Goal: Task Accomplishment & Management: Manage account settings

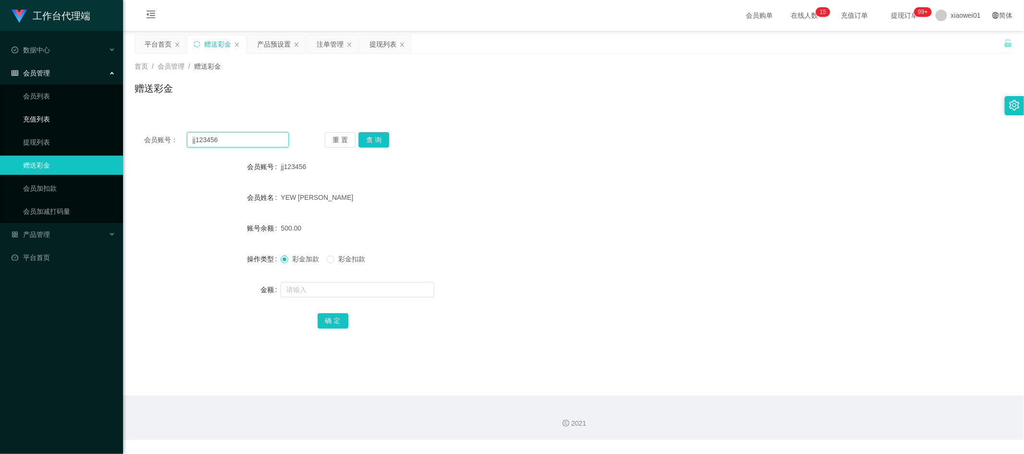
drag, startPoint x: 261, startPoint y: 132, endPoint x: 75, endPoint y: 118, distance: 186.4
click at [103, 120] on section "工作台代理端 数据中心 会员管理 会员列表 充值列表 提现列表 赠送彩金 会员加扣款 会员加减打码量 产品管理 平台首页 保存配置 重置配置 整体风格设置 主…" at bounding box center [512, 220] width 1024 height 440
click at [662, 139] on div "会员账号： jj123456 重 置 查 询" at bounding box center [574, 139] width 878 height 15
click at [157, 45] on div "平台首页" at bounding box center [158, 44] width 27 height 18
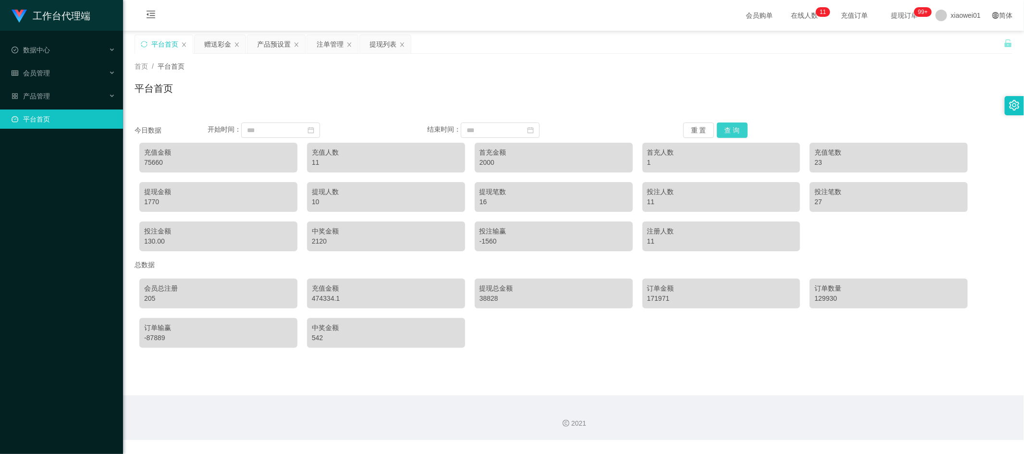
click at [724, 123] on button "查 询" at bounding box center [732, 130] width 31 height 15
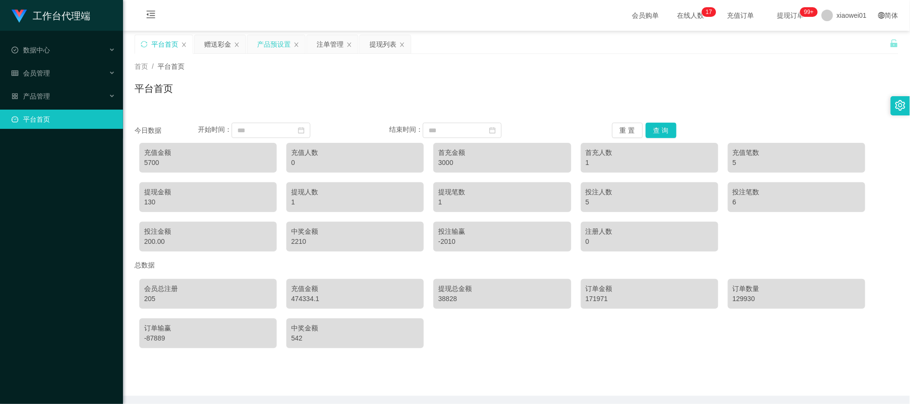
click at [285, 45] on div "产品预设置" at bounding box center [274, 44] width 34 height 18
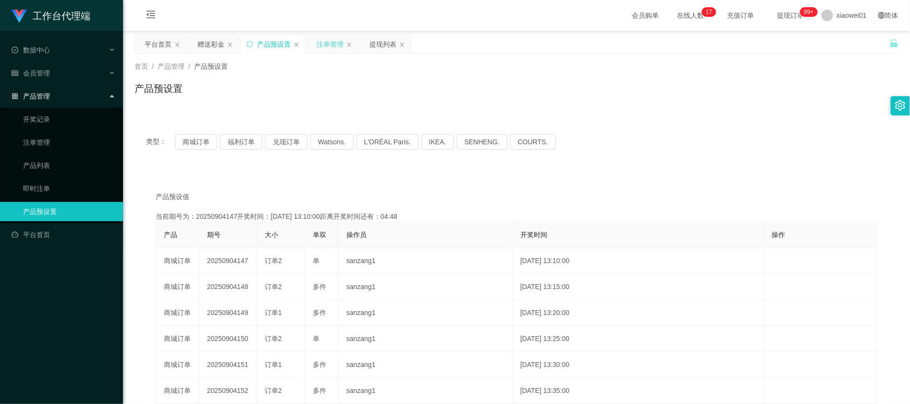
click at [332, 41] on div "注单管理" at bounding box center [330, 44] width 27 height 18
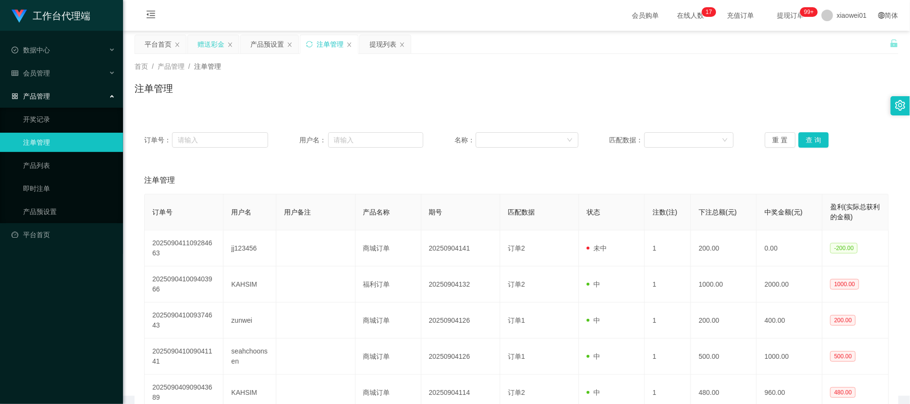
click at [202, 44] on div "赠送彩金" at bounding box center [210, 44] width 27 height 18
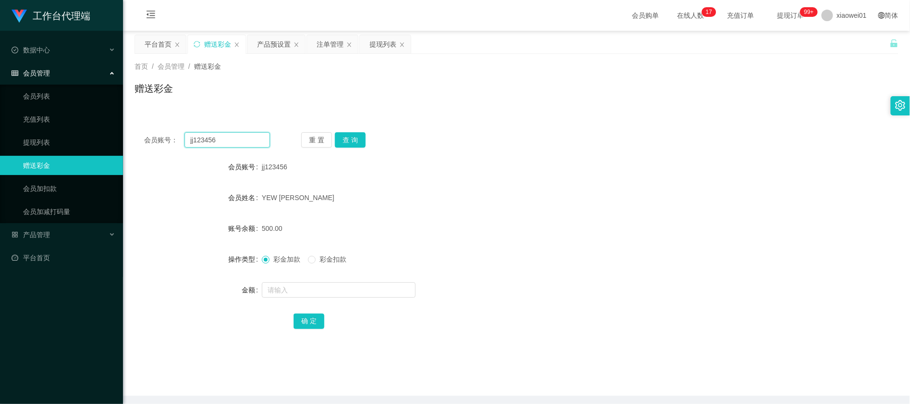
drag, startPoint x: 241, startPoint y: 141, endPoint x: 148, endPoint y: 125, distance: 94.5
click at [142, 127] on div "会员账号： jj123456 重 置 查 询 会员账号 jj123456 会员姓名 YEW CHEE LEONG 账号余额 500.00 操作类型 彩金加款 …" at bounding box center [517, 237] width 764 height 229
paste input "keong2712"
type input "keong2712"
click at [355, 143] on button "查 询" at bounding box center [350, 139] width 31 height 15
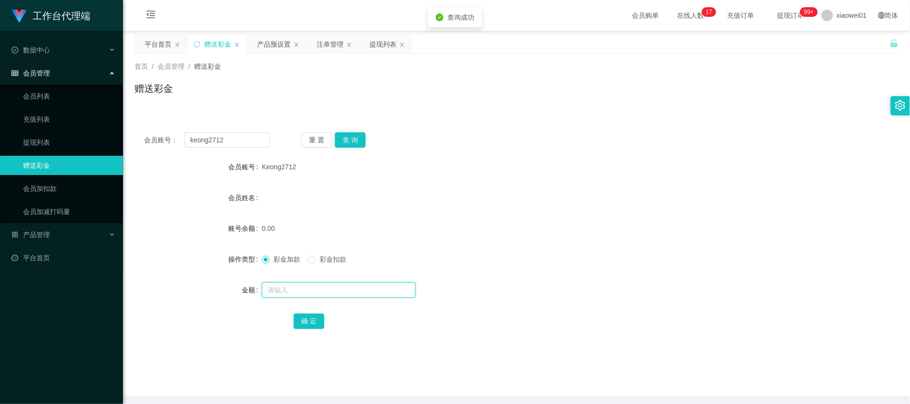
click at [316, 284] on input "text" at bounding box center [339, 289] width 154 height 15
type input "30"
click at [316, 316] on button "确 定" at bounding box center [309, 320] width 31 height 15
click at [556, 268] on form "会员账号 Keong2712 会员姓名 账号余额 30.00 操作类型 彩金加款 彩金扣款 金额 确 定" at bounding box center [517, 243] width 764 height 173
click at [310, 39] on div "注单管理" at bounding box center [332, 44] width 51 height 18
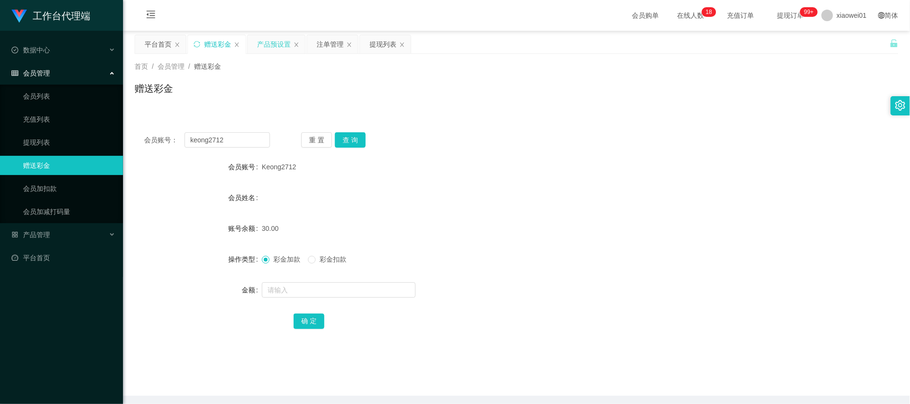
click at [283, 48] on div "产品预设置" at bounding box center [274, 44] width 34 height 18
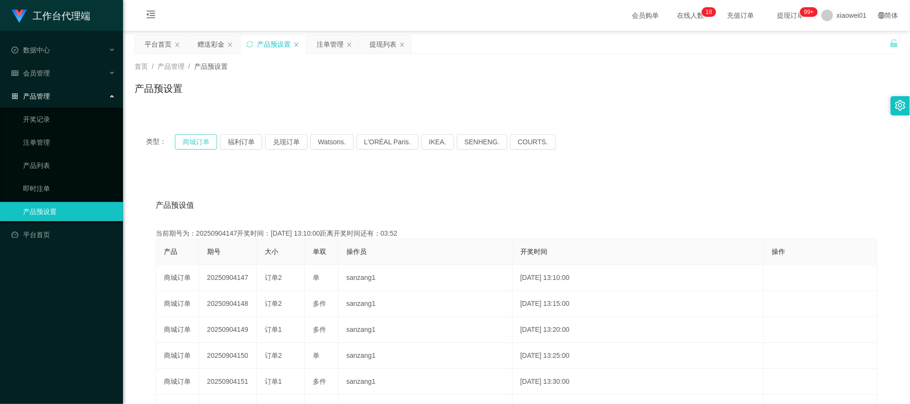
click at [213, 139] on button "商城订单" at bounding box center [196, 141] width 42 height 15
click at [206, 142] on button "商城订单" at bounding box center [196, 141] width 42 height 15
click at [156, 40] on div "平台首页" at bounding box center [158, 44] width 27 height 18
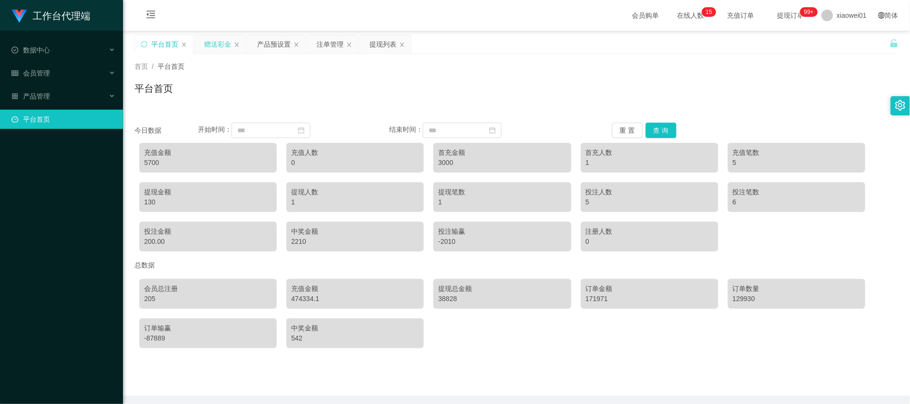
click at [222, 40] on div "赠送彩金" at bounding box center [217, 44] width 27 height 18
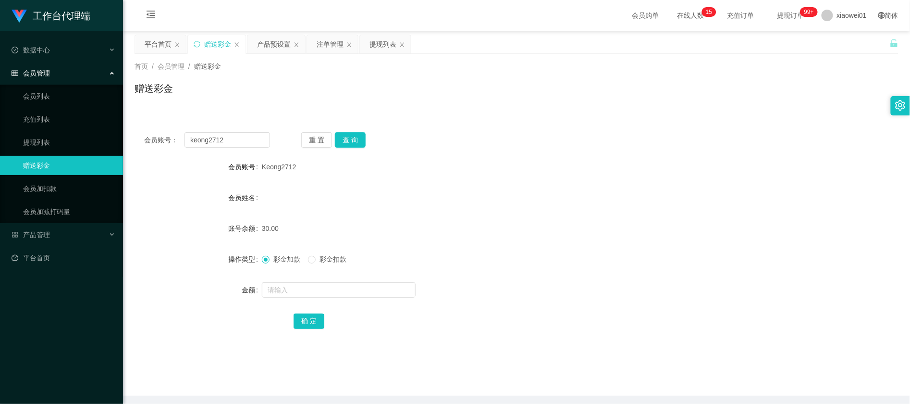
drag, startPoint x: 235, startPoint y: 129, endPoint x: 137, endPoint y: 137, distance: 98.8
click at [137, 137] on div "会员账号： keong2712 重 置 查 询 会员账号 Keong2712 会员姓名 账号余额 30.00 操作类型 彩金加款 彩金扣款 金额 确 定" at bounding box center [517, 237] width 764 height 229
click at [233, 135] on input "keong2712" at bounding box center [227, 139] width 86 height 15
drag, startPoint x: 246, startPoint y: 139, endPoint x: 103, endPoint y: 144, distance: 143.7
click at [103, 144] on section "工作台代理端 数据中心 会员管理 会员列表 充值列表 提现列表 赠送彩金 会员加扣款 会员加减打码量 产品管理 开奖记录 注单管理 产品列表 即时注单 产品预…" at bounding box center [455, 220] width 910 height 440
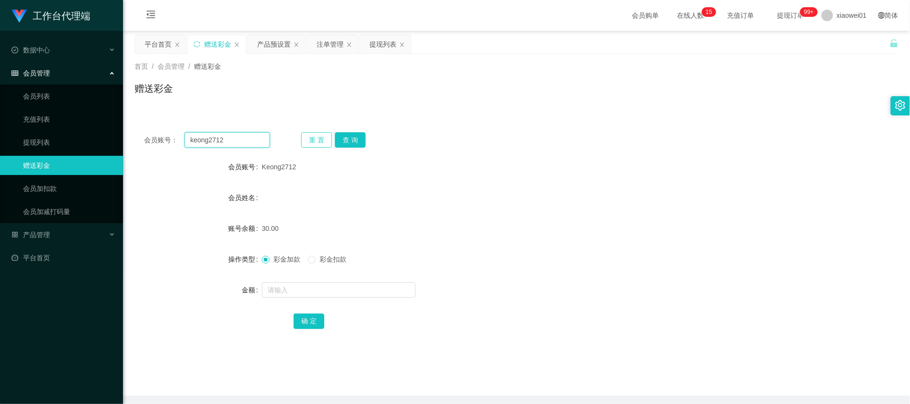
paste input "wee2233"
type input "wee2233"
click at [362, 141] on button "查 询" at bounding box center [350, 139] width 31 height 15
click at [325, 288] on input "text" at bounding box center [339, 289] width 154 height 15
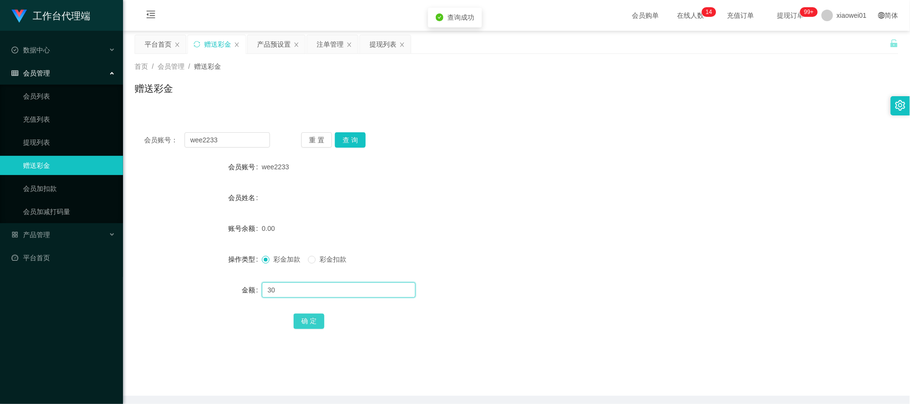
type input "30"
click at [315, 313] on button "确 定" at bounding box center [309, 320] width 31 height 15
click at [573, 197] on div "会员姓名" at bounding box center [517, 197] width 764 height 19
click at [283, 44] on div "产品预设置" at bounding box center [274, 44] width 34 height 18
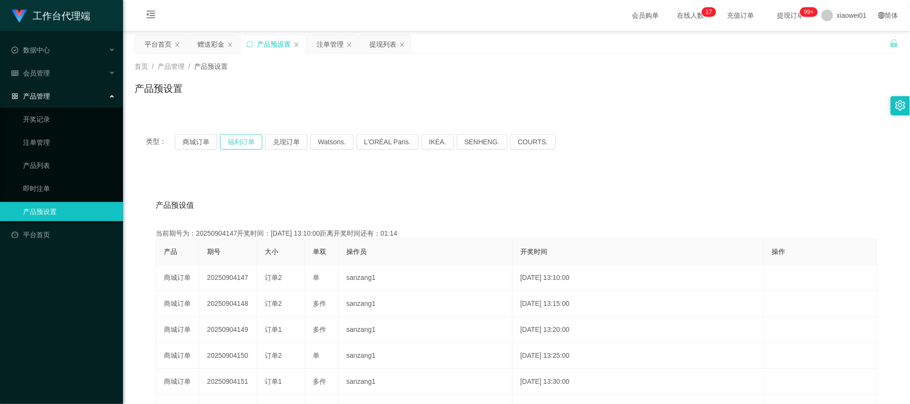
click at [241, 135] on button "福利订单" at bounding box center [241, 141] width 42 height 15
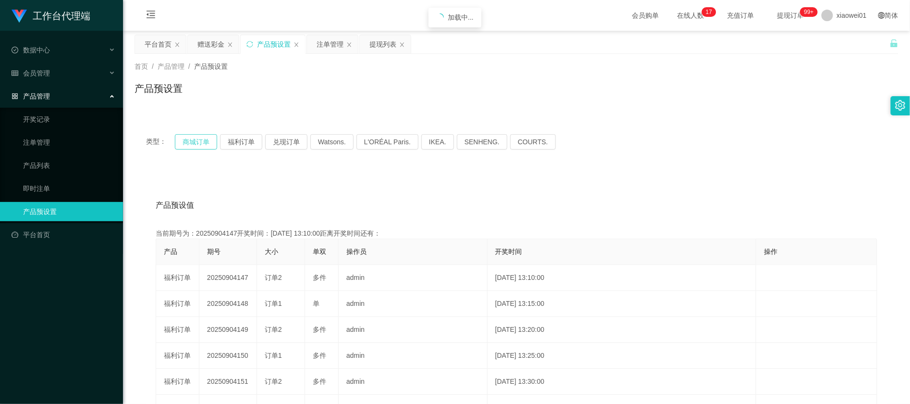
click at [192, 139] on button "商城订单" at bounding box center [196, 141] width 42 height 15
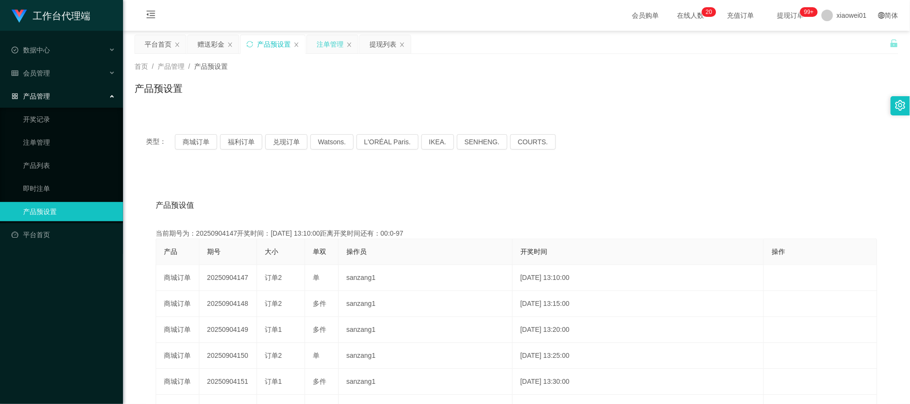
click at [331, 42] on div "注单管理" at bounding box center [330, 44] width 27 height 18
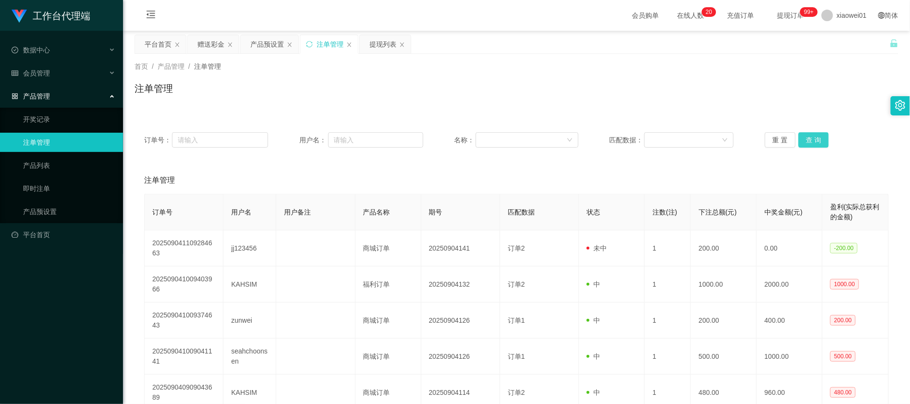
click at [817, 145] on button "查 询" at bounding box center [813, 139] width 31 height 15
click at [258, 41] on div "产品预设置" at bounding box center [267, 44] width 34 height 18
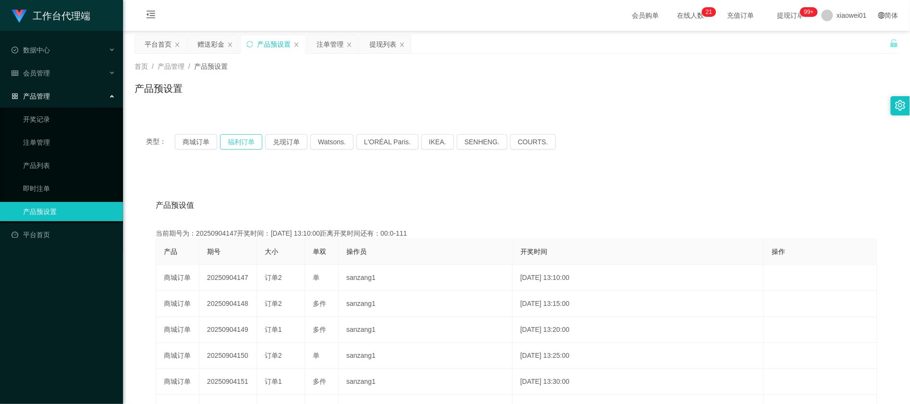
click at [252, 139] on button "福利订单" at bounding box center [241, 141] width 42 height 15
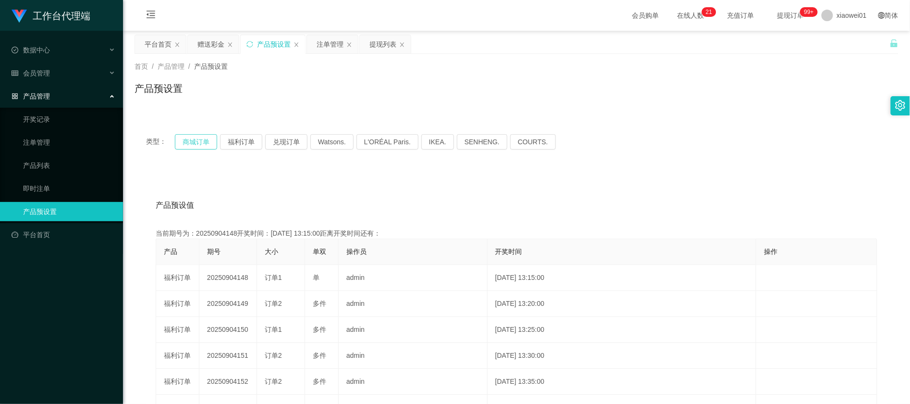
click at [190, 137] on button "商城订单" at bounding box center [196, 141] width 42 height 15
click at [208, 54] on div "首页 / 产品管理 / 产品预设置 / 产品预设置" at bounding box center [516, 82] width 787 height 57
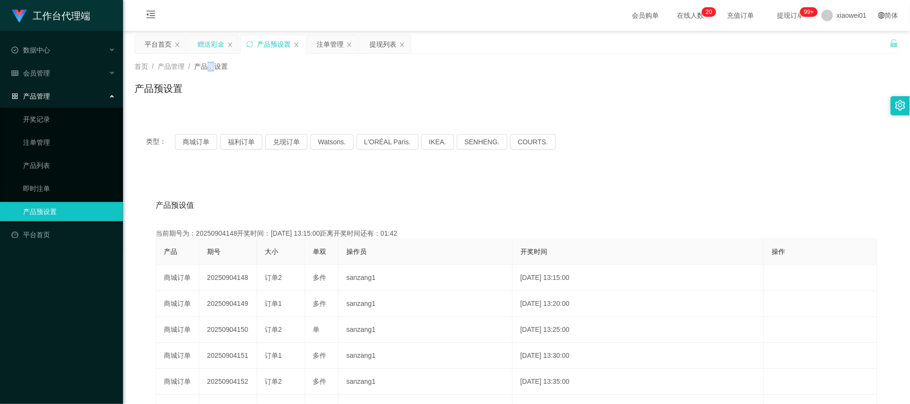
click at [209, 49] on div "赠送彩金" at bounding box center [210, 44] width 27 height 18
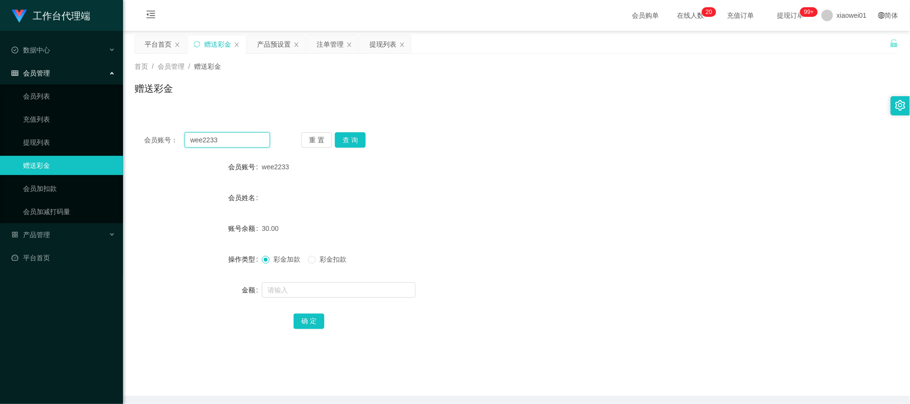
drag, startPoint x: 227, startPoint y: 143, endPoint x: 212, endPoint y: 137, distance: 16.3
click at [64, 133] on section "工作台代理端 数据中心 会员管理 会员列表 充值列表 提现列表 赠送彩金 会员加扣款 会员加减打码量 产品管理 开奖记录 注单管理 产品列表 即时注单 产品预…" at bounding box center [455, 220] width 910 height 440
paste input "0164191779"
type input "0164191779"
click at [356, 134] on button "查 询" at bounding box center [350, 139] width 31 height 15
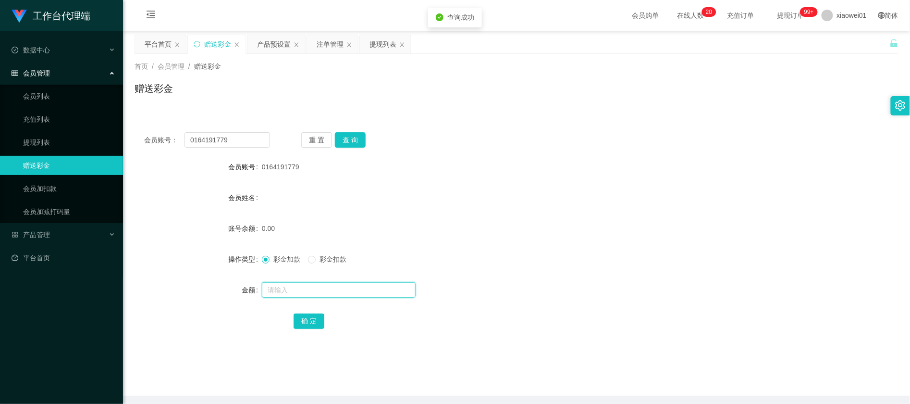
click at [303, 285] on input "text" at bounding box center [339, 289] width 154 height 15
type input "30"
click at [314, 321] on button "确 定" at bounding box center [309, 320] width 31 height 15
click at [492, 265] on div "彩金加款 彩金扣款" at bounding box center [485, 258] width 446 height 19
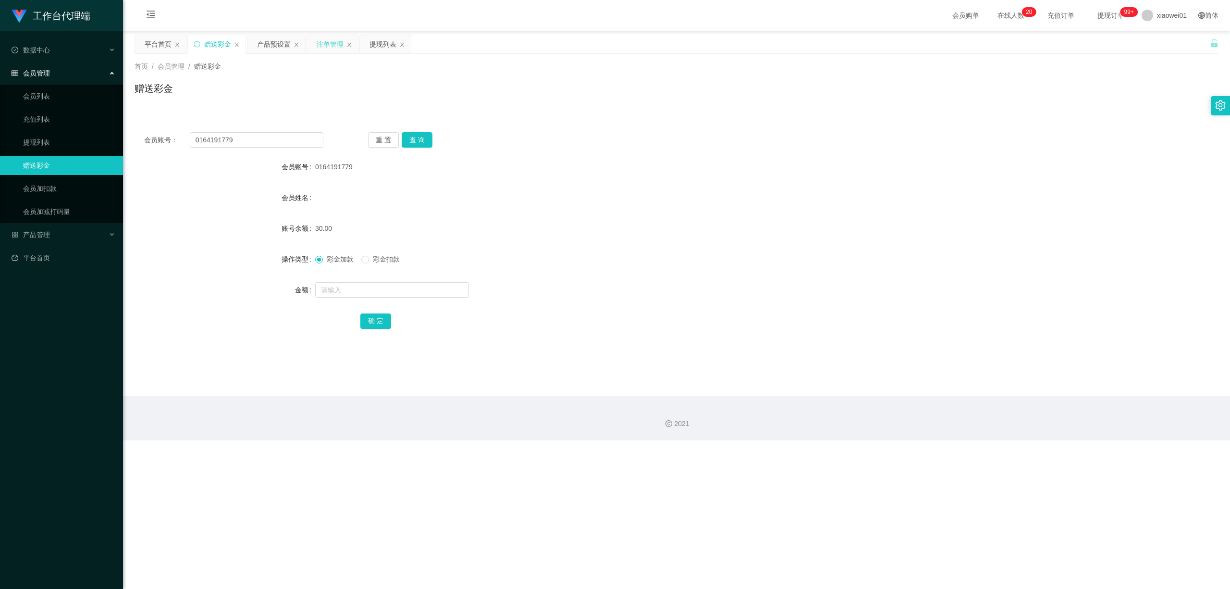
click at [338, 45] on div "注单管理" at bounding box center [330, 44] width 27 height 18
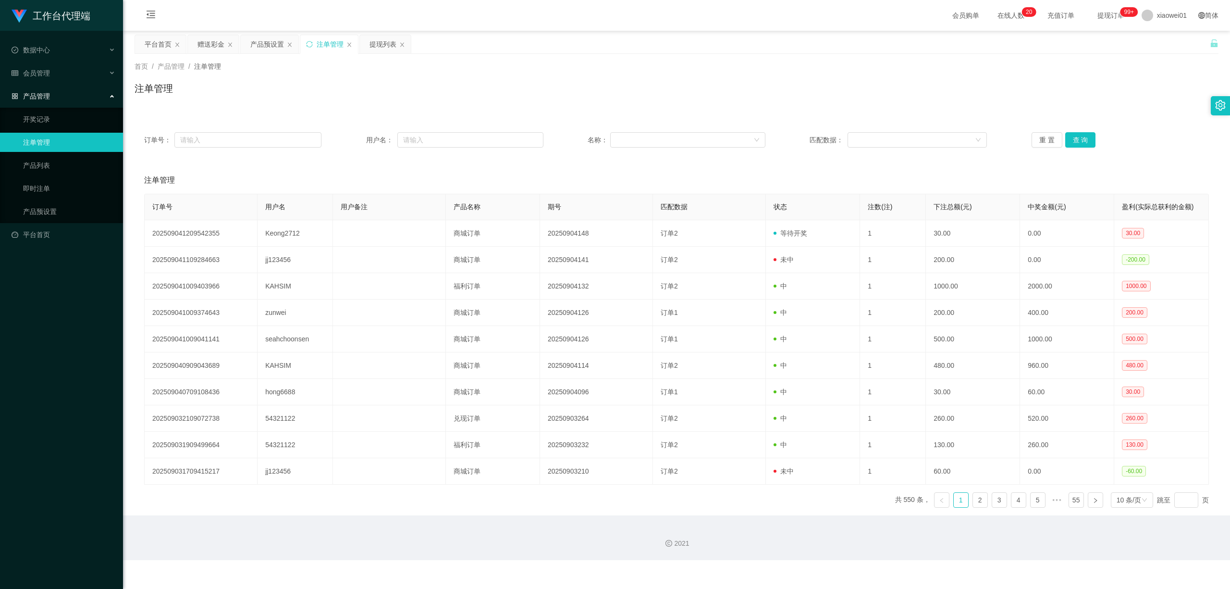
click at [1023, 143] on div "重 置 查 询" at bounding box center [1119, 139] width 177 height 15
click at [1023, 138] on button "查 询" at bounding box center [1080, 139] width 31 height 15
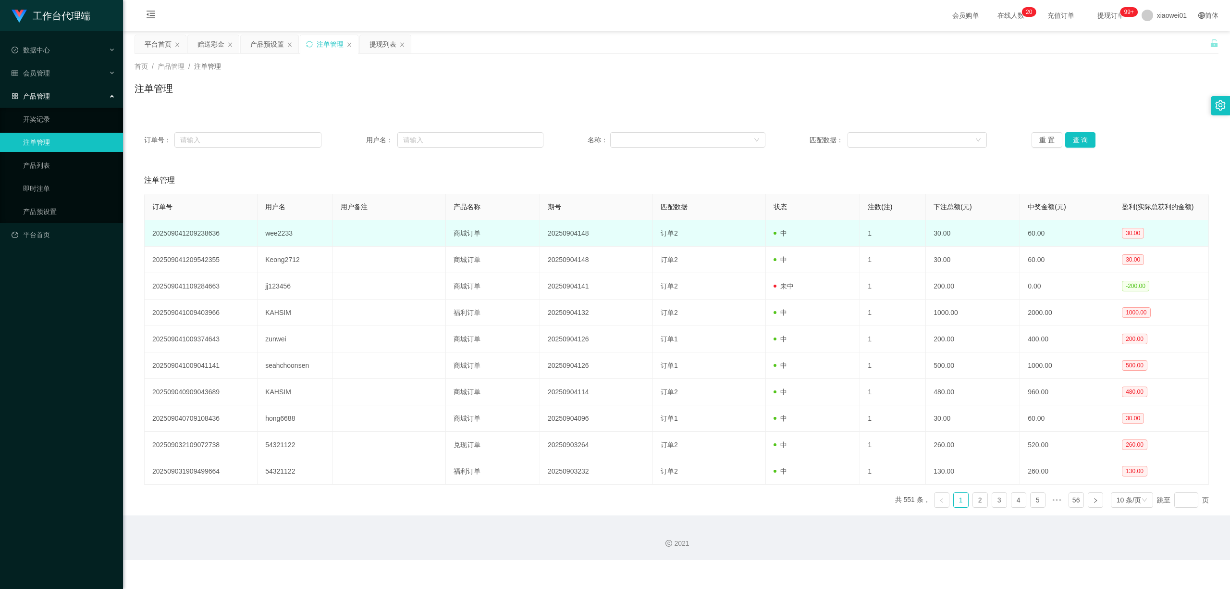
click at [271, 230] on td "wee2233" at bounding box center [295, 233] width 75 height 26
copy td "wee2233"
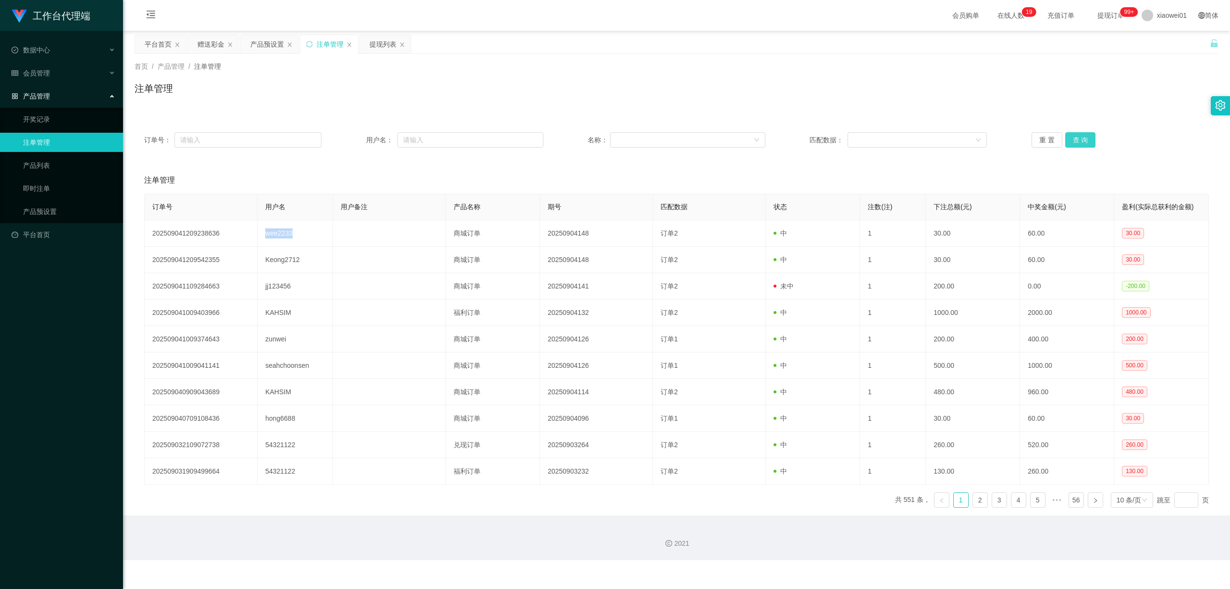
click at [1023, 138] on button "查 询" at bounding box center [1080, 139] width 31 height 15
click at [1023, 137] on button "查 询" at bounding box center [1080, 139] width 31 height 15
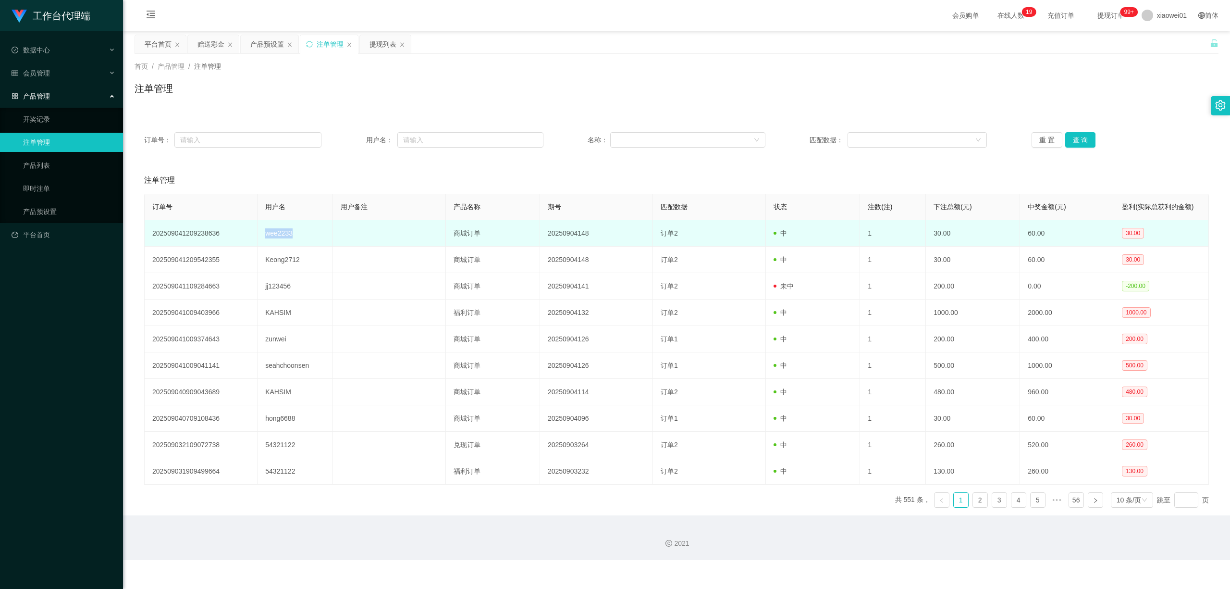
click at [282, 241] on td "wee2233" at bounding box center [295, 233] width 75 height 26
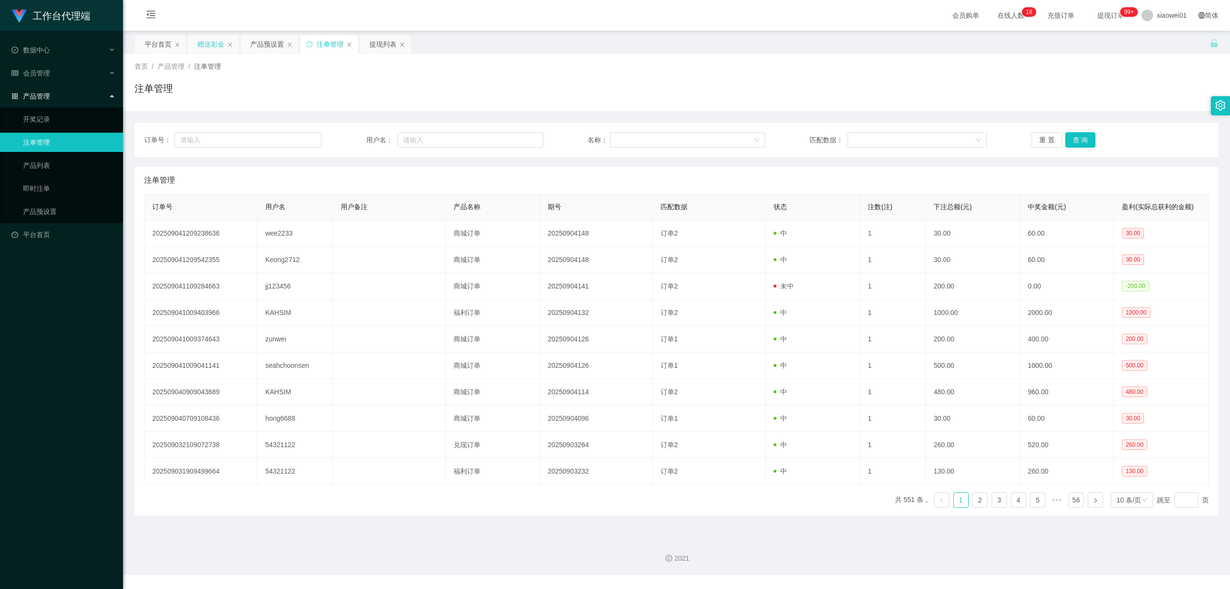
click at [216, 37] on div "赠送彩金" at bounding box center [210, 44] width 27 height 18
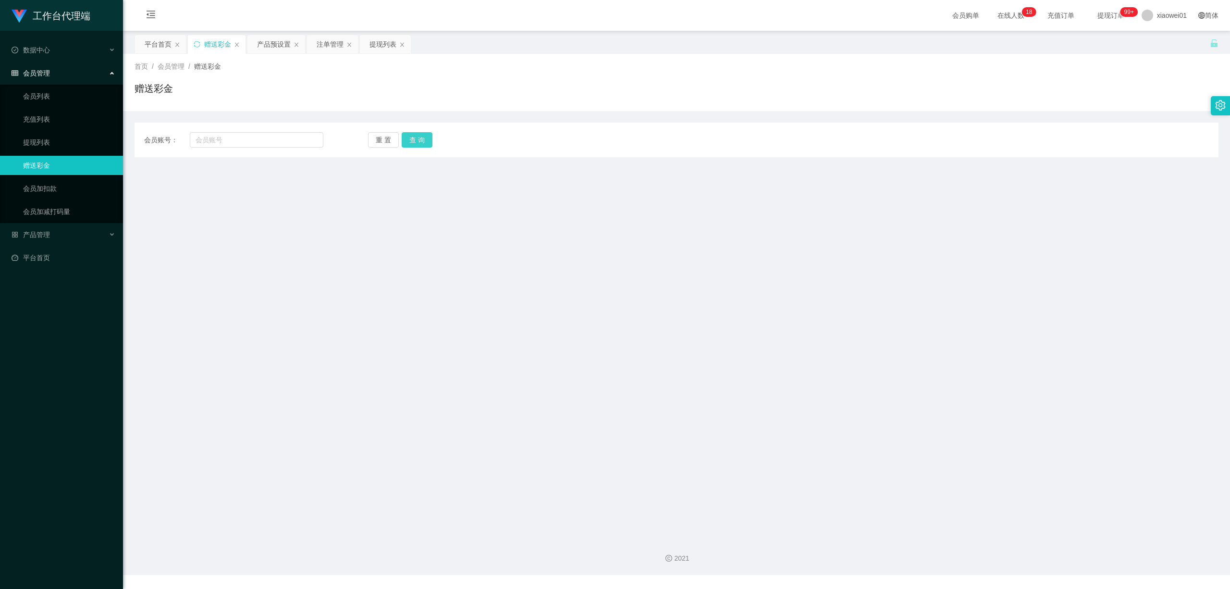
click at [415, 138] on button "查 询" at bounding box center [417, 139] width 31 height 15
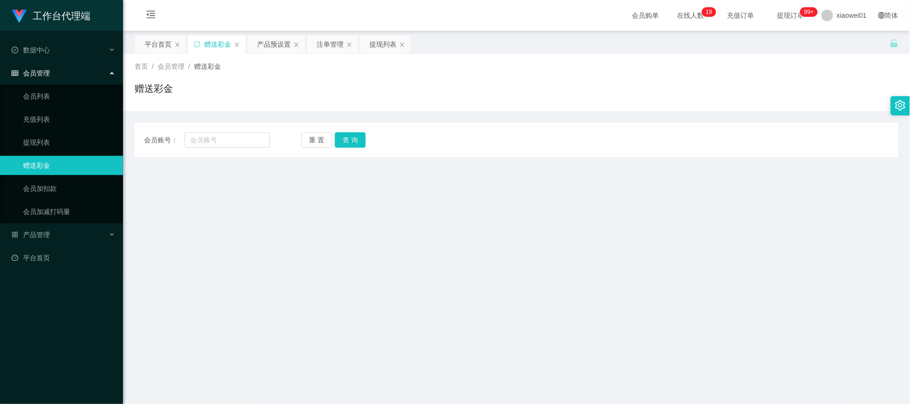
click at [506, 184] on main "关闭左侧 关闭右侧 关闭其它 刷新页面 平台首页 赠送彩金 产品预设置 注单管理 提现列表 首页 / 会员管理 / 赠送彩金 / 赠送彩金 会员账号： 重 置…" at bounding box center [516, 280] width 787 height 499
click at [210, 139] on input "text" at bounding box center [227, 139] width 86 height 15
paste input "0164191779"
type input "0164191779"
click at [366, 140] on div "重 置 查 询" at bounding box center [364, 139] width 126 height 15
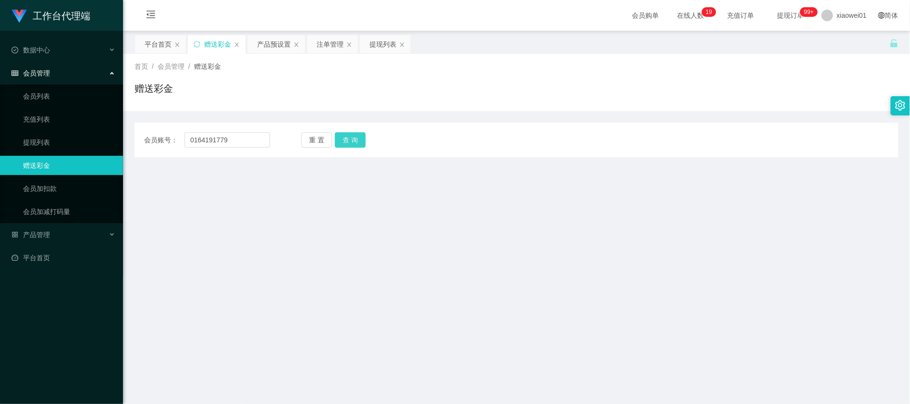
click at [351, 137] on button "查 询" at bounding box center [350, 139] width 31 height 15
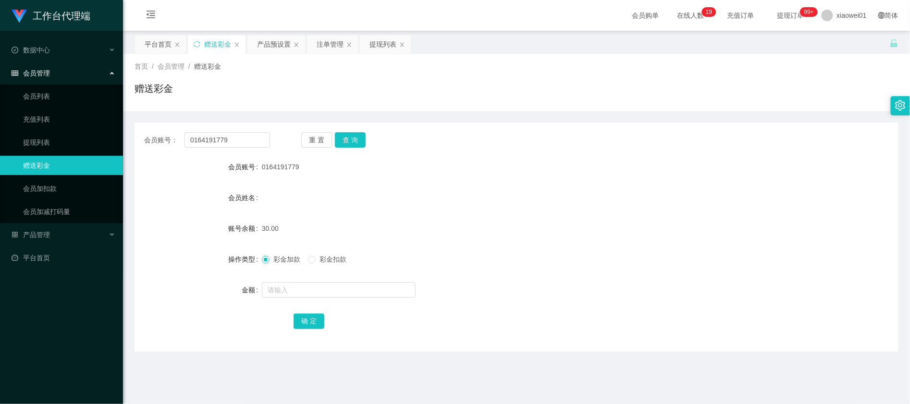
drag, startPoint x: 425, startPoint y: 184, endPoint x: 412, endPoint y: 144, distance: 42.4
click at [425, 184] on form "会员账号 0164191779 会员姓名 账号余额 30.00 操作类型 彩金加款 彩金扣款 金额 确 定" at bounding box center [517, 243] width 764 height 173
click at [262, 35] on div "产品预设置" at bounding box center [274, 44] width 34 height 18
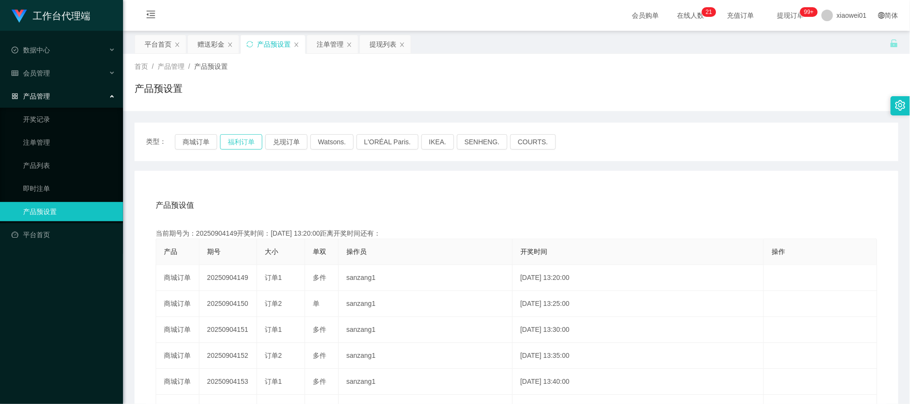
click at [231, 146] on button "福利订单" at bounding box center [241, 141] width 42 height 15
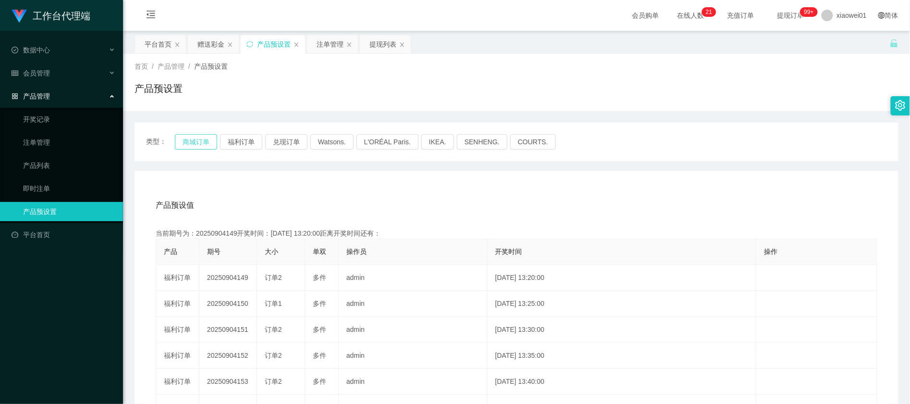
click at [193, 137] on button "商城订单" at bounding box center [196, 141] width 42 height 15
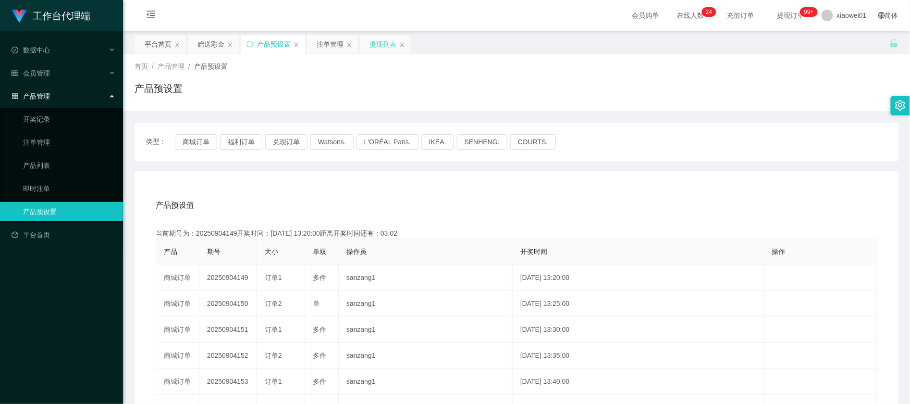
click at [377, 46] on div "提现列表" at bounding box center [382, 44] width 27 height 18
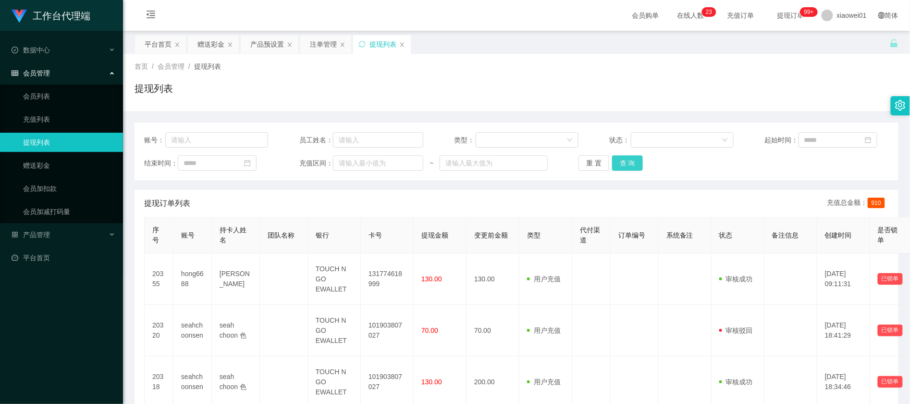
click at [633, 171] on button "查 询" at bounding box center [627, 162] width 31 height 15
click at [194, 47] on div "赠送彩金" at bounding box center [213, 44] width 51 height 18
click at [198, 46] on div "赠送彩金" at bounding box center [210, 44] width 27 height 18
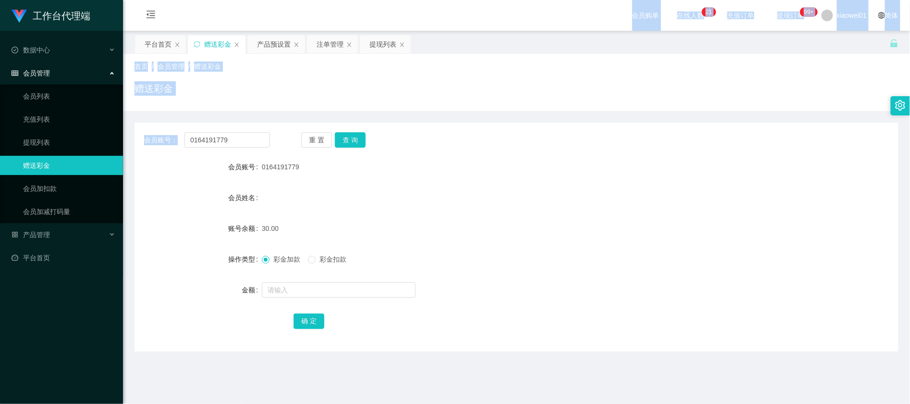
drag, startPoint x: 242, startPoint y: 131, endPoint x: -38, endPoint y: 139, distance: 280.2
click at [0, 139] on html "工作台代理端 数据中心 会员管理 会员列表 充值列表 提现列表 赠送彩金 会员加扣款 会员加减打码量 产品管理 开奖记录 注单管理 产品列表 即时注单 产品预…" at bounding box center [455, 202] width 910 height 404
click at [185, 147] on input "0164191779" at bounding box center [227, 139] width 86 height 15
click at [229, 143] on input "0164191779" at bounding box center [227, 139] width 86 height 15
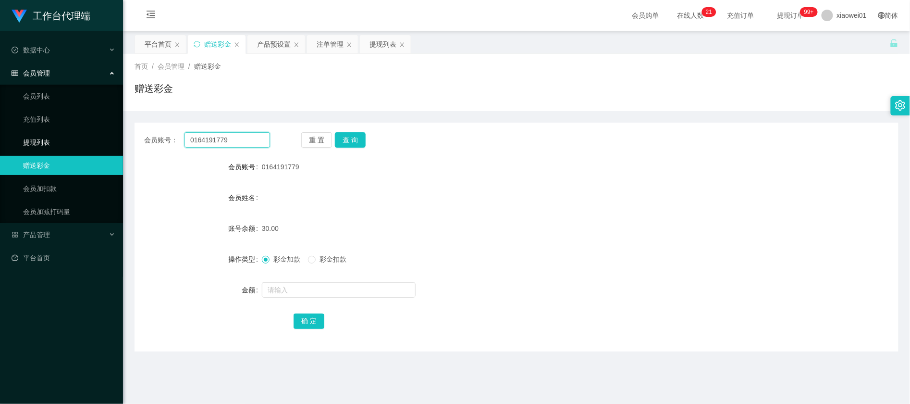
drag, startPoint x: 245, startPoint y: 140, endPoint x: 83, endPoint y: 142, distance: 161.9
click at [83, 142] on section "工作台代理端 数据中心 会员管理 会员列表 充值列表 提现列表 赠送彩金 会员加扣款 会员加减打码量 产品管理 开奖记录 注单管理 产品列表 即时注单 产品预…" at bounding box center [455, 287] width 910 height 575
paste input "3286521"
type input "0163286521"
click at [344, 139] on button "查 询" at bounding box center [350, 139] width 31 height 15
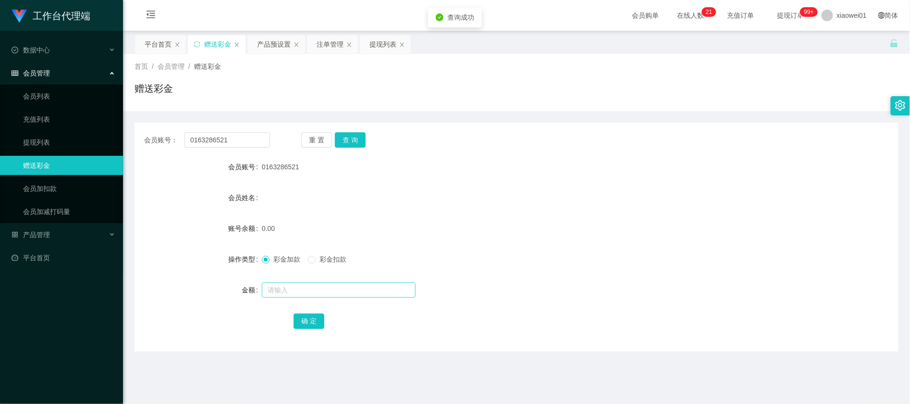
drag, startPoint x: 316, startPoint y: 275, endPoint x: 314, endPoint y: 285, distance: 10.3
click at [315, 275] on form "会员账号 0163286521 会员姓名 账号余额 0.00 操作类型 彩金加款 彩金扣款 金额 确 定" at bounding box center [517, 243] width 764 height 173
click at [315, 285] on input "text" at bounding box center [339, 289] width 154 height 15
type input "30"
drag, startPoint x: 319, startPoint y: 314, endPoint x: 314, endPoint y: 321, distance: 8.7
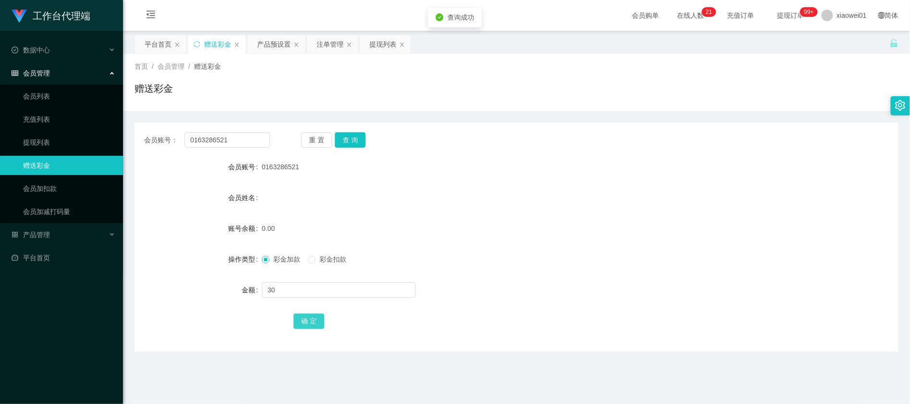
click at [314, 321] on button "确 定" at bounding box center [309, 320] width 31 height 15
click at [376, 45] on div "提现列表" at bounding box center [382, 44] width 27 height 18
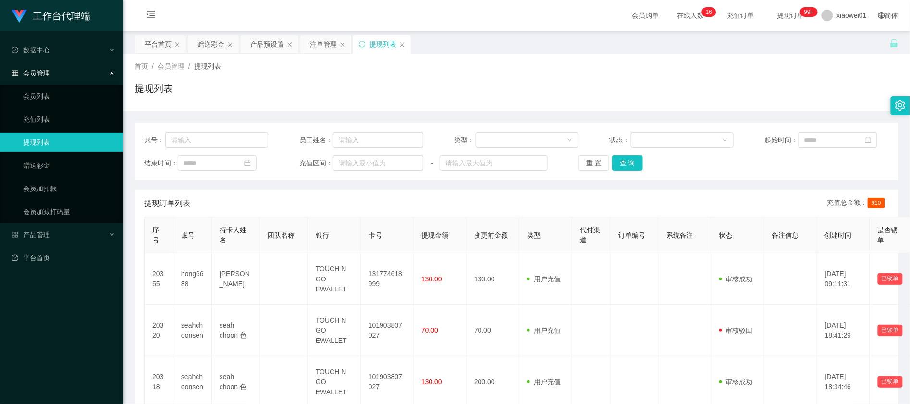
click at [543, 64] on div "首页 / 会员管理 / 提现列表 /" at bounding box center [517, 66] width 764 height 10
click at [281, 48] on div "产品预设置" at bounding box center [267, 44] width 34 height 18
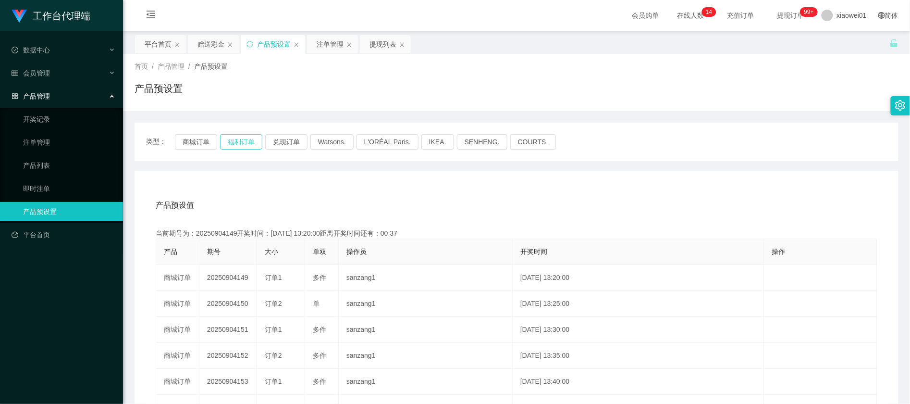
click at [235, 143] on button "福利订单" at bounding box center [241, 141] width 42 height 15
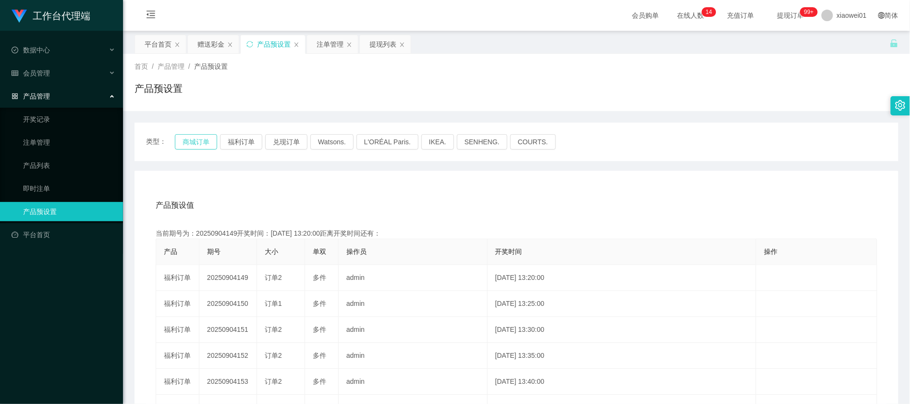
click at [191, 139] on button "商城订单" at bounding box center [196, 141] width 42 height 15
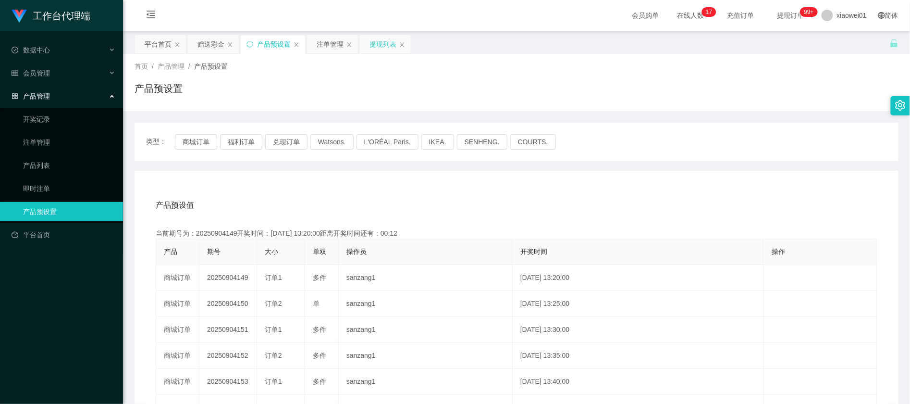
click at [381, 43] on div "提现列表" at bounding box center [382, 44] width 27 height 18
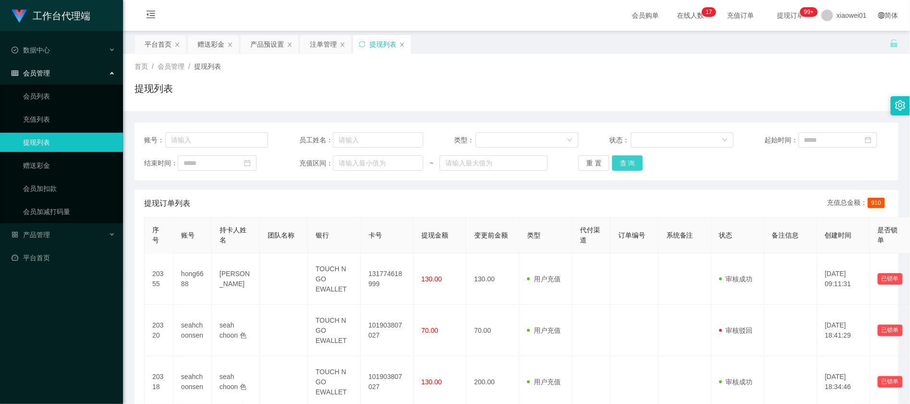
click at [615, 171] on button "查 询" at bounding box center [627, 162] width 31 height 15
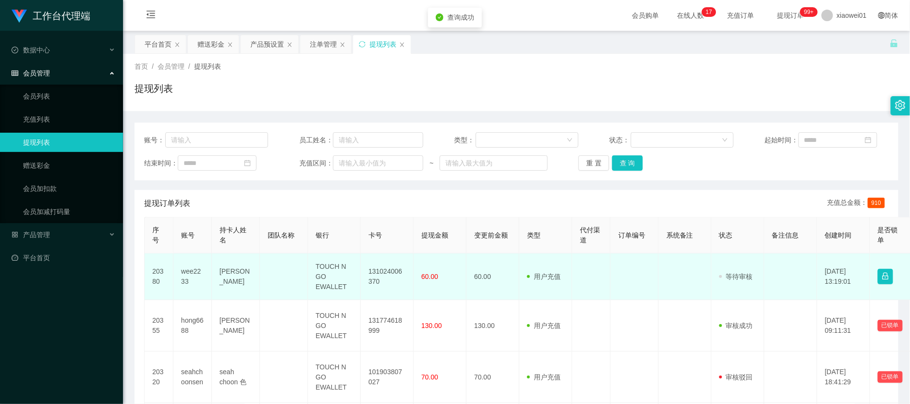
click at [385, 280] on td "131024006370" at bounding box center [387, 276] width 53 height 47
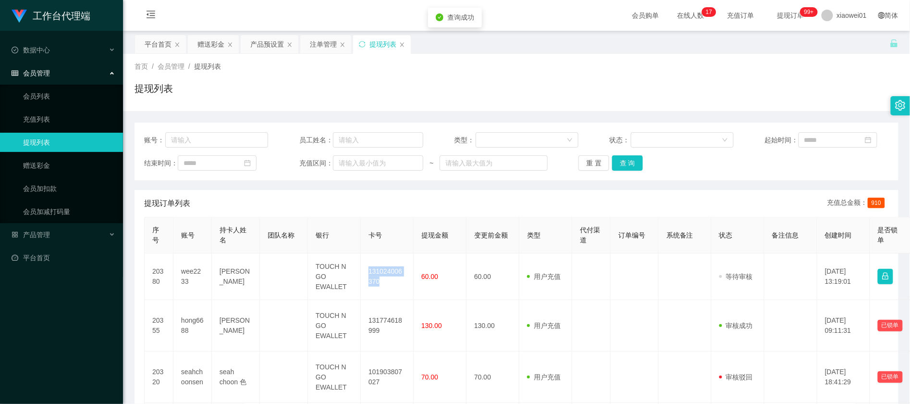
copy td "131024006370"
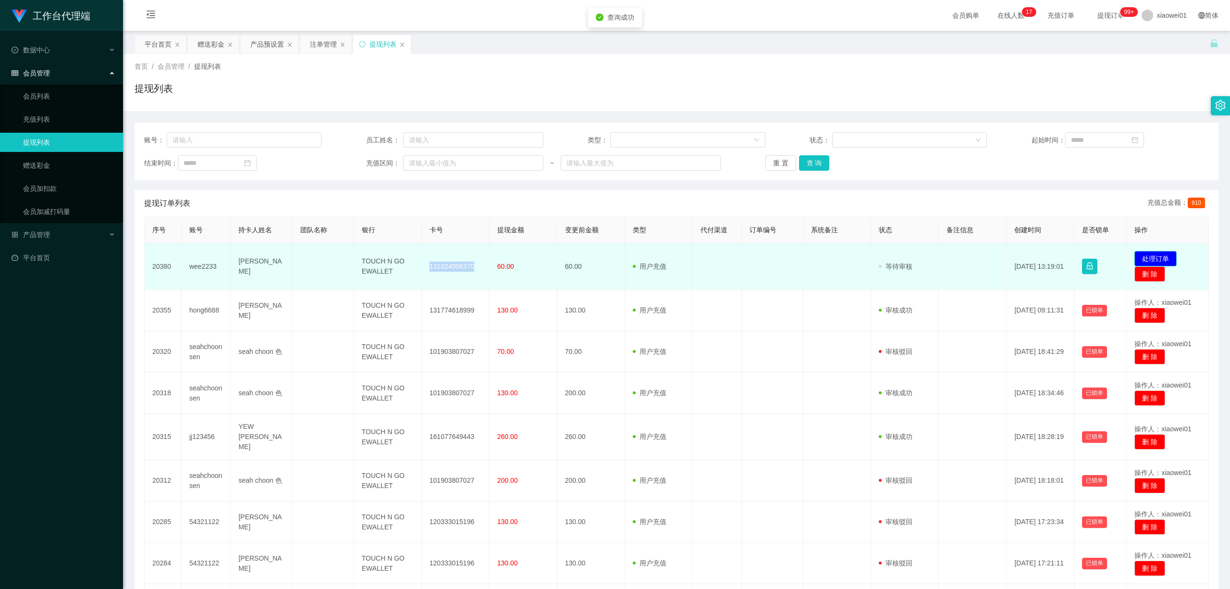
click at [1152, 255] on button "处理订单" at bounding box center [1155, 258] width 42 height 15
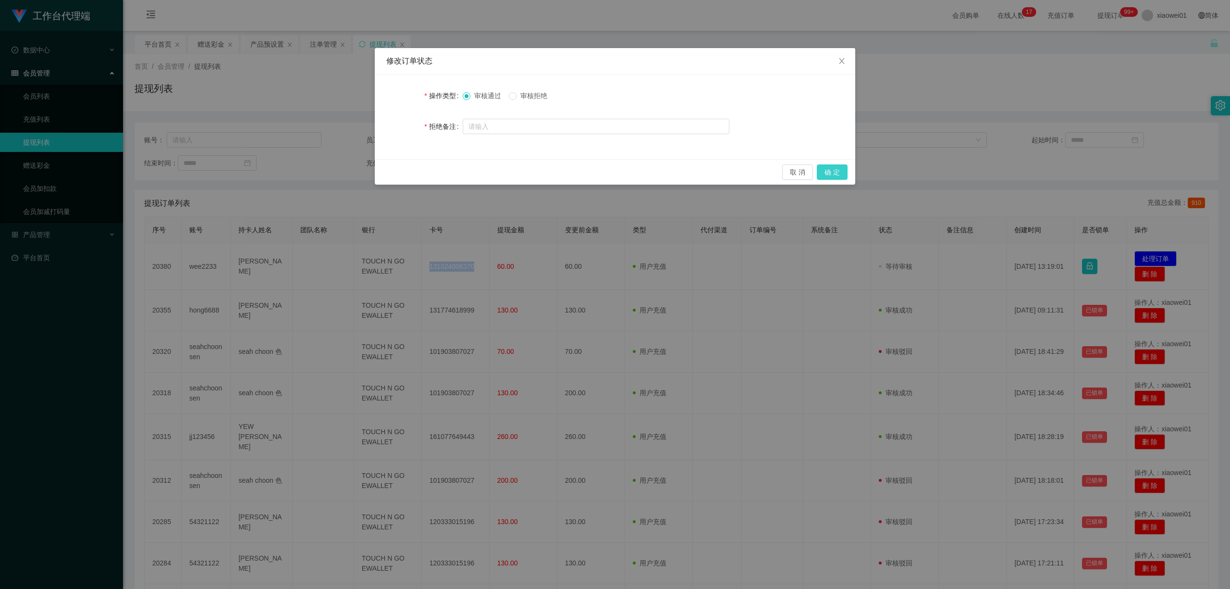
click at [822, 174] on button "确 定" at bounding box center [832, 171] width 31 height 15
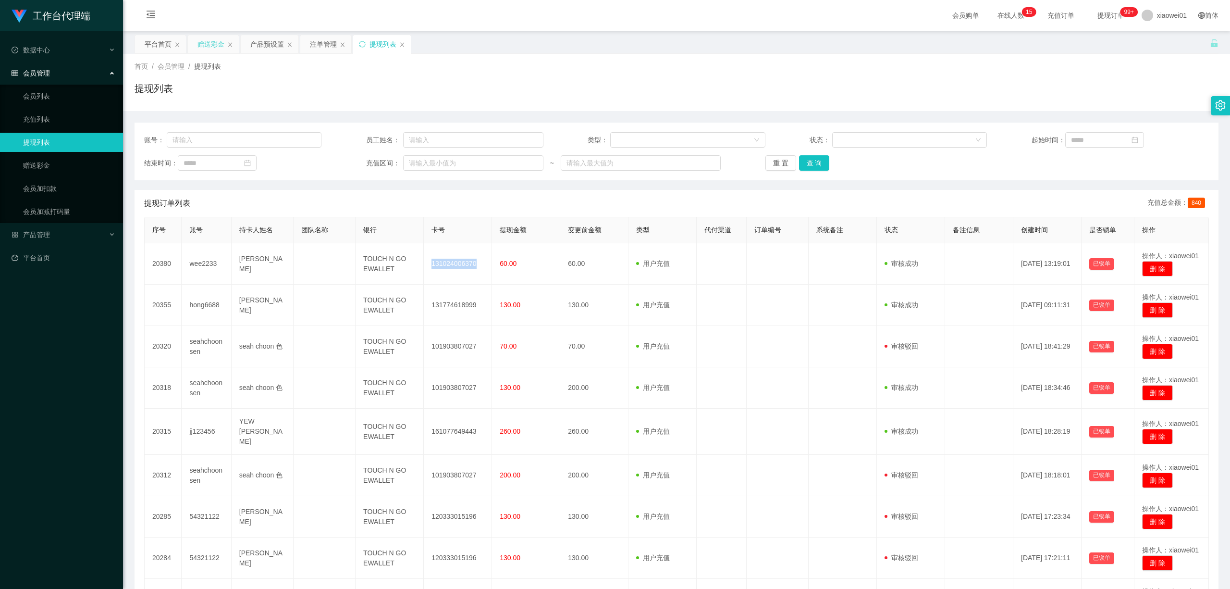
click at [209, 45] on div "赠送彩金" at bounding box center [210, 44] width 27 height 18
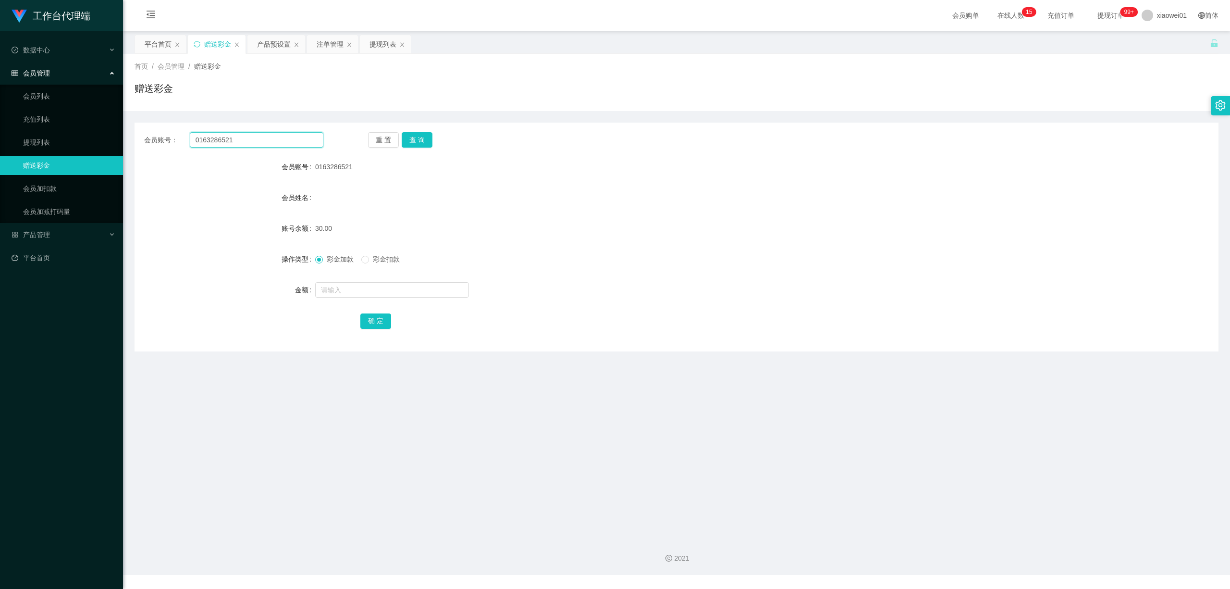
drag, startPoint x: 245, startPoint y: 143, endPoint x: 308, endPoint y: 141, distance: 63.4
click at [129, 127] on main "关闭左侧 关闭右侧 关闭其它 刷新页面 平台首页 赠送彩金 产品预设置 注单管理 提现列表 首页 / 会员管理 / 赠送彩金 / 赠送彩金 会员账号： 016…" at bounding box center [676, 280] width 1107 height 499
paste input "4191779"
type input "0164191779"
click at [432, 141] on div "重 置 查 询" at bounding box center [457, 139] width 179 height 15
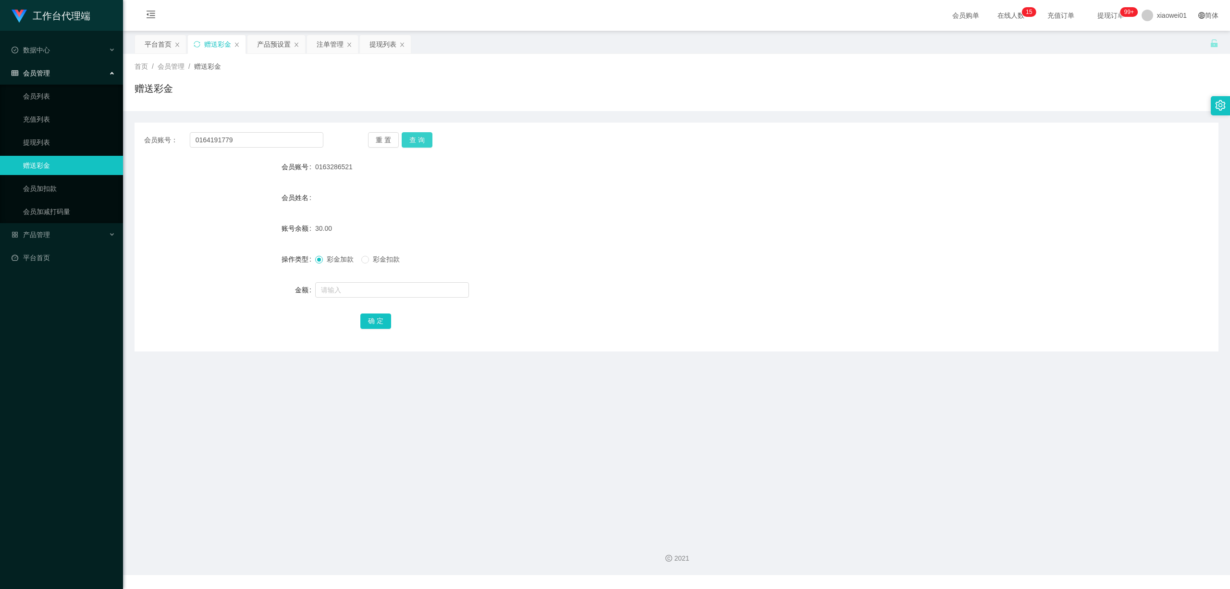
click at [420, 141] on button "查 询" at bounding box center [417, 139] width 31 height 15
click at [379, 45] on div "提现列表" at bounding box center [382, 44] width 27 height 18
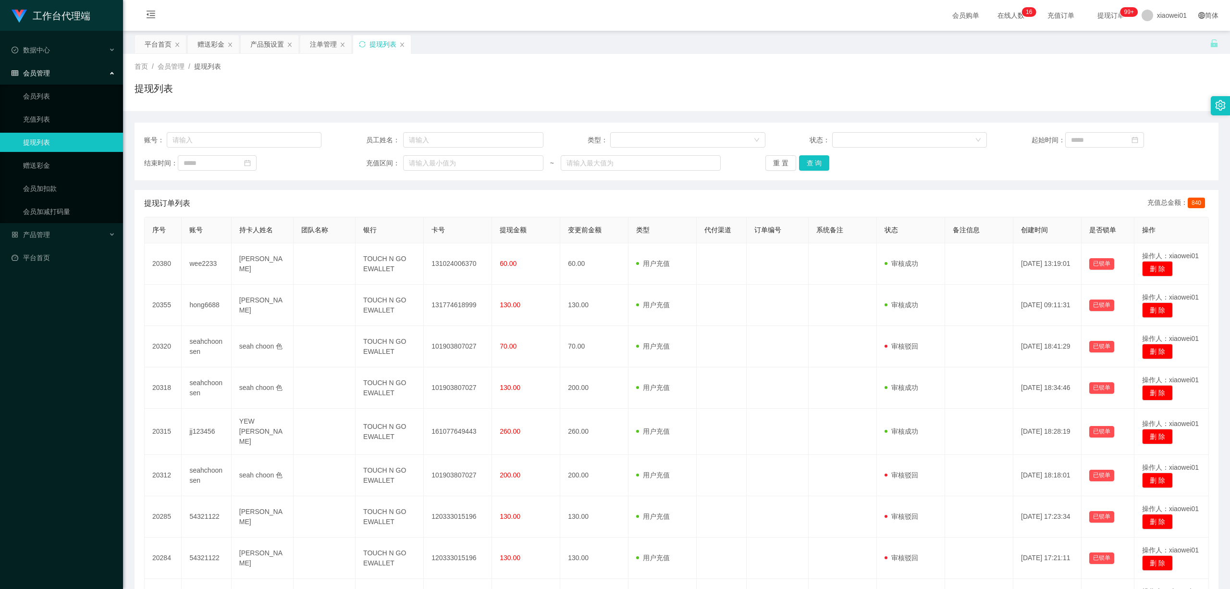
click at [812, 153] on div "账号： 员工姓名： 类型： 状态： 起始时间： 结束时间： 充值区间： ~ 重 置 查 询" at bounding box center [677, 152] width 1084 height 58
click at [813, 170] on button "查 询" at bounding box center [814, 162] width 31 height 15
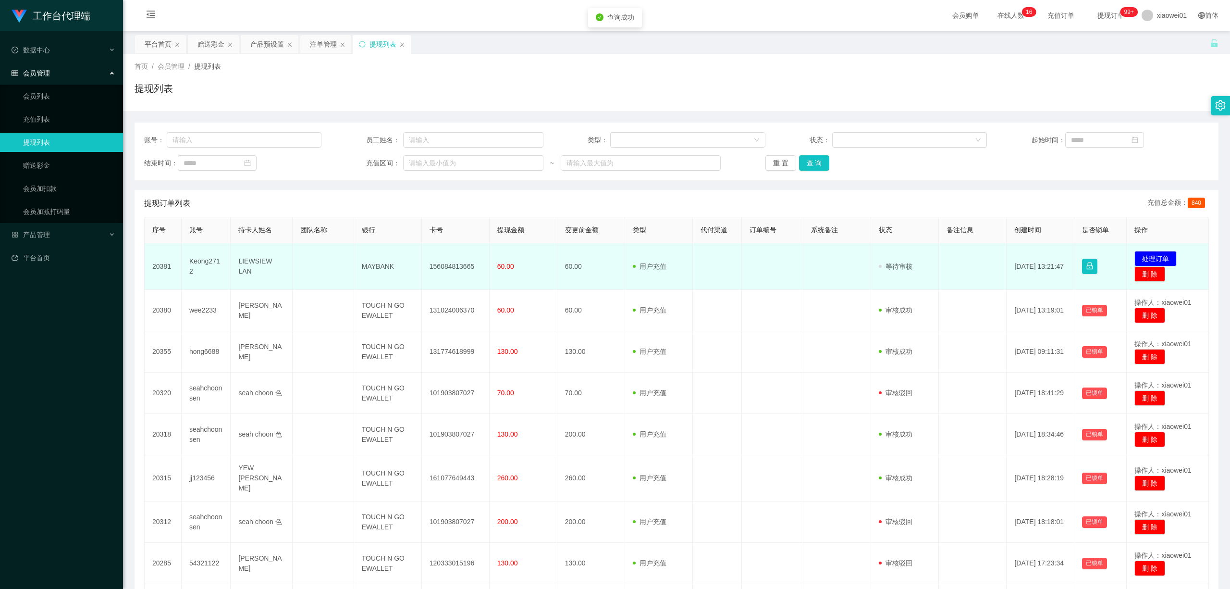
click at [437, 263] on td "156084813665" at bounding box center [456, 266] width 68 height 47
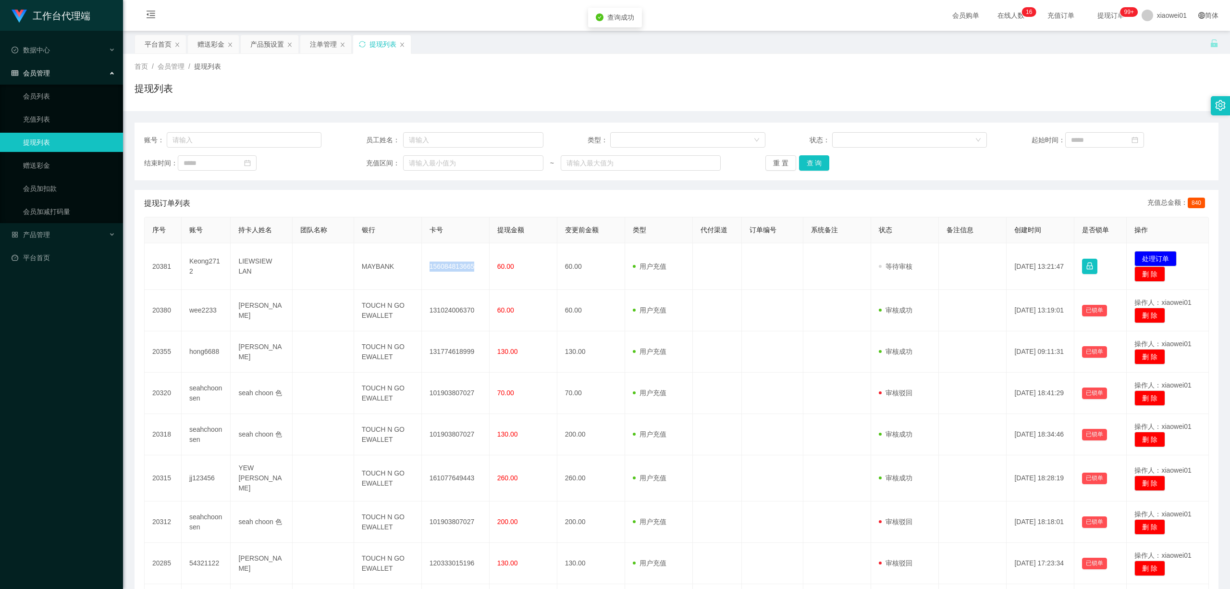
copy td "156084813665"
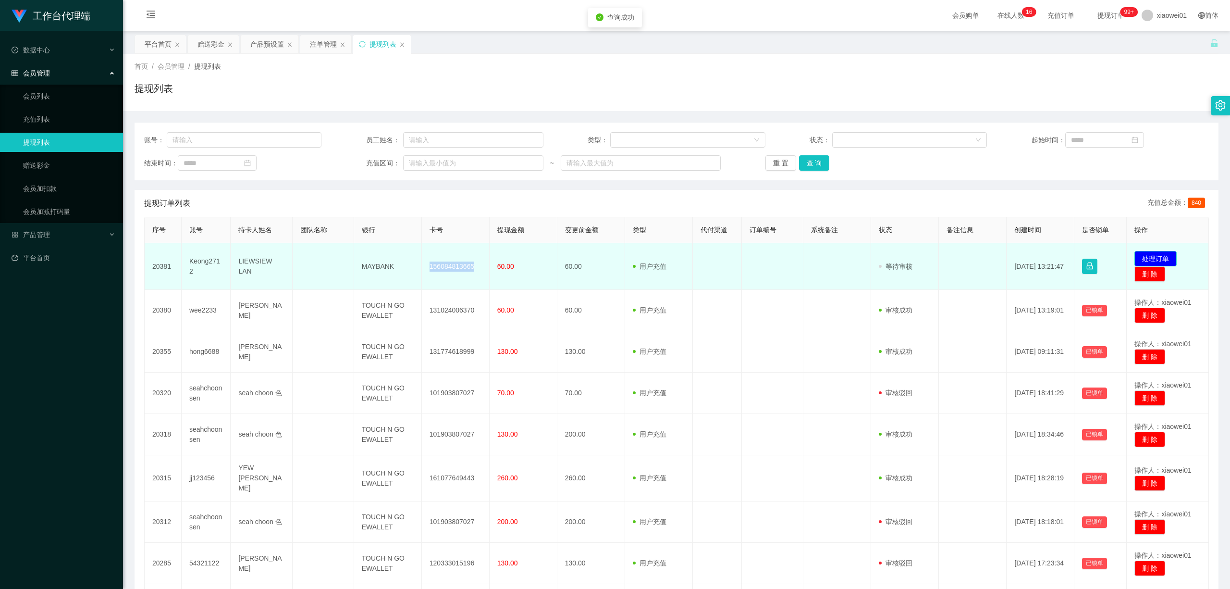
click at [1146, 254] on button "处理订单" at bounding box center [1155, 258] width 42 height 15
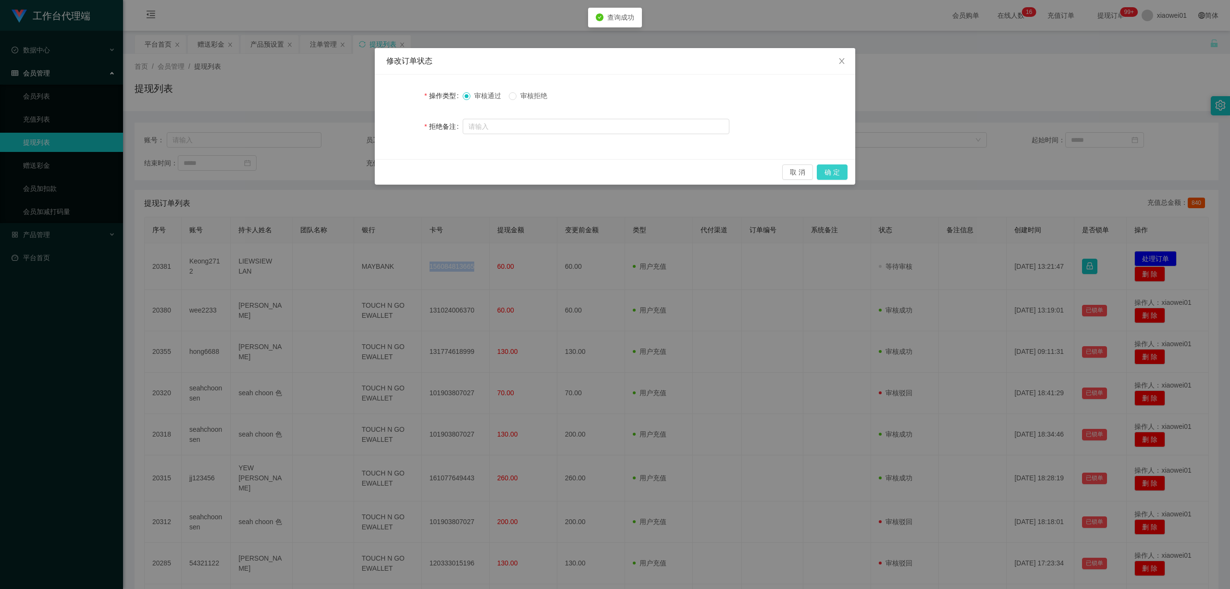
click at [828, 175] on button "确 定" at bounding box center [832, 171] width 31 height 15
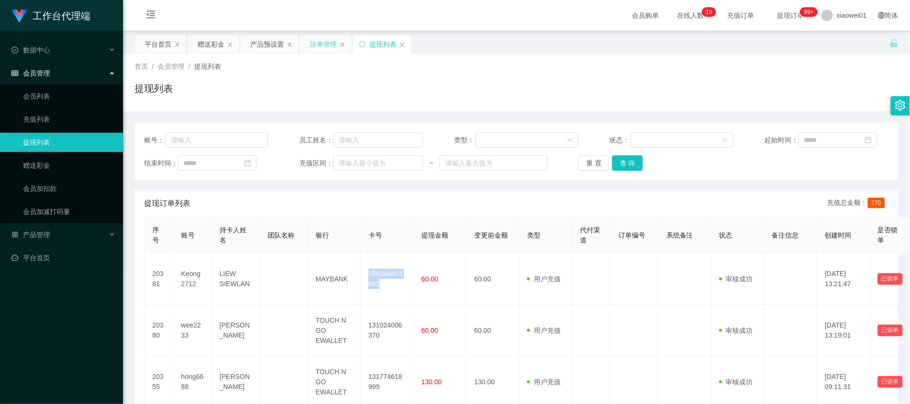
click at [319, 47] on div "注单管理" at bounding box center [323, 44] width 27 height 18
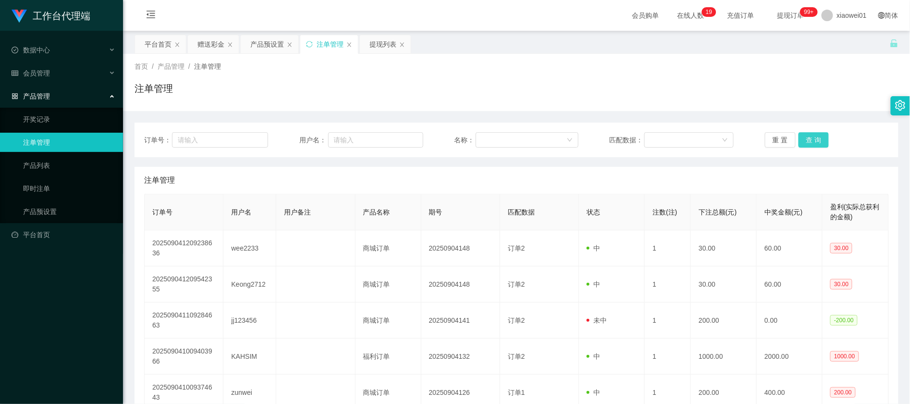
click at [809, 141] on button "查 询" at bounding box center [813, 139] width 31 height 15
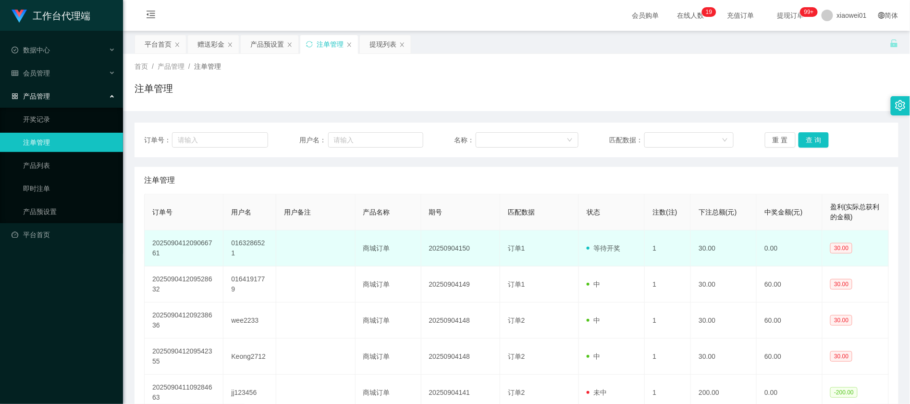
click at [536, 255] on td "订单1" at bounding box center [539, 248] width 79 height 36
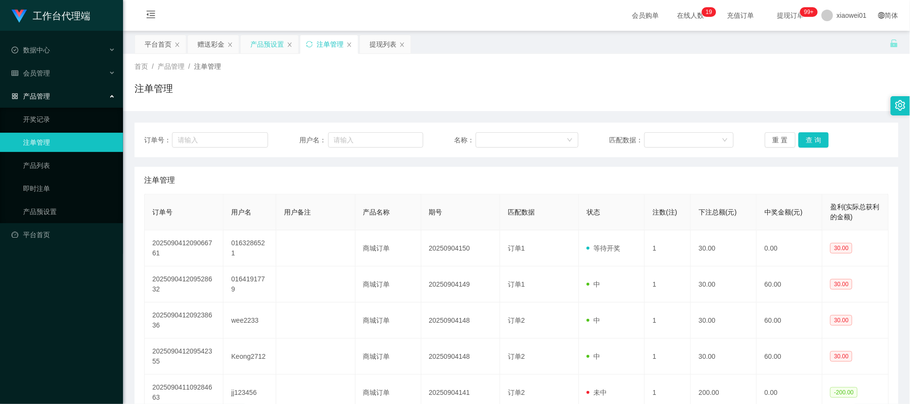
click at [268, 41] on div "产品预设置" at bounding box center [267, 44] width 34 height 18
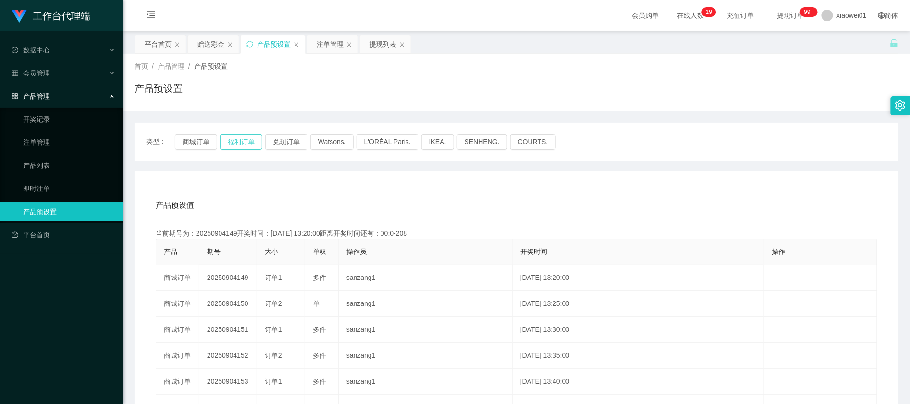
click at [242, 137] on button "福利订单" at bounding box center [241, 141] width 42 height 15
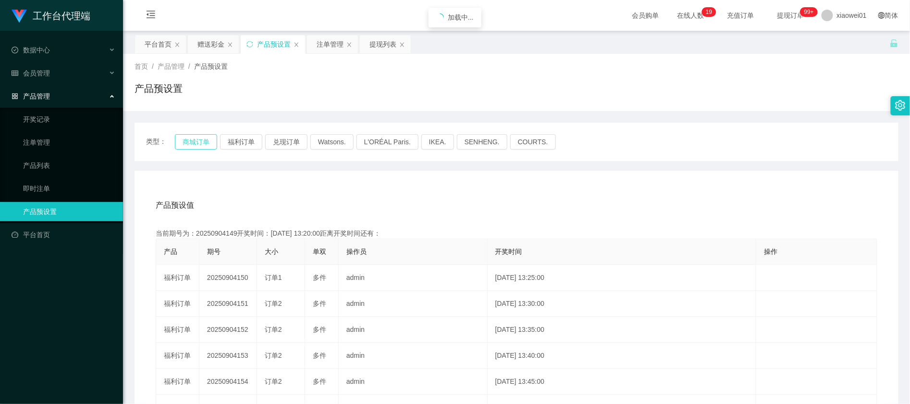
click at [204, 142] on button "商城订单" at bounding box center [196, 141] width 42 height 15
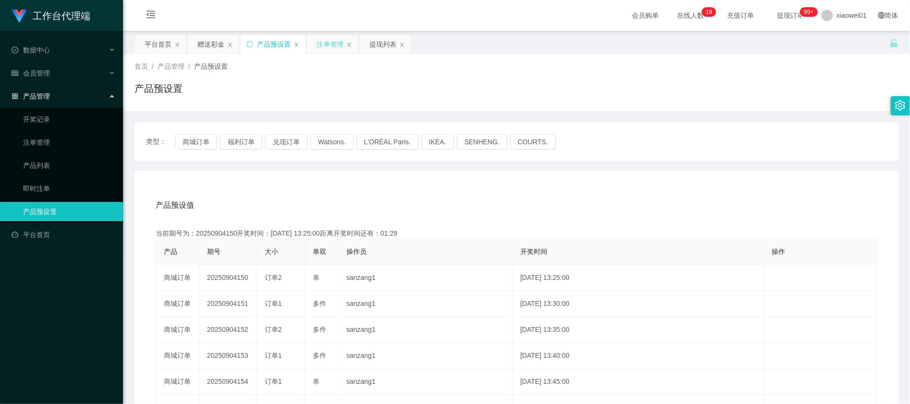
click at [337, 49] on div "注单管理" at bounding box center [330, 44] width 27 height 18
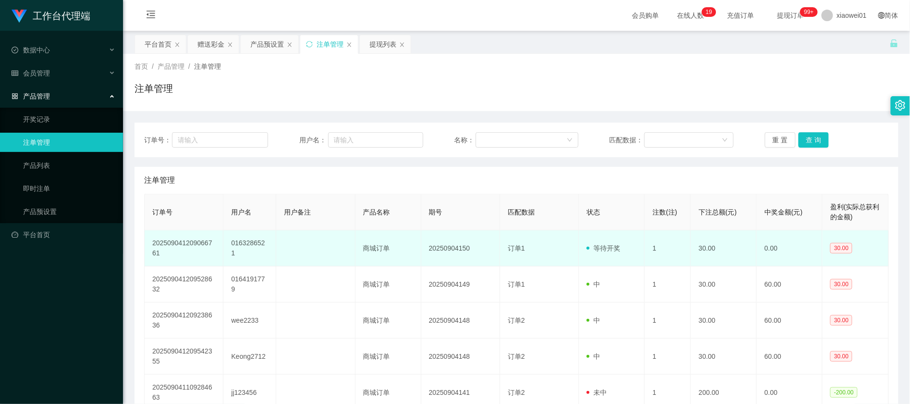
click at [238, 250] on td "0163286521" at bounding box center [249, 248] width 53 height 36
drag, startPoint x: 238, startPoint y: 250, endPoint x: 254, endPoint y: 258, distance: 17.4
click at [237, 250] on td "0163286521" at bounding box center [249, 248] width 53 height 36
copy td "0163286521"
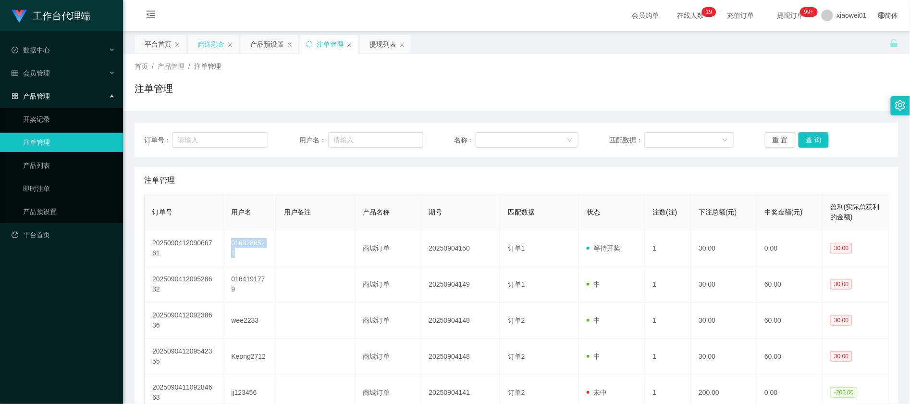
click at [209, 44] on div "赠送彩金" at bounding box center [210, 44] width 27 height 18
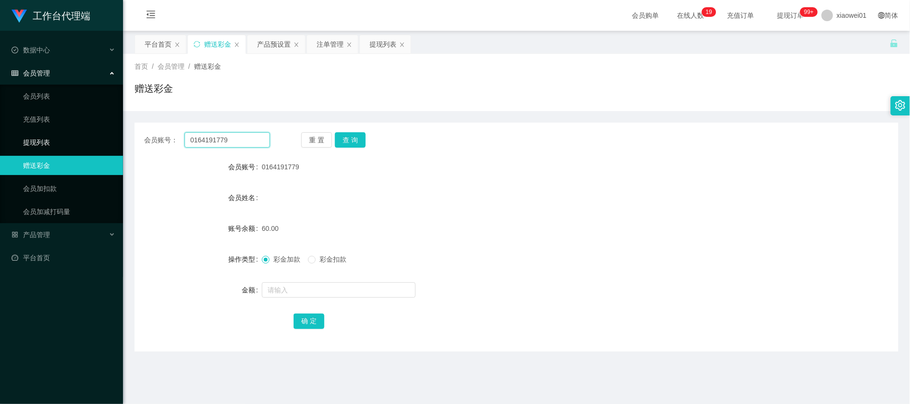
drag, startPoint x: 243, startPoint y: 139, endPoint x: 86, endPoint y: 129, distance: 157.9
click at [91, 129] on section "工作台代理端 数据中心 会员管理 会员列表 充值列表 提现列表 赠送彩金 会员加扣款 会员加减打码量 产品管理 开奖记录 注单管理 产品列表 即时注单 产品预…" at bounding box center [455, 287] width 910 height 575
paste input "3286521"
type input "0163286521"
drag, startPoint x: 354, startPoint y: 135, endPoint x: 363, endPoint y: 143, distance: 12.2
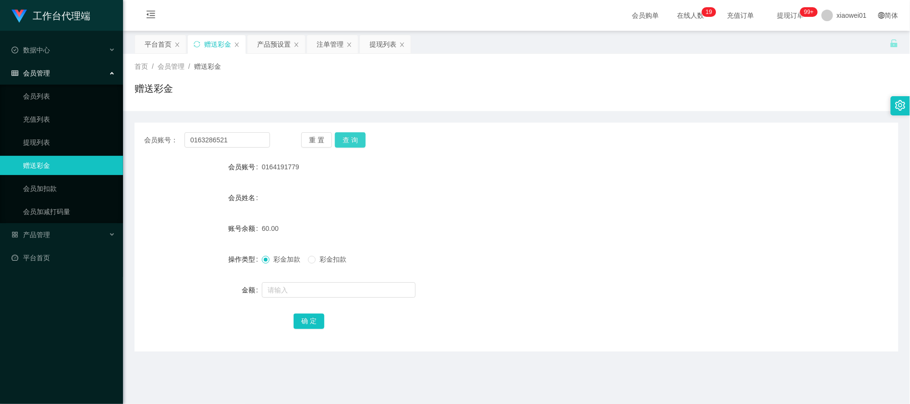
click at [354, 135] on button "查 询" at bounding box center [350, 139] width 31 height 15
click at [345, 298] on div at bounding box center [485, 289] width 446 height 19
click at [346, 292] on input "text" at bounding box center [339, 289] width 154 height 15
type input "60"
drag, startPoint x: 306, startPoint y: 322, endPoint x: 311, endPoint y: 322, distance: 5.3
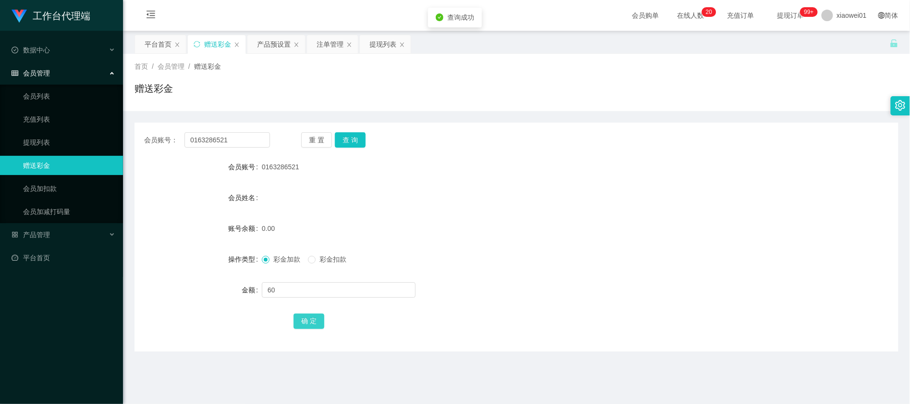
click at [306, 322] on button "确 定" at bounding box center [309, 320] width 31 height 15
click at [614, 206] on div "会员姓名" at bounding box center [517, 197] width 764 height 19
drag, startPoint x: 360, startPoint y: 43, endPoint x: 366, endPoint y: 45, distance: 6.1
click at [366, 45] on div "提现列表" at bounding box center [385, 44] width 52 height 19
click at [366, 45] on div "提现列表" at bounding box center [385, 44] width 51 height 18
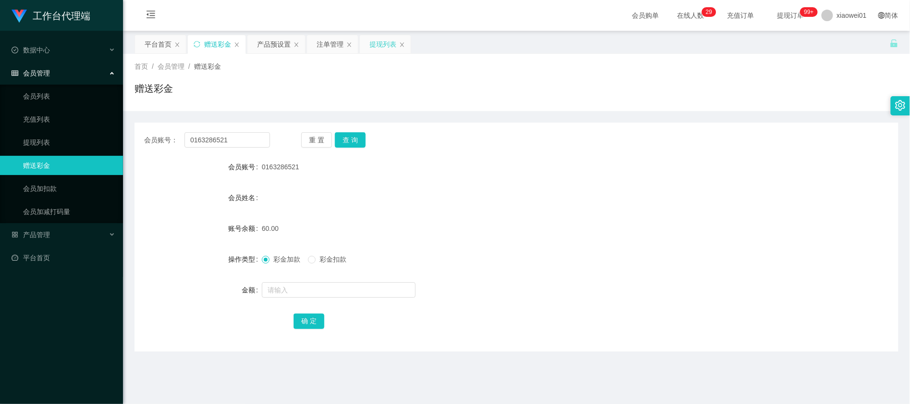
click at [378, 42] on div "提现列表" at bounding box center [382, 44] width 27 height 18
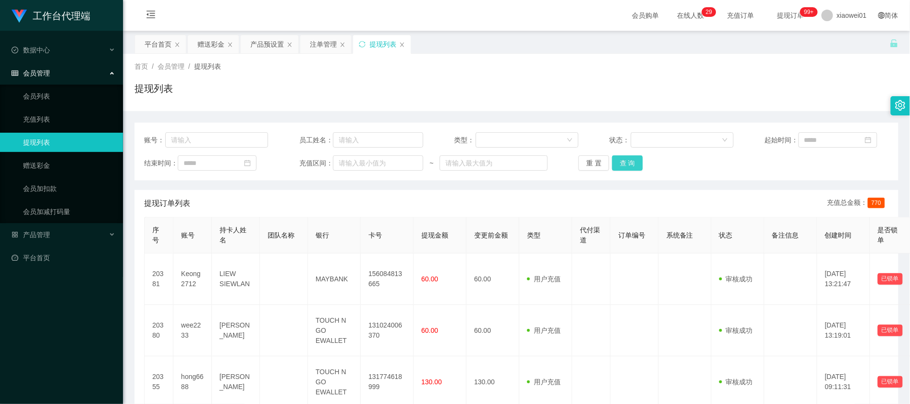
click at [633, 168] on button "查 询" at bounding box center [627, 162] width 31 height 15
click at [631, 167] on button "查 询" at bounding box center [627, 162] width 31 height 15
click at [621, 171] on button "查 询" at bounding box center [627, 162] width 31 height 15
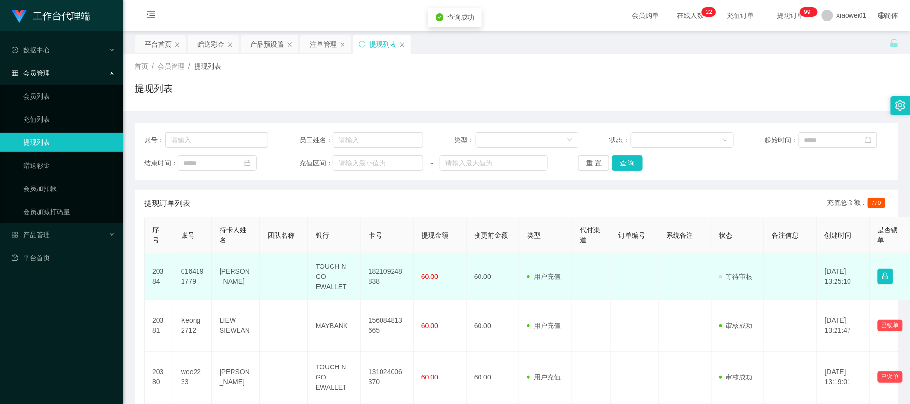
click at [384, 283] on td "182109248838" at bounding box center [387, 276] width 53 height 47
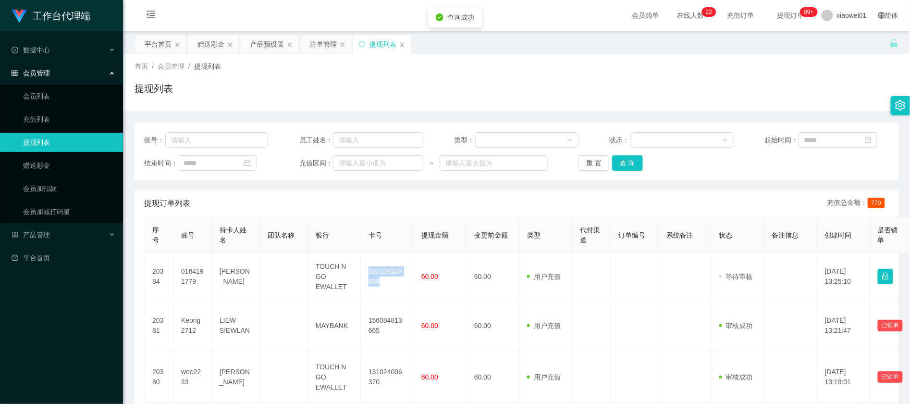
copy td "182109248838"
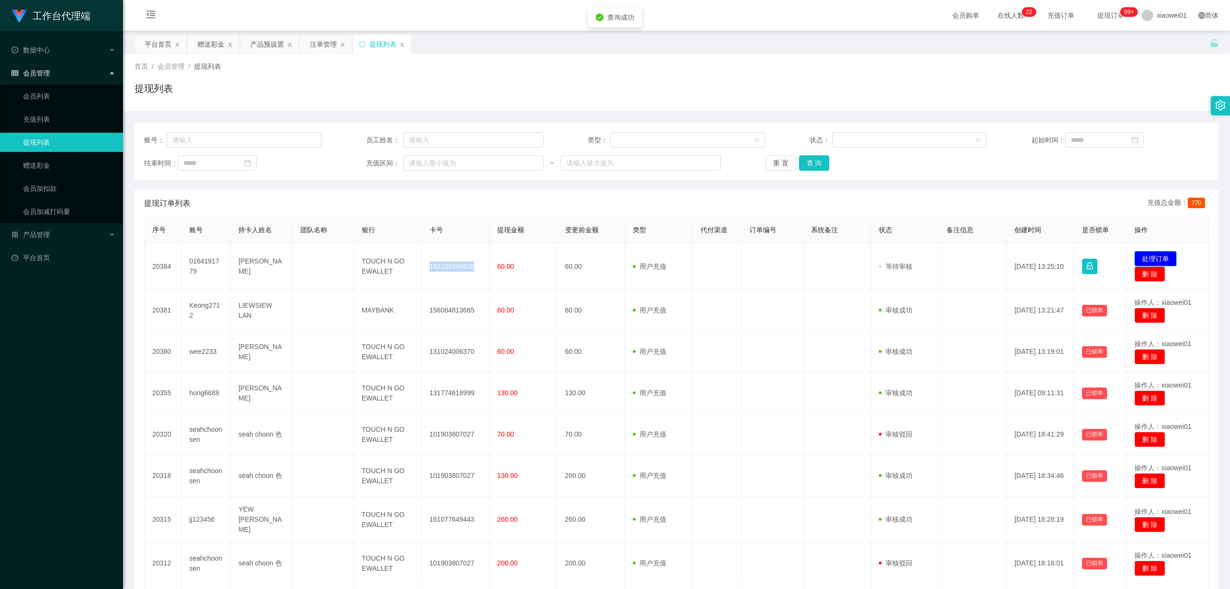
click at [1155, 258] on button "处理订单" at bounding box center [1155, 258] width 42 height 15
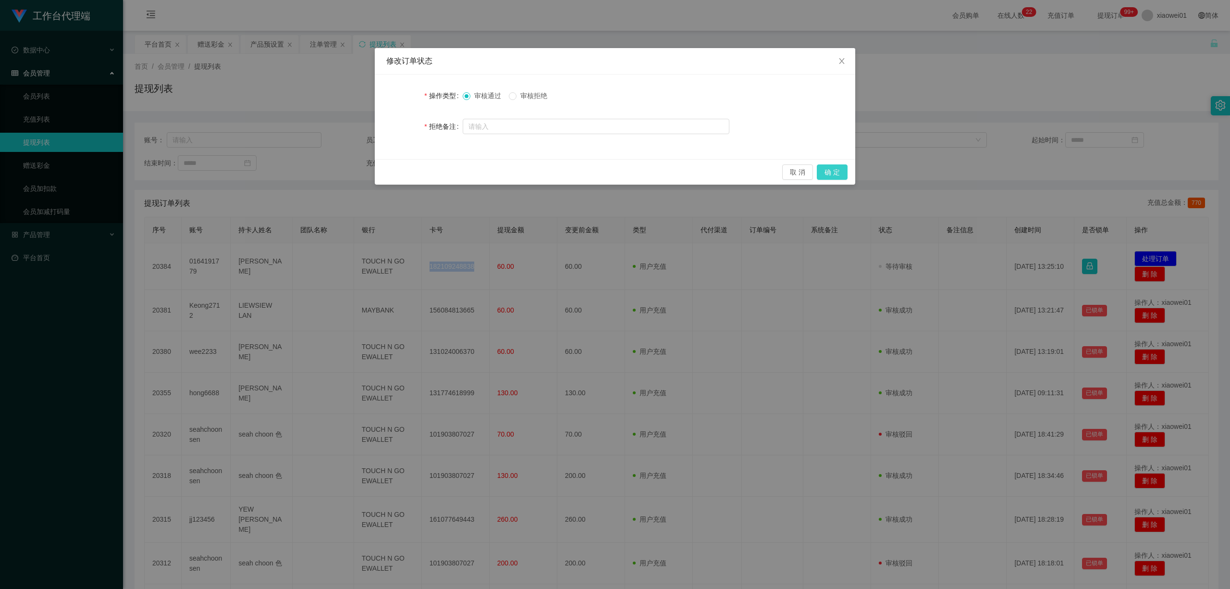
click at [832, 171] on button "确 定" at bounding box center [832, 171] width 31 height 15
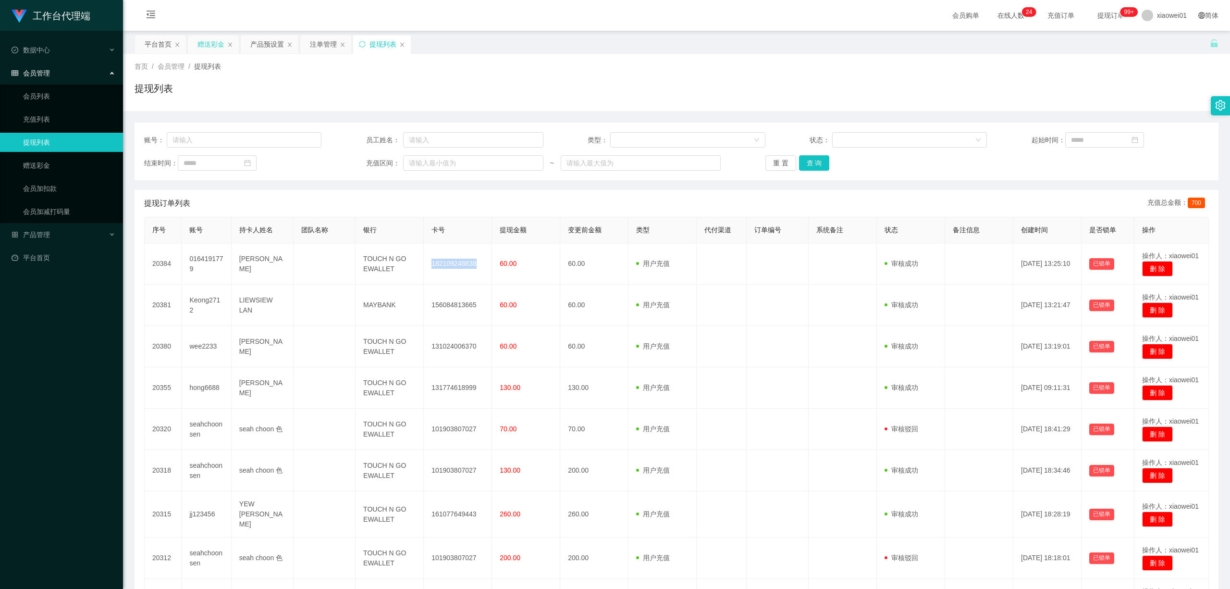
click at [203, 47] on div "赠送彩金" at bounding box center [210, 44] width 27 height 18
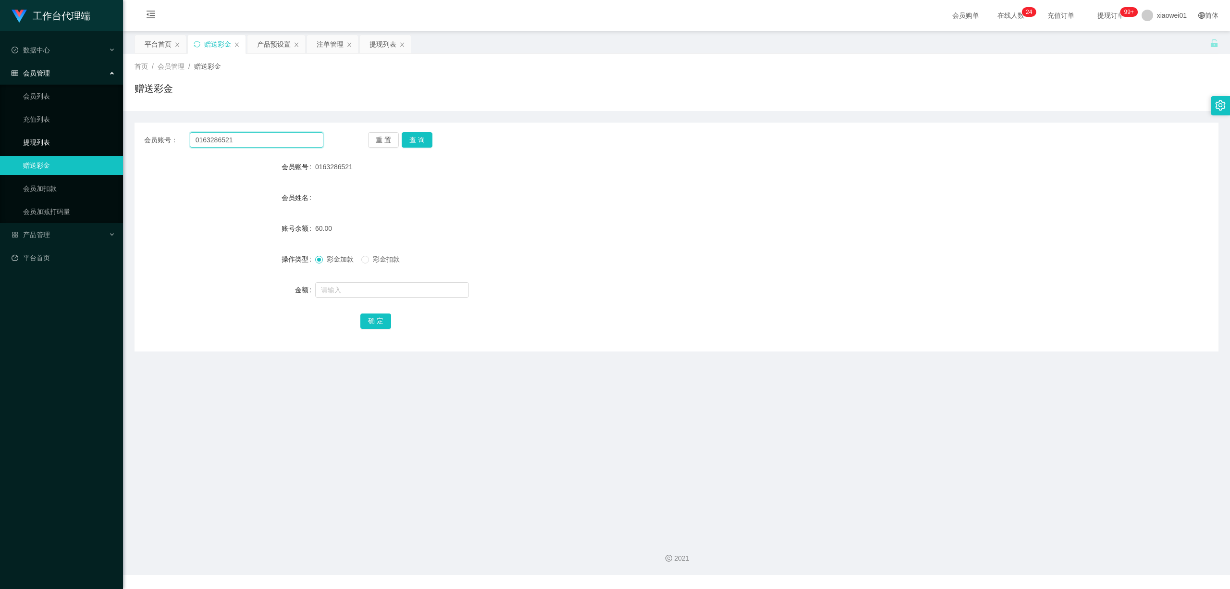
drag, startPoint x: 236, startPoint y: 142, endPoint x: 117, endPoint y: 135, distance: 119.4
click at [119, 135] on section "工作台代理端 数据中心 会员管理 会员列表 充值列表 提现列表 赠送彩金 会员加扣款 会员加减打码量 产品管理 开奖记录 注单管理 产品列表 即时注单 产品预…" at bounding box center [615, 287] width 1230 height 575
paste input "KKC8283"
type input "KKC8283"
click at [410, 141] on button "查 询" at bounding box center [417, 139] width 31 height 15
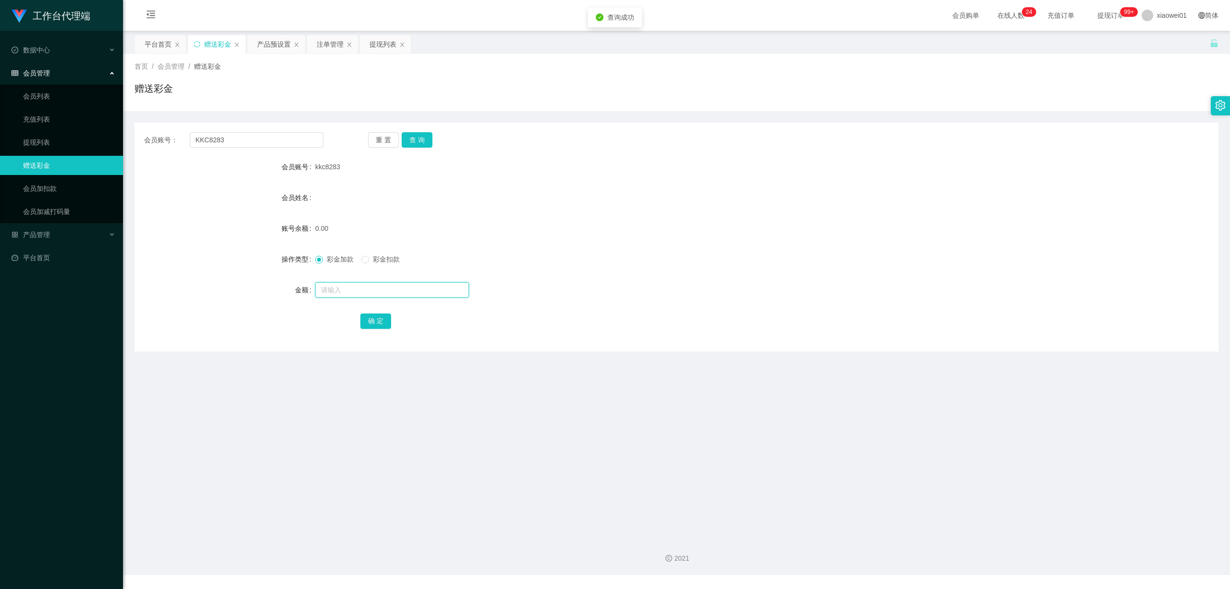
click at [363, 298] on div at bounding box center [631, 289] width 632 height 19
type input "30"
click at [388, 316] on button "确 定" at bounding box center [375, 320] width 31 height 15
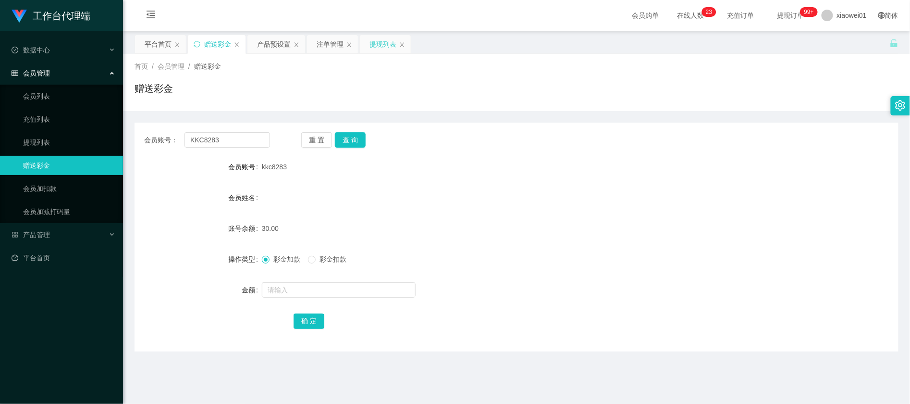
click at [388, 49] on div "提现列表" at bounding box center [382, 44] width 27 height 18
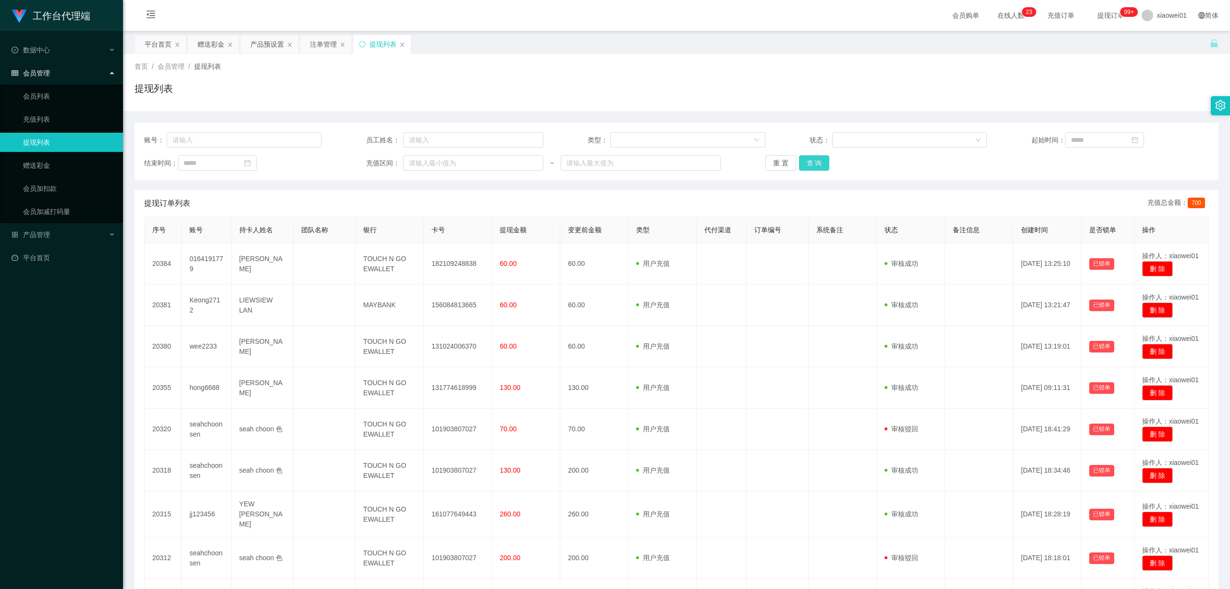
click at [816, 161] on button "查 询" at bounding box center [814, 162] width 31 height 15
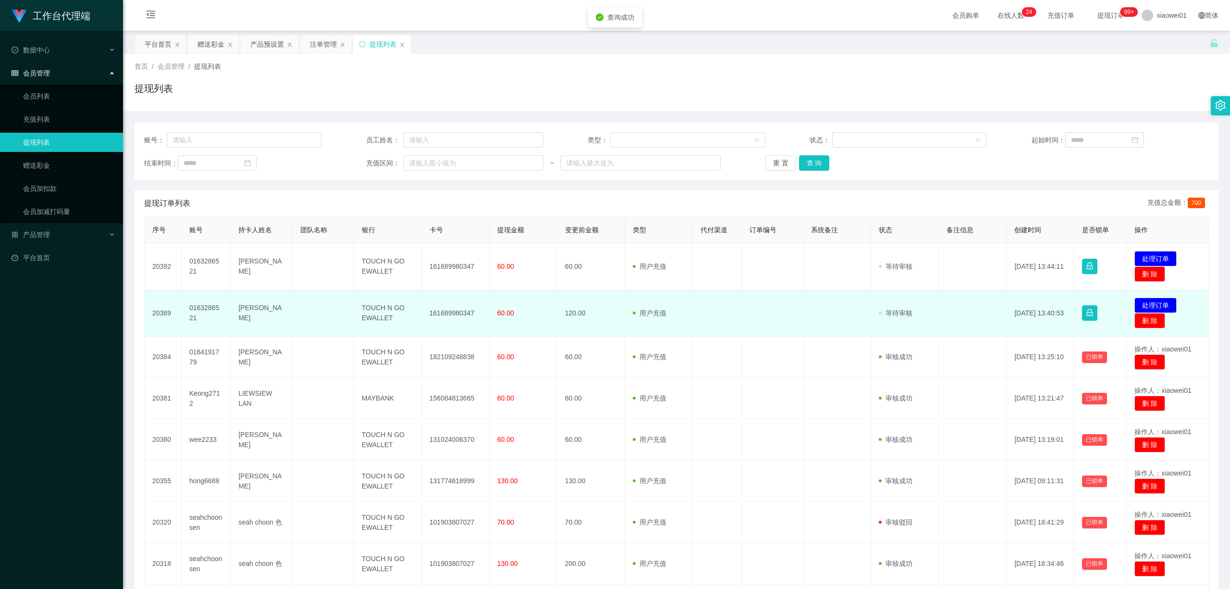
click at [444, 310] on td "161689980347" at bounding box center [456, 313] width 68 height 47
copy td "161689980347"
click at [1147, 304] on button "处理订单" at bounding box center [1155, 304] width 42 height 15
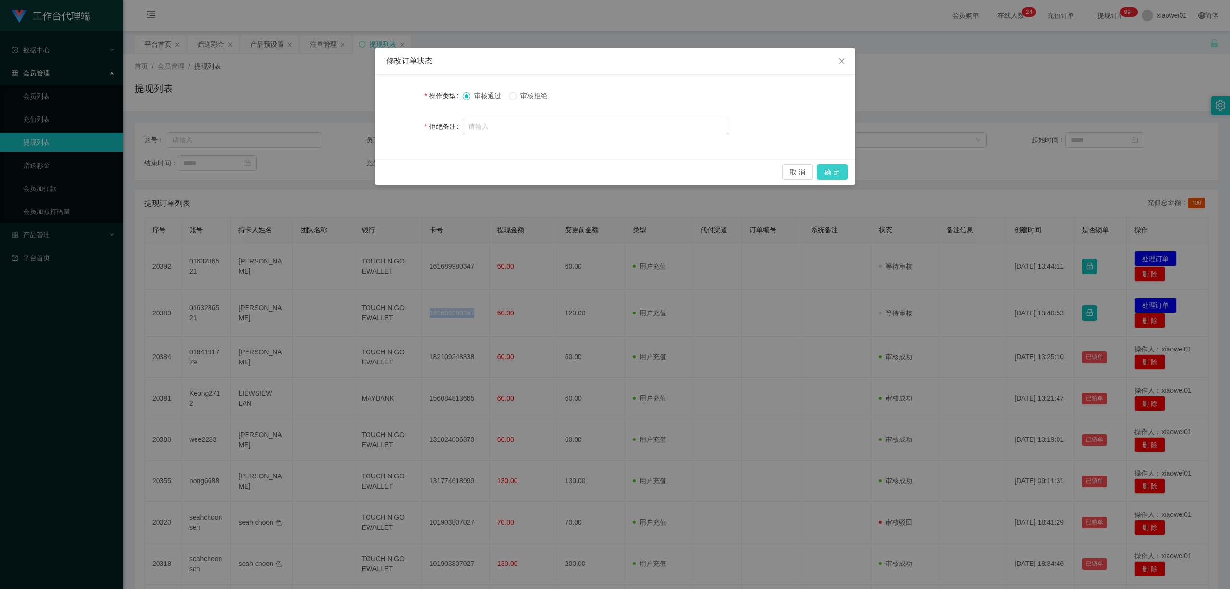
click at [837, 176] on button "确 定" at bounding box center [832, 171] width 31 height 15
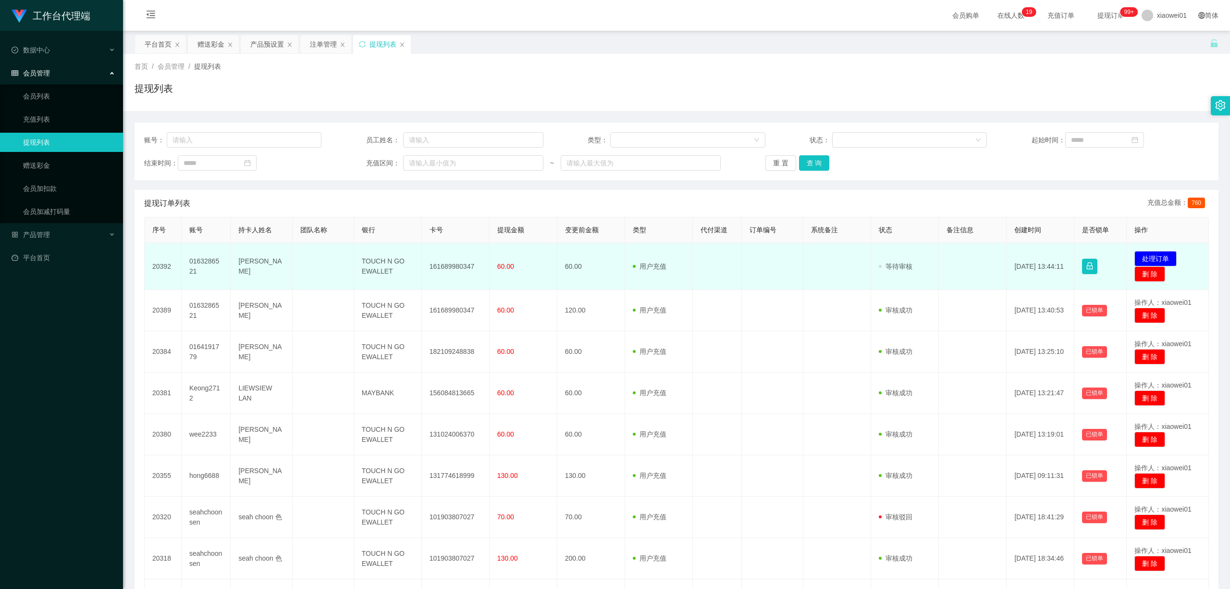
click at [441, 271] on td "161689980347" at bounding box center [456, 266] width 68 height 47
click at [446, 262] on td "161689980347" at bounding box center [456, 266] width 68 height 47
copy td "161689980347"
click at [1144, 252] on button "处理订单" at bounding box center [1155, 258] width 42 height 15
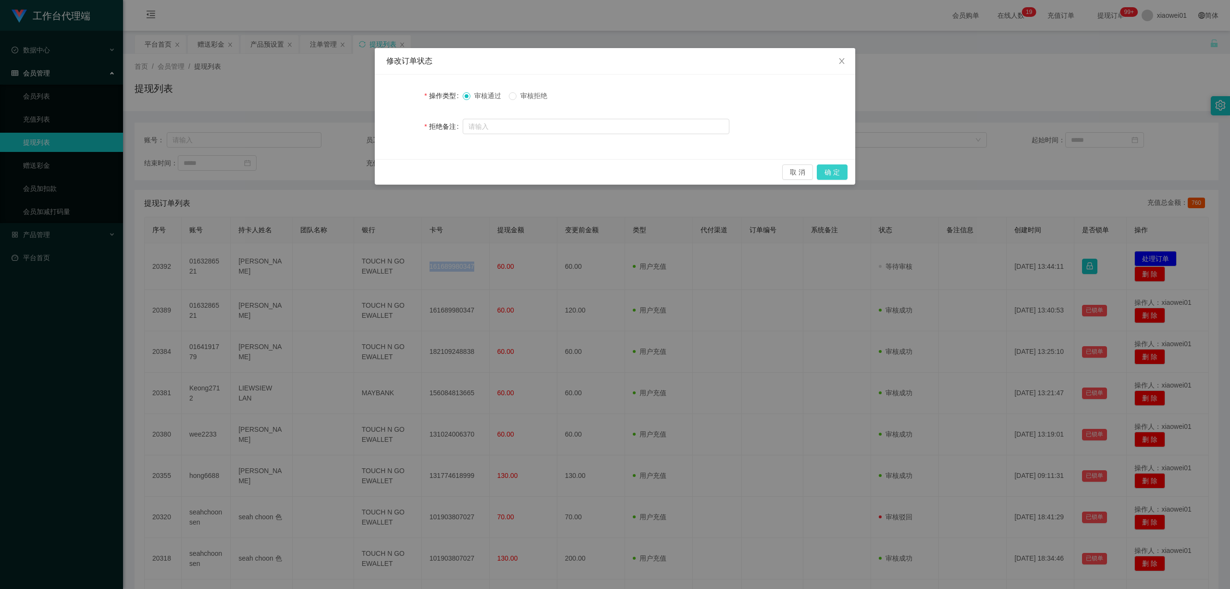
click at [836, 172] on button "确 定" at bounding box center [832, 171] width 31 height 15
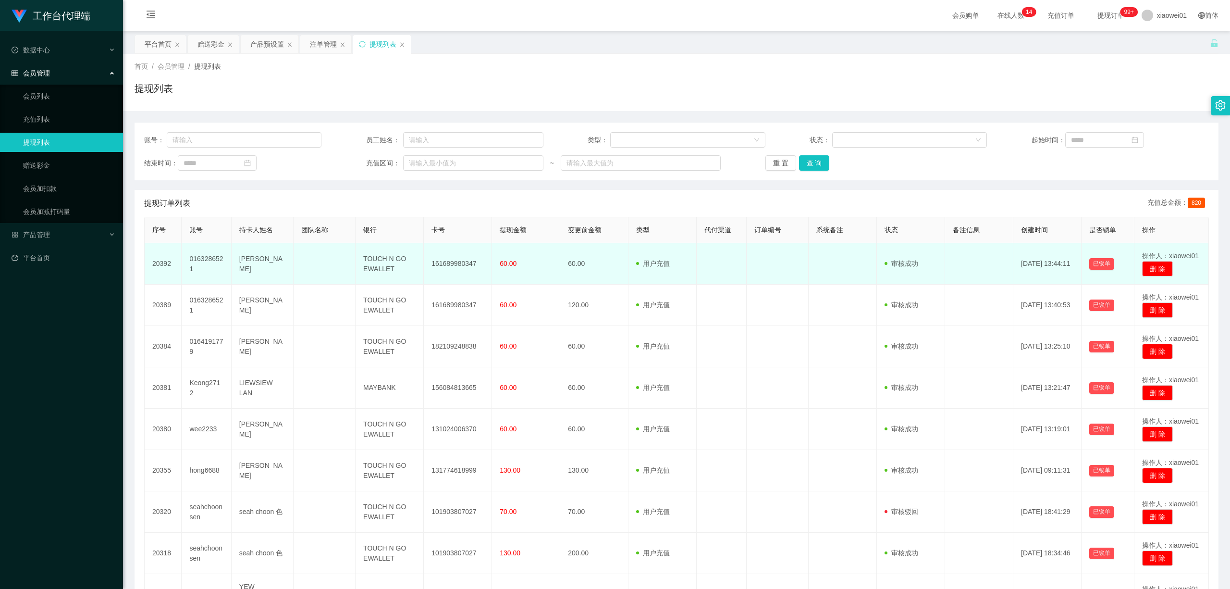
click at [195, 258] on td "0163286521" at bounding box center [206, 263] width 49 height 41
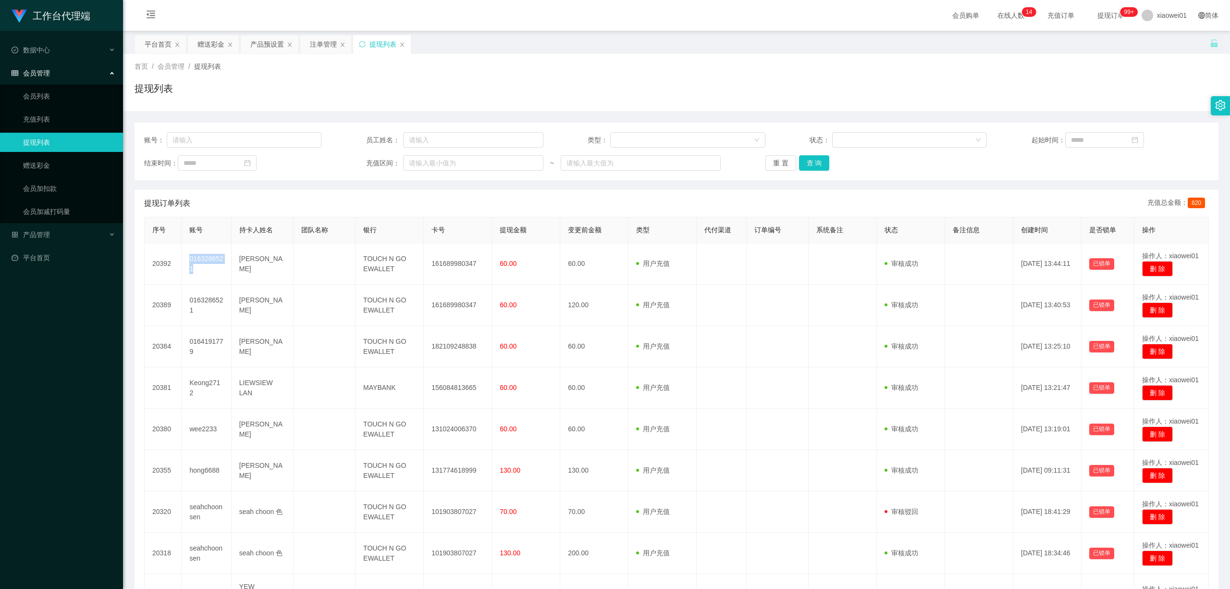
copy td "0163286521"
click at [213, 47] on div "赠送彩金" at bounding box center [210, 44] width 27 height 18
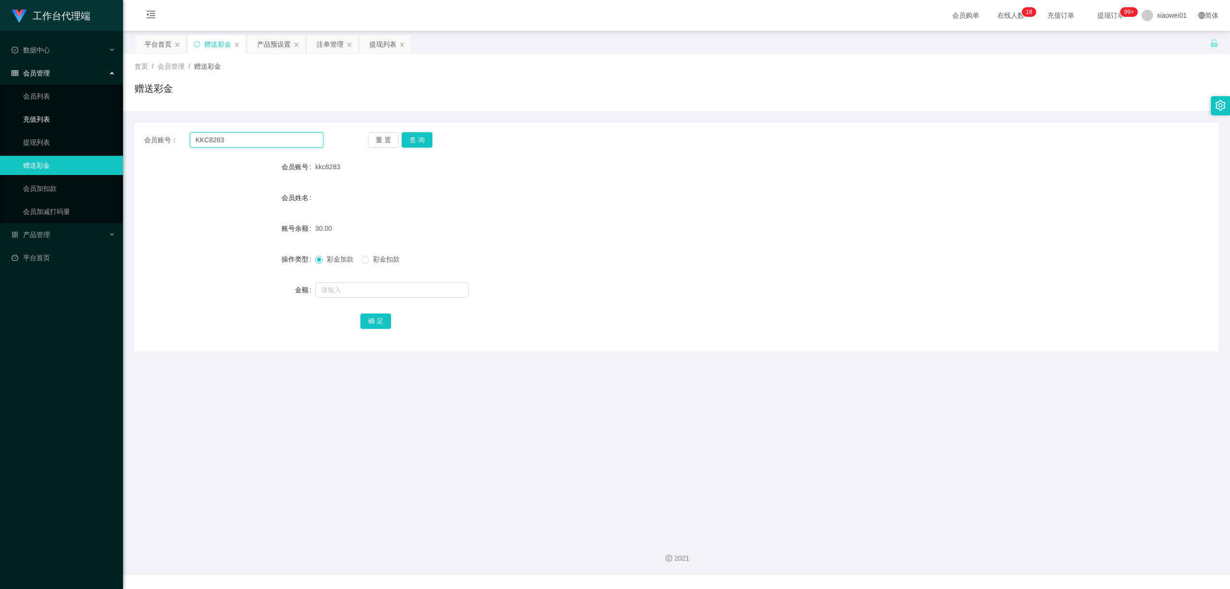
drag, startPoint x: 233, startPoint y: 135, endPoint x: 331, endPoint y: 135, distance: 97.5
click at [92, 117] on section "工作台代理端 数据中心 会员管理 会员列表 充值列表 提现列表 赠送彩金 会员加扣款 会员加减打码量 产品管理 开奖记录 注单管理 产品列表 即时注单 产品预…" at bounding box center [615, 287] width 1230 height 575
paste input "0163286521"
type input "0163286521"
click at [423, 142] on button "查 询" at bounding box center [417, 139] width 31 height 15
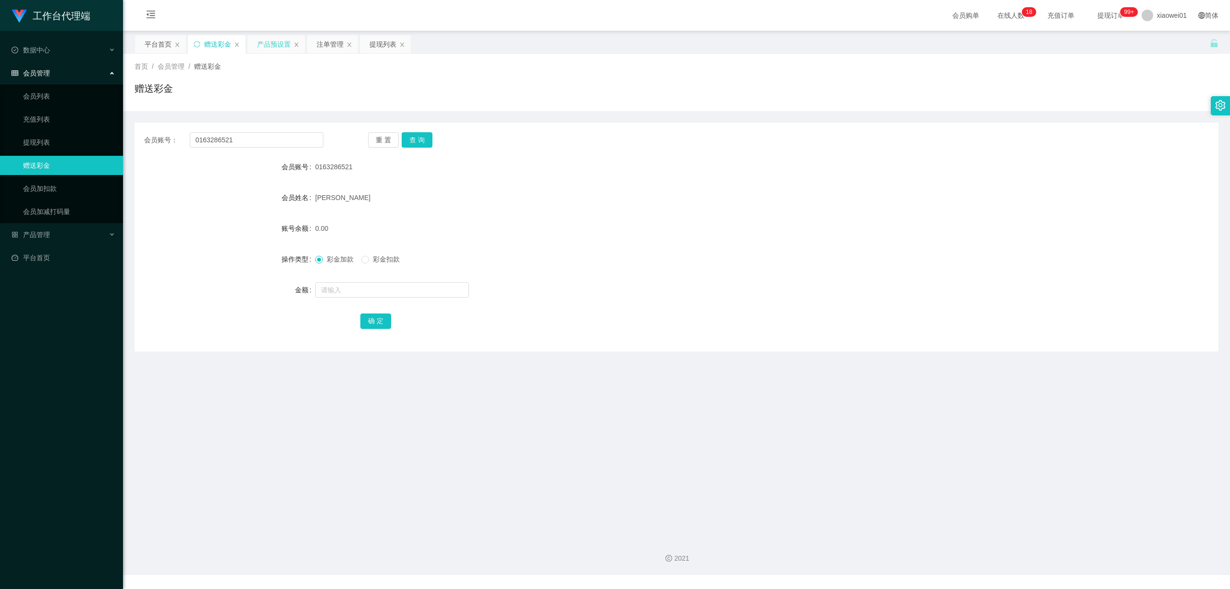
click at [281, 40] on div "产品预设置" at bounding box center [274, 44] width 34 height 18
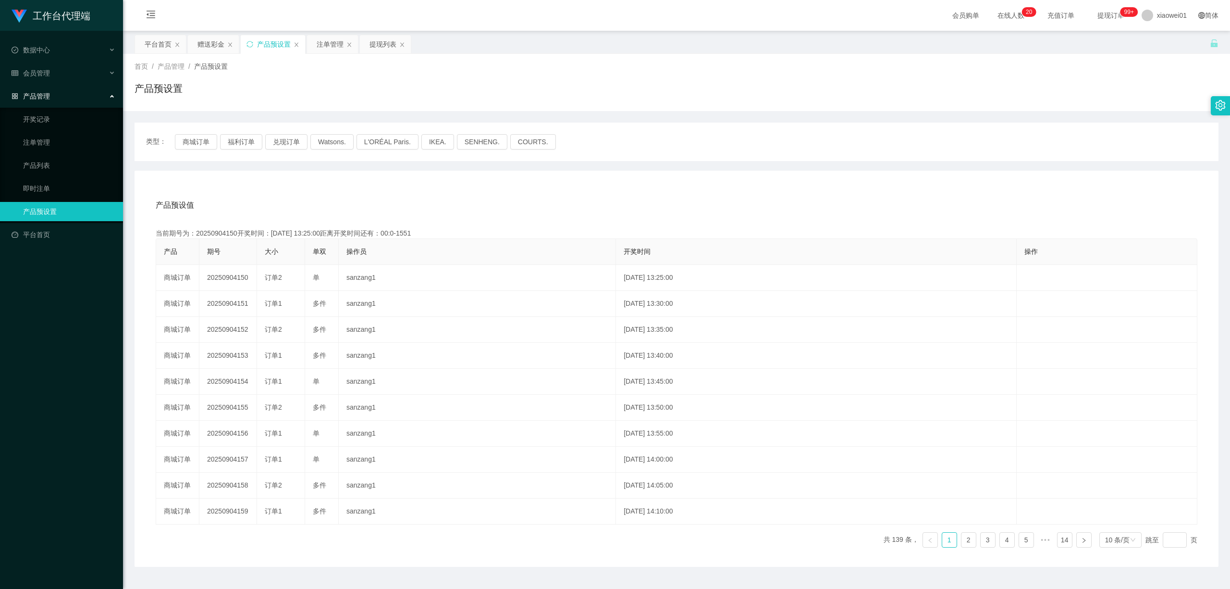
click at [217, 133] on div "类型： 商城订单 福利订单 兑现订单 Watsons. L'ORÉAL Paris. IKEA. [GEOGRAPHIC_DATA]. COURTS." at bounding box center [677, 142] width 1084 height 38
click at [227, 135] on button "福利订单" at bounding box center [241, 141] width 42 height 15
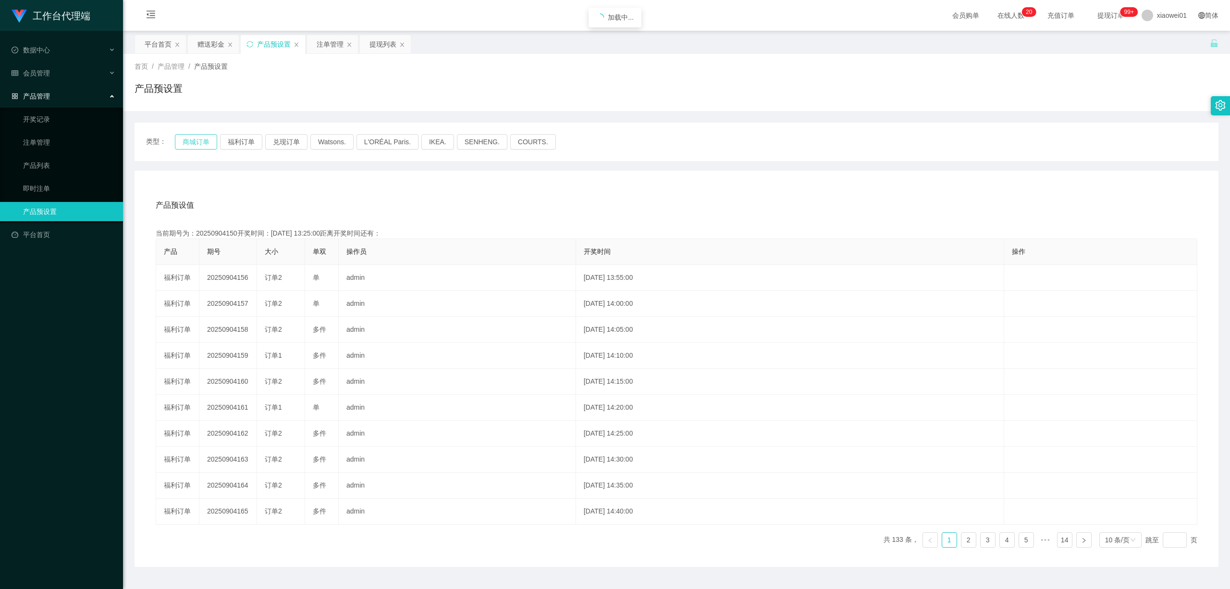
click at [184, 144] on button "商城订单" at bounding box center [196, 141] width 42 height 15
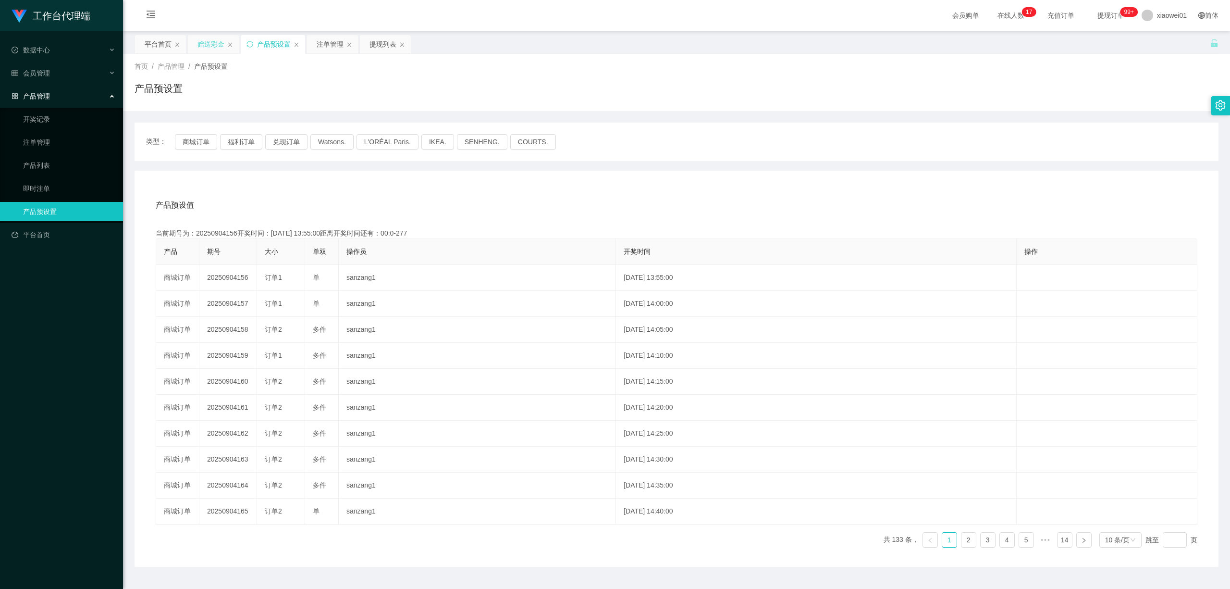
click at [215, 45] on div "赠送彩金" at bounding box center [210, 44] width 27 height 18
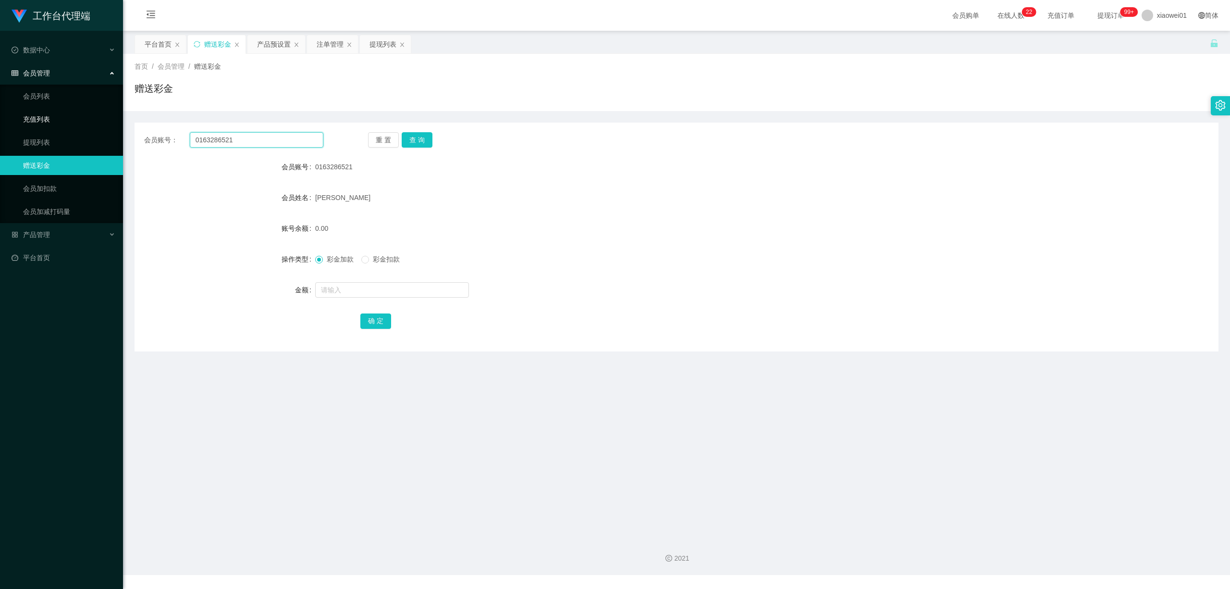
drag, startPoint x: 275, startPoint y: 139, endPoint x: 12, endPoint y: 120, distance: 264.0
click at [25, 123] on section "工作台代理端 数据中心 会员管理 会员列表 充值列表 提现列表 赠送彩金 会员加扣款 会员加减打码量 产品管理 开奖记录 注单管理 产品列表 即时注单 产品预…" at bounding box center [615, 287] width 1230 height 575
paste input "KKC8283"
type input "KKC8283"
click at [420, 137] on button "查 询" at bounding box center [417, 139] width 31 height 15
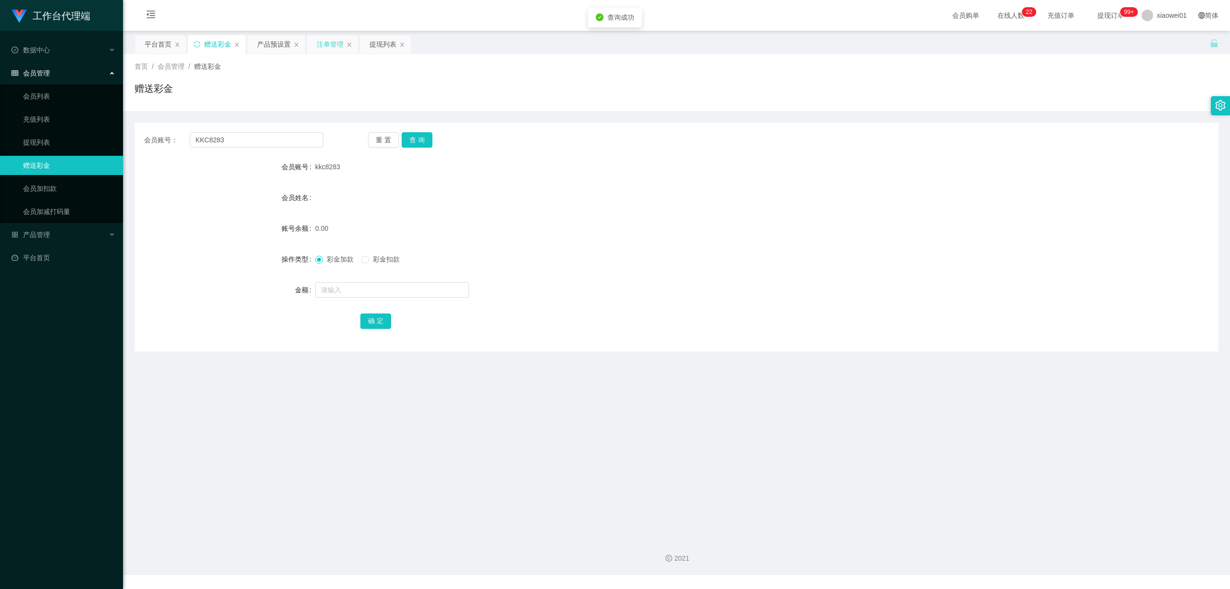
click at [331, 48] on div "注单管理" at bounding box center [330, 44] width 27 height 18
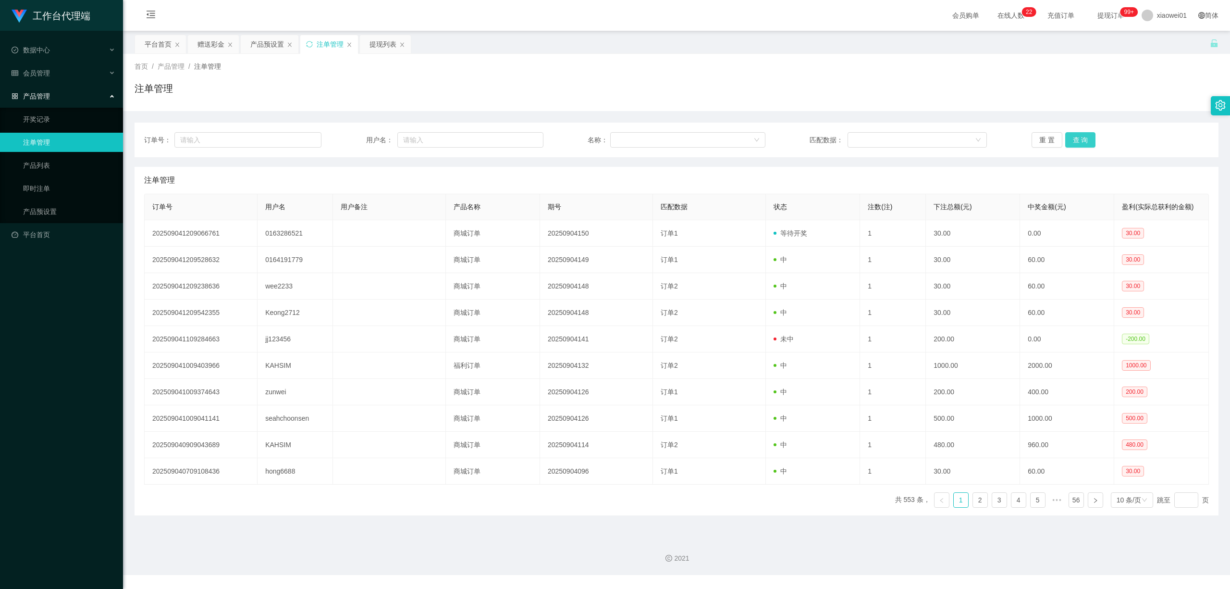
click at [1065, 141] on button "查 询" at bounding box center [1080, 139] width 31 height 15
click at [1073, 139] on button "查 询" at bounding box center [1080, 139] width 31 height 15
click at [218, 45] on div "赠送彩金" at bounding box center [210, 44] width 27 height 18
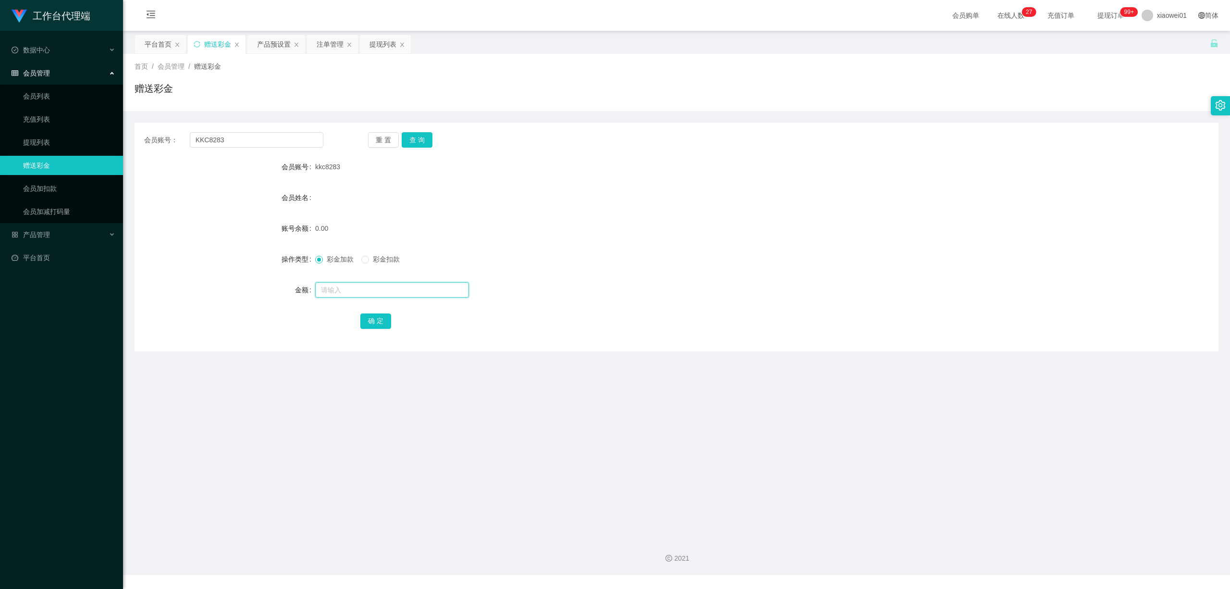
click at [335, 295] on input "text" at bounding box center [392, 289] width 154 height 15
type input "60"
click at [379, 329] on div "确 定" at bounding box center [676, 320] width 632 height 19
click at [391, 325] on div "确 定" at bounding box center [676, 320] width 632 height 19
click at [378, 323] on button "确 定" at bounding box center [375, 320] width 31 height 15
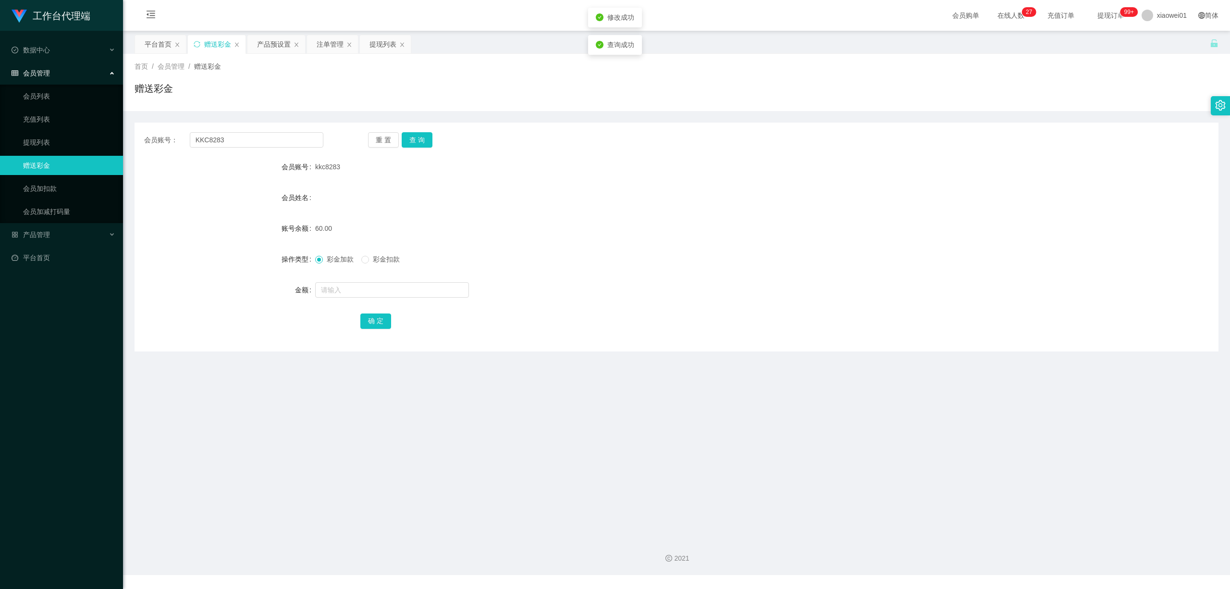
click at [610, 293] on div at bounding box center [631, 289] width 632 height 19
click at [385, 41] on div "提现列表" at bounding box center [382, 44] width 27 height 18
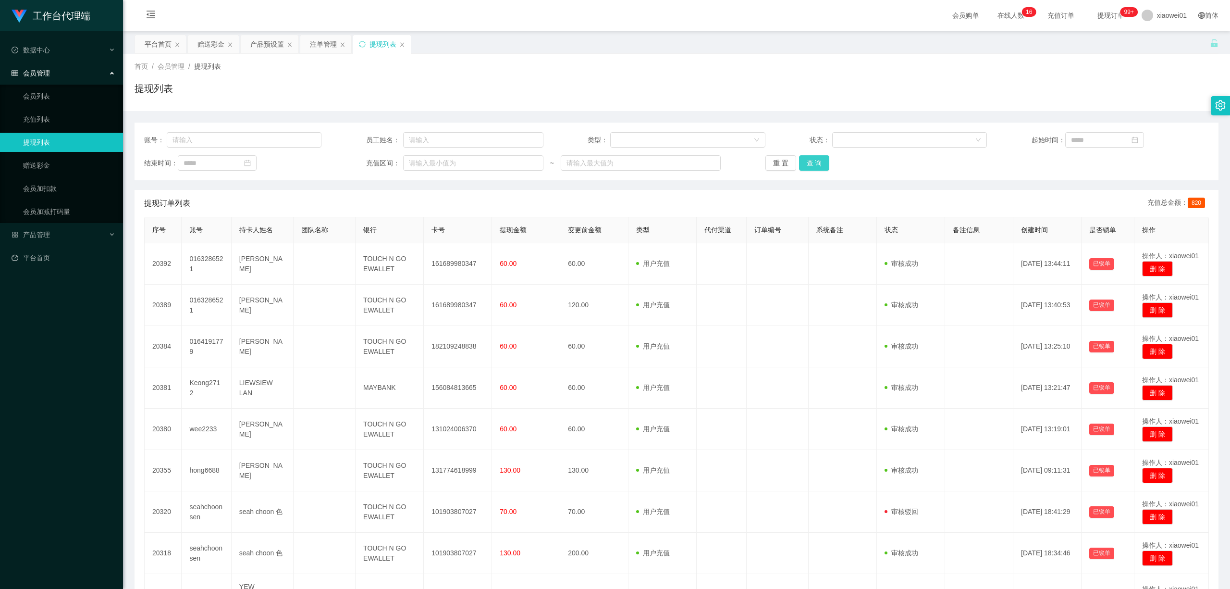
click at [811, 164] on button "查 询" at bounding box center [814, 162] width 31 height 15
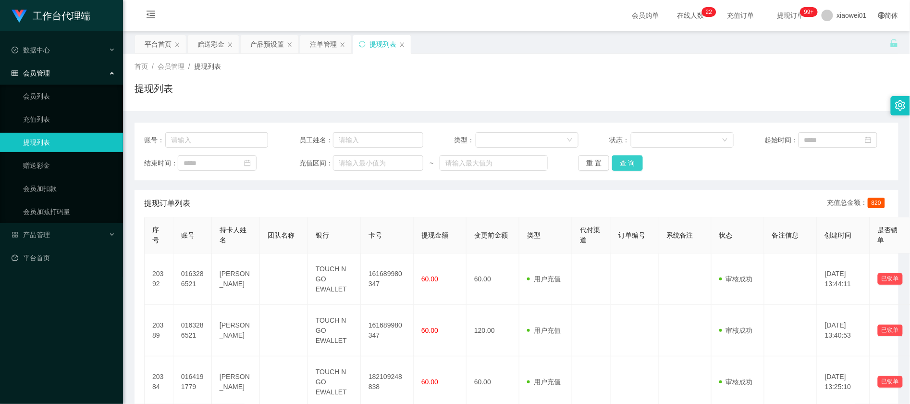
click at [636, 160] on button "查 询" at bounding box center [627, 162] width 31 height 15
click at [629, 166] on div "重 置 查 询" at bounding box center [640, 162] width 124 height 15
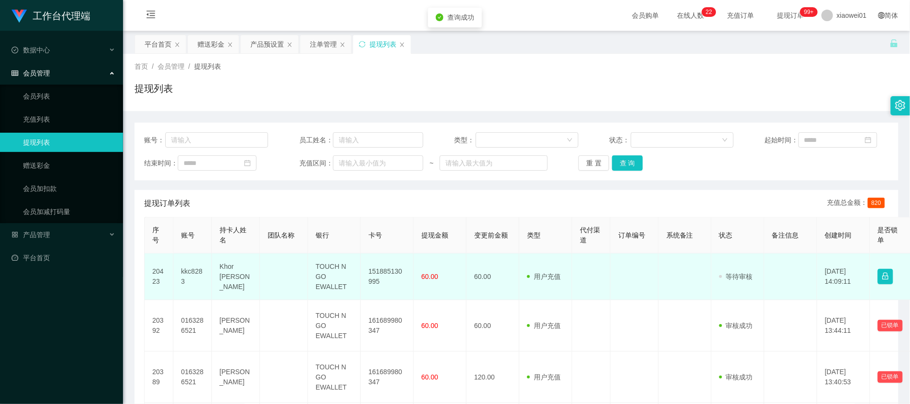
click at [390, 276] on td "151885130995" at bounding box center [387, 276] width 53 height 47
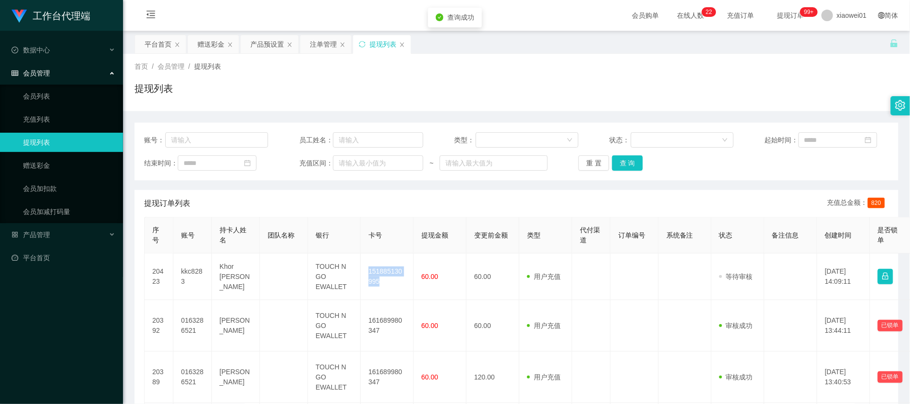
copy td "151885130995"
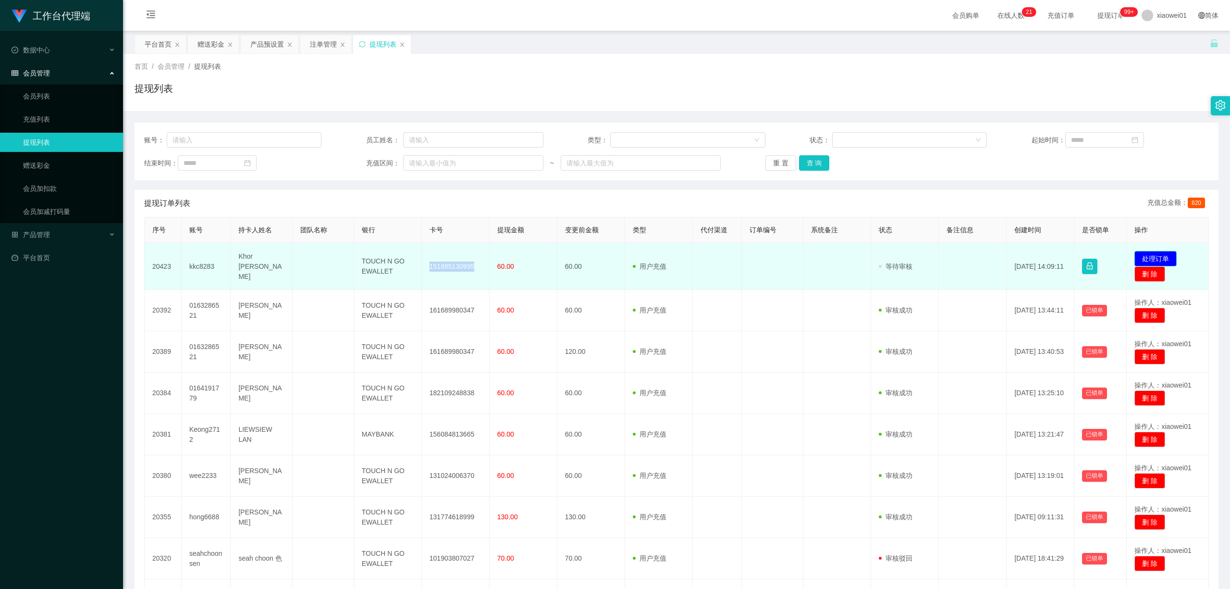
click at [1157, 258] on button "处理订单" at bounding box center [1155, 258] width 42 height 15
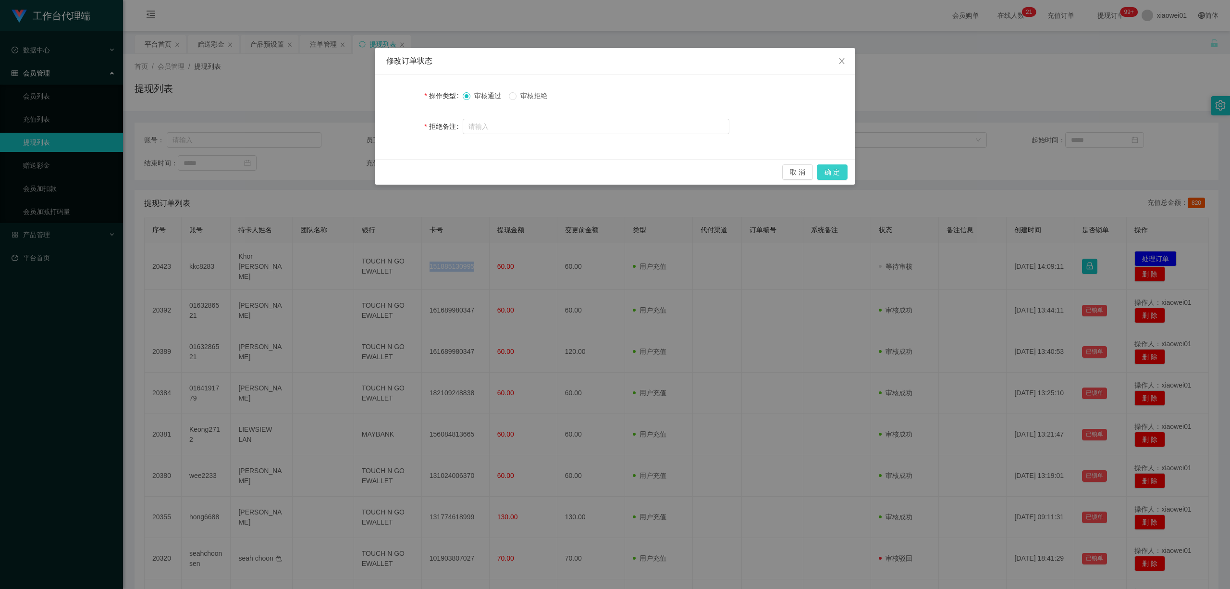
click at [825, 166] on button "确 定" at bounding box center [832, 171] width 31 height 15
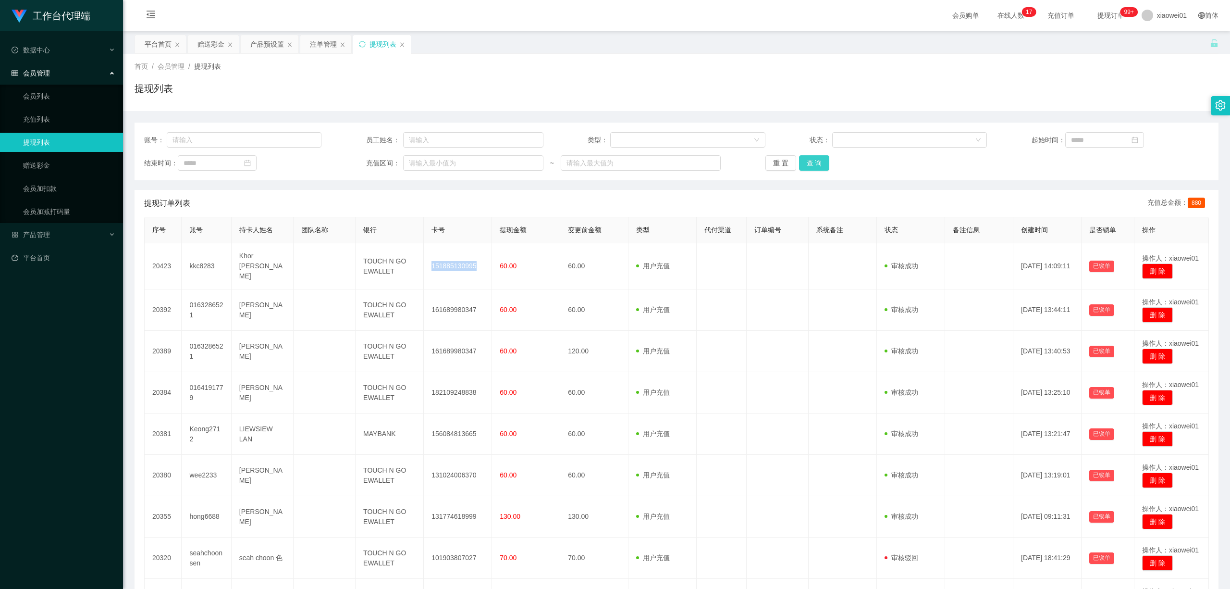
click at [822, 159] on button "查 询" at bounding box center [814, 162] width 31 height 15
click at [270, 42] on div "产品预设置" at bounding box center [267, 44] width 34 height 18
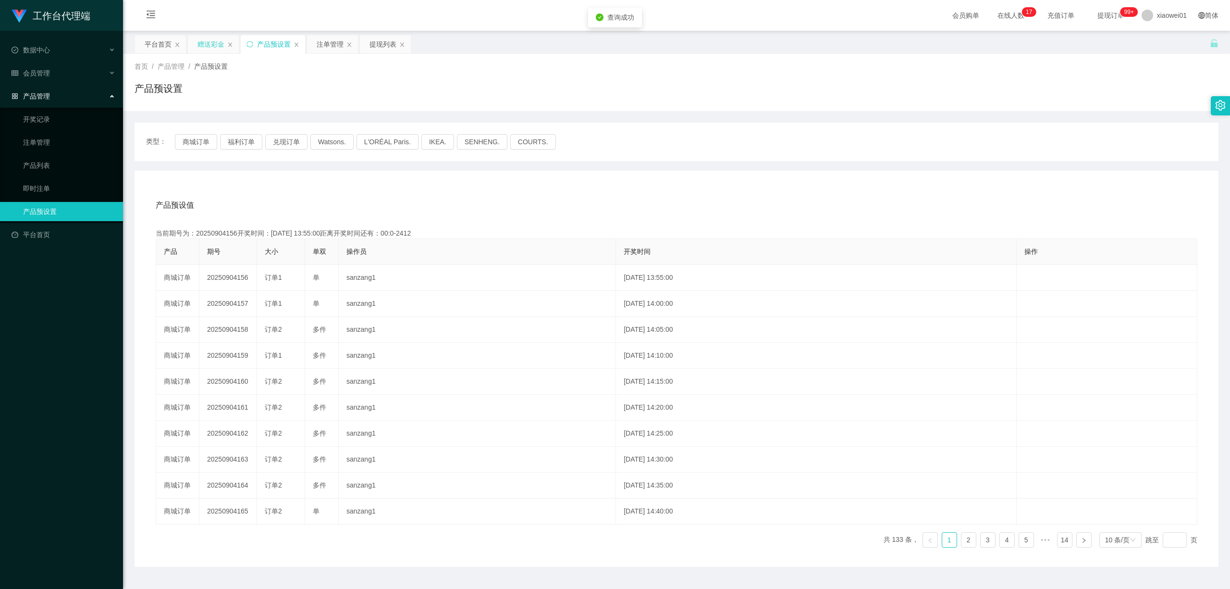
click at [208, 41] on div "赠送彩金" at bounding box center [210, 44] width 27 height 18
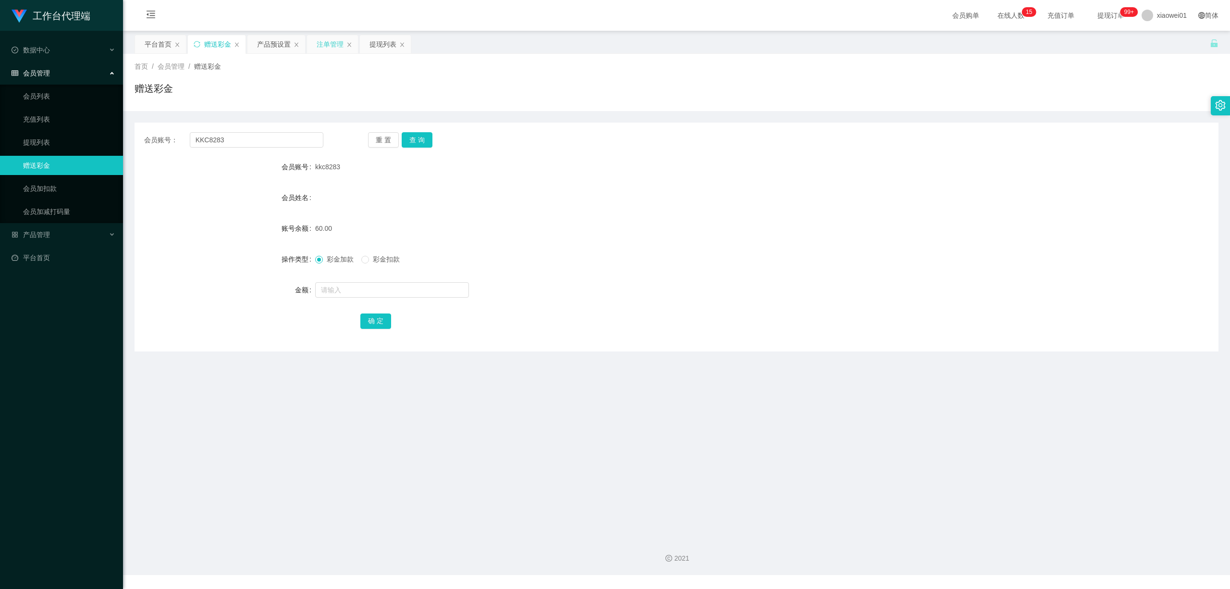
click at [333, 47] on div "注单管理" at bounding box center [330, 44] width 27 height 18
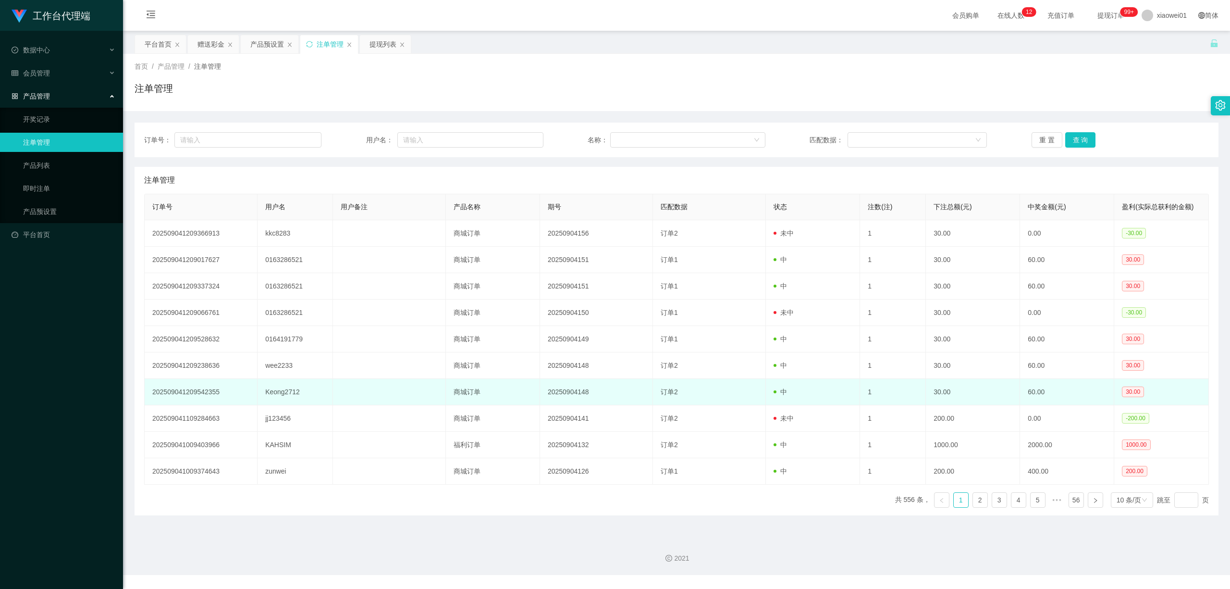
click at [283, 393] on td "Keong2712" at bounding box center [295, 392] width 75 height 26
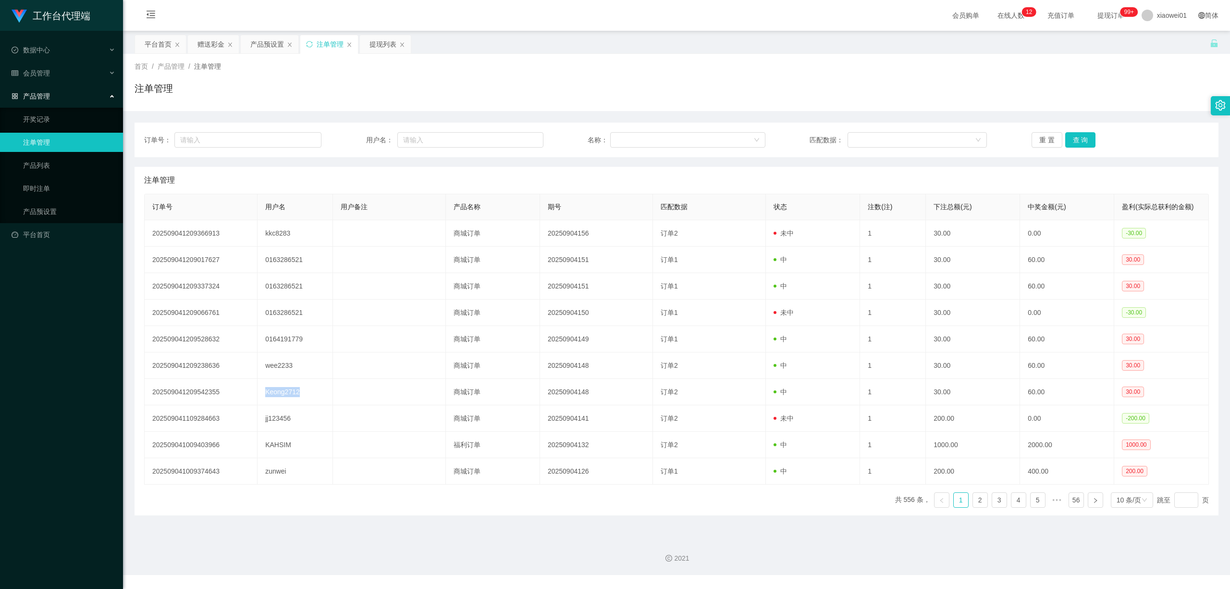
copy td "Keong2712"
click at [957, 507] on link "1" at bounding box center [961, 499] width 14 height 14
click at [973, 507] on link "2" at bounding box center [980, 499] width 14 height 14
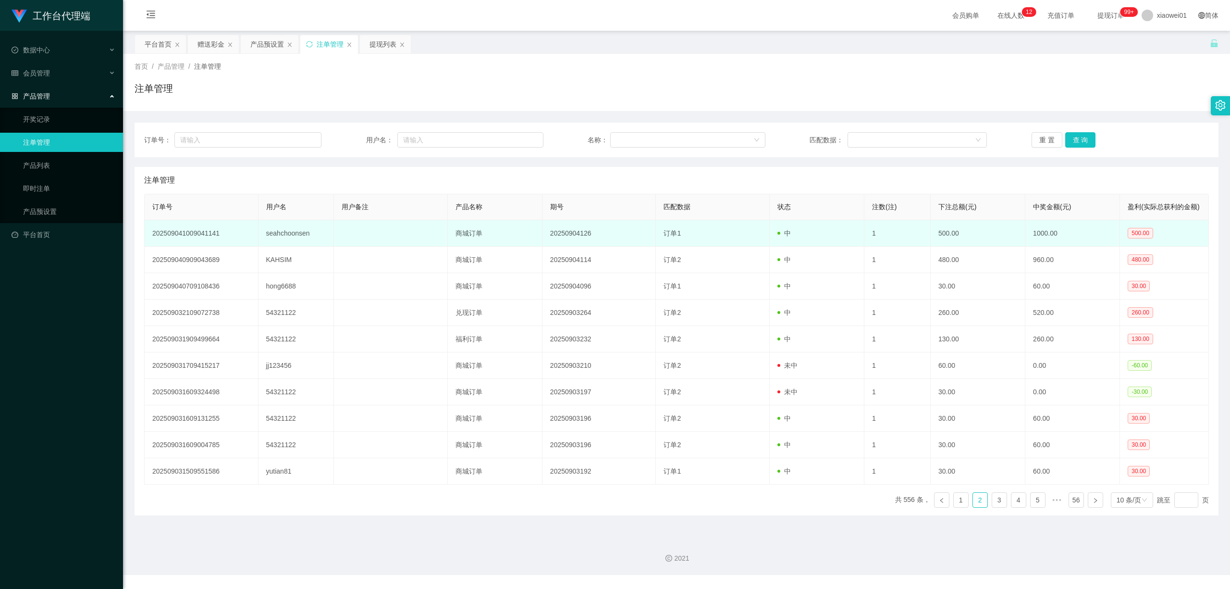
click at [285, 239] on td "seahchoonsen" at bounding box center [296, 233] width 76 height 26
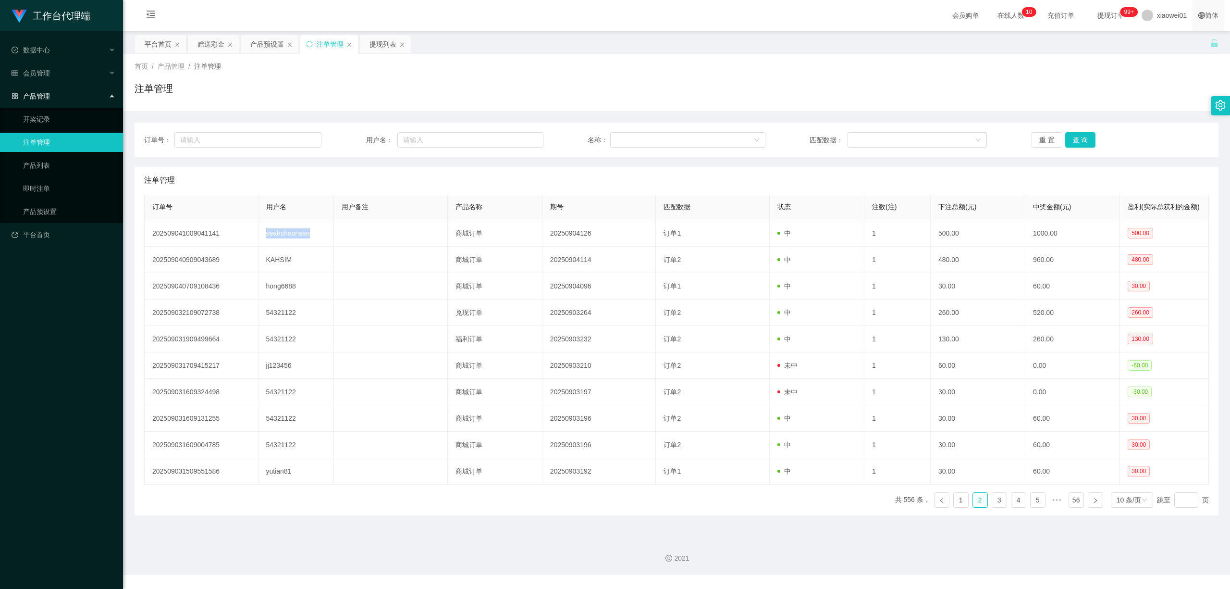
copy td "seahchoonsen"
click at [210, 47] on div "赠送彩金" at bounding box center [210, 44] width 27 height 18
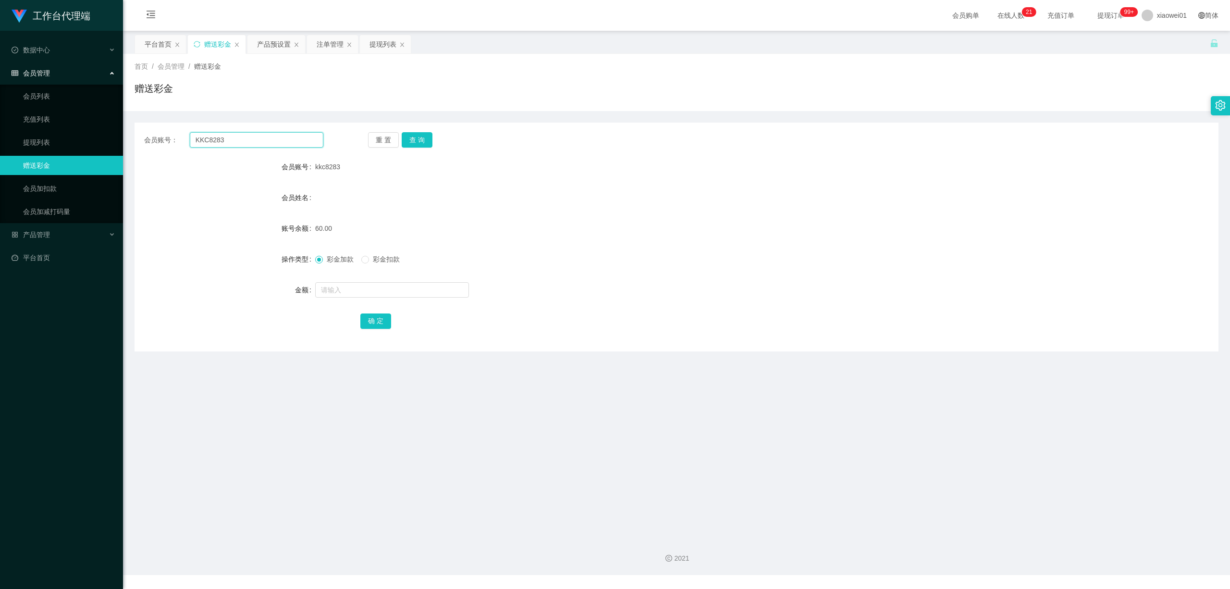
drag, startPoint x: 258, startPoint y: 144, endPoint x: 268, endPoint y: 127, distance: 19.8
click at [71, 127] on section "工作台代理端 数据中心 会员管理 会员列表 充值列表 提现列表 赠送彩金 会员加扣款 会员加减打码量 产品管理 开奖记录 注单管理 产品列表 即时注单 产品预…" at bounding box center [615, 287] width 1230 height 575
paste input "wong1010"
type input "wong1010"
click at [410, 140] on button "查 询" at bounding box center [417, 139] width 31 height 15
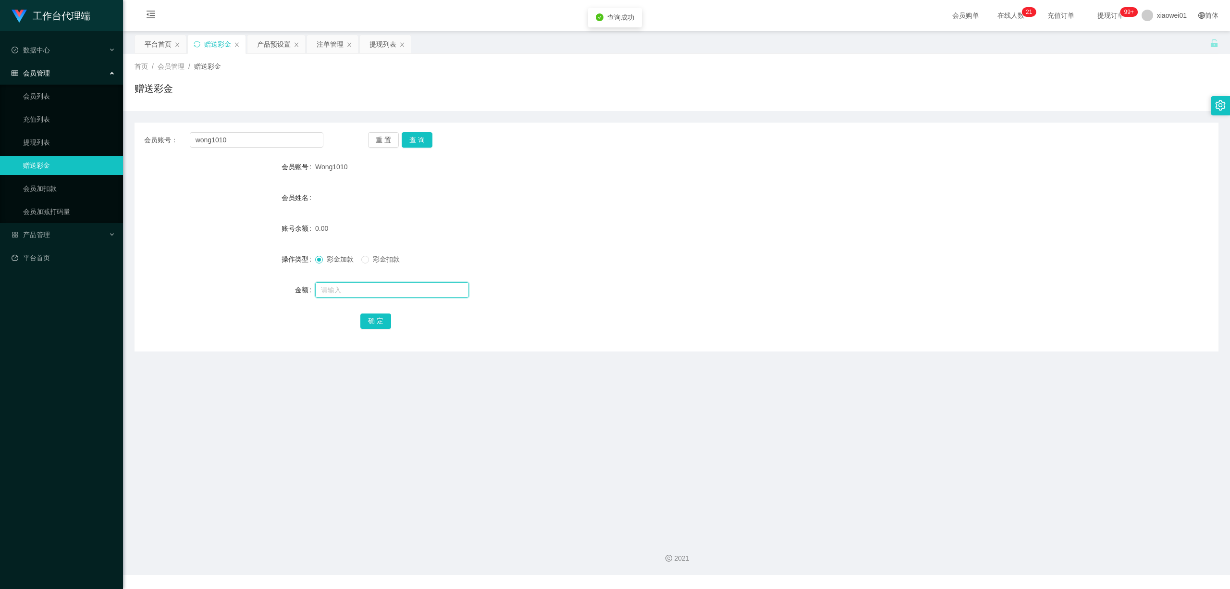
click at [392, 290] on input "text" at bounding box center [392, 289] width 154 height 15
type input "30"
click at [369, 311] on div "确 定" at bounding box center [676, 320] width 632 height 19
drag, startPoint x: 371, startPoint y: 313, endPoint x: 377, endPoint y: 318, distance: 6.8
click at [371, 313] on button "确 定" at bounding box center [375, 320] width 31 height 15
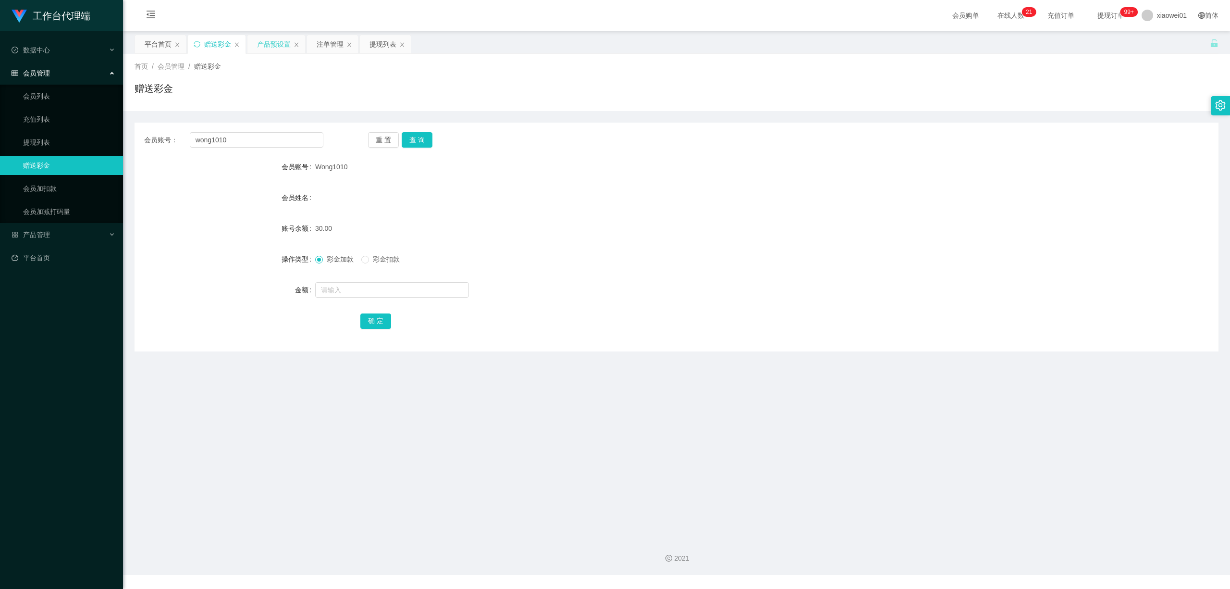
click at [277, 41] on div "产品预设置" at bounding box center [274, 44] width 34 height 18
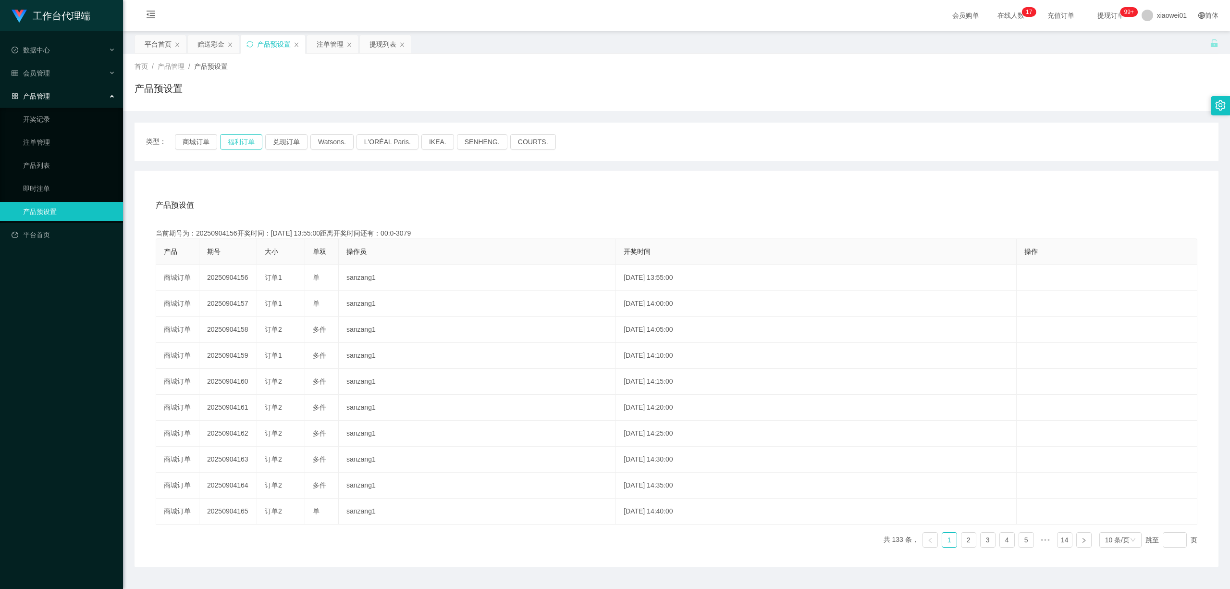
click at [233, 145] on button "福利订单" at bounding box center [241, 141] width 42 height 15
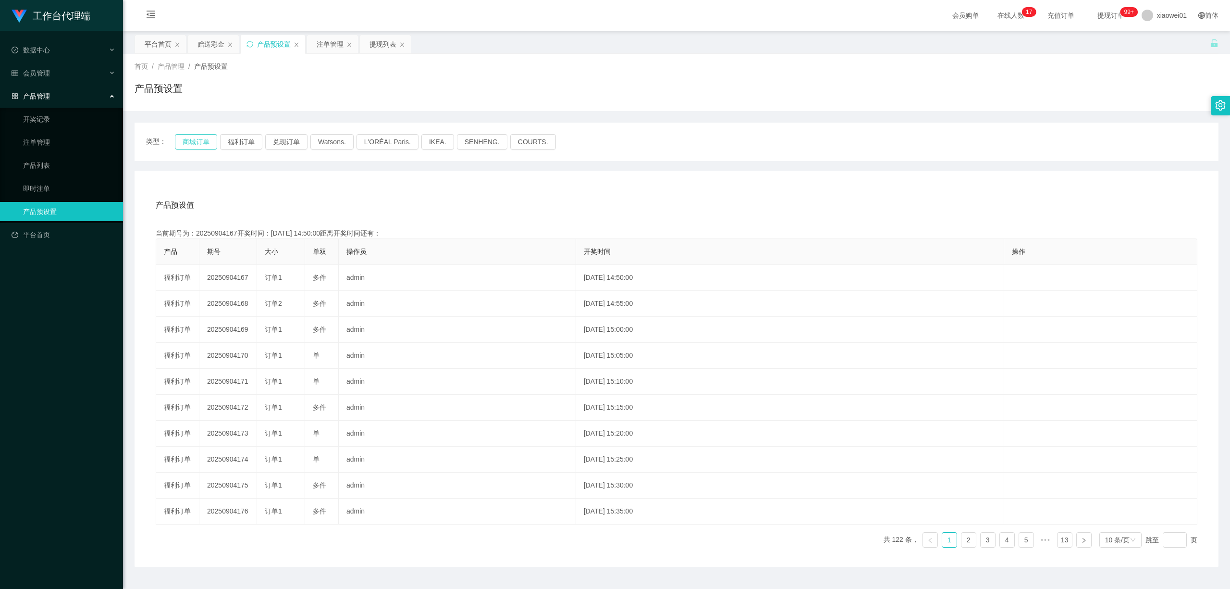
click at [200, 145] on button "商城订单" at bounding box center [196, 141] width 42 height 15
click at [194, 145] on button "商城订单" at bounding box center [196, 141] width 42 height 15
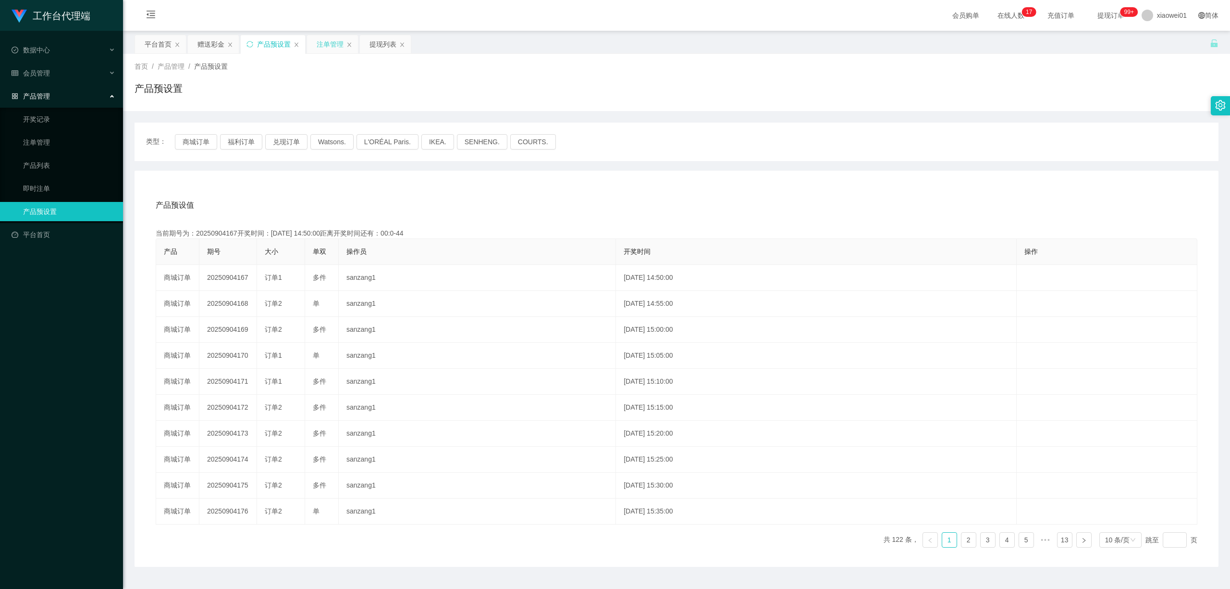
click at [333, 53] on div "注单管理" at bounding box center [330, 44] width 27 height 18
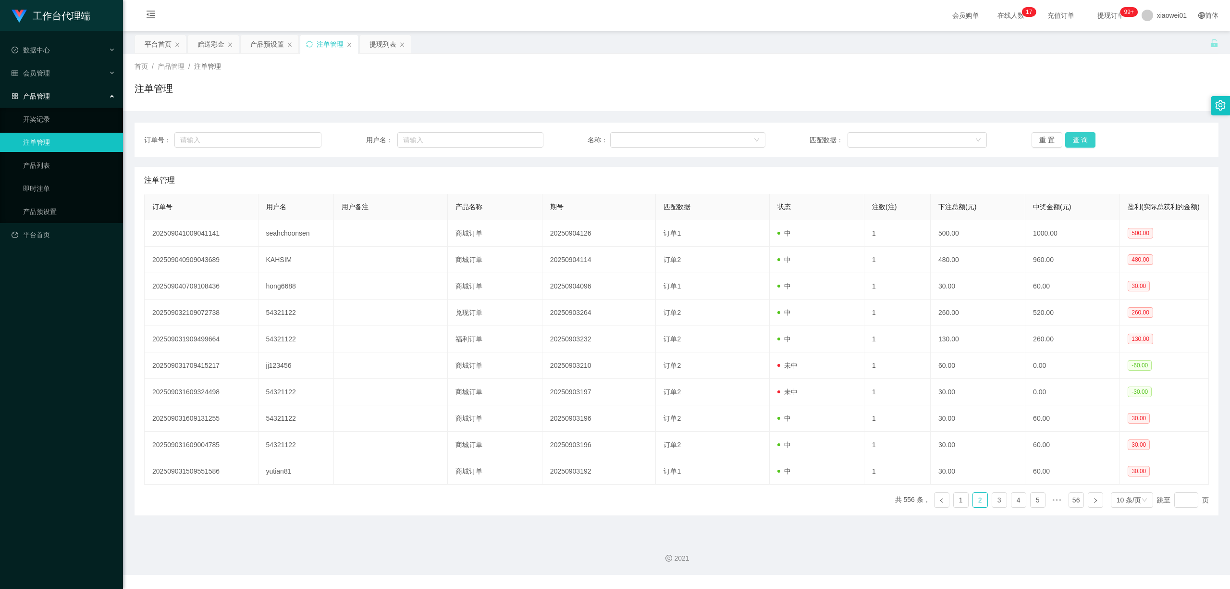
click at [1076, 145] on button "查 询" at bounding box center [1080, 139] width 31 height 15
click at [389, 45] on div "提现列表" at bounding box center [382, 44] width 27 height 18
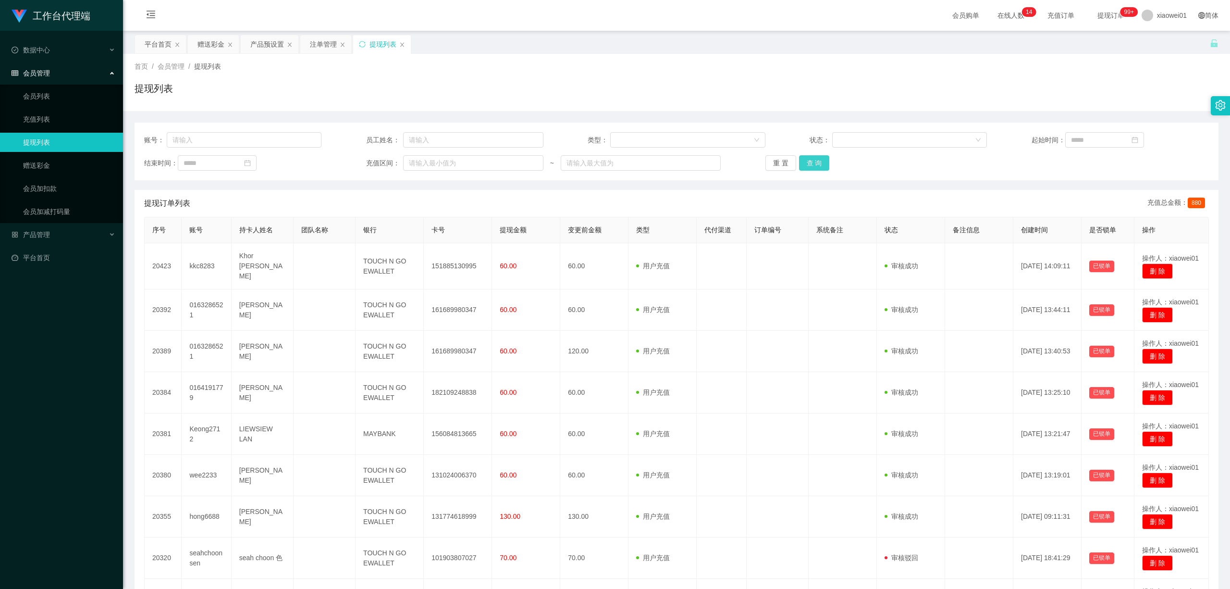
click at [811, 155] on button "查 询" at bounding box center [814, 162] width 31 height 15
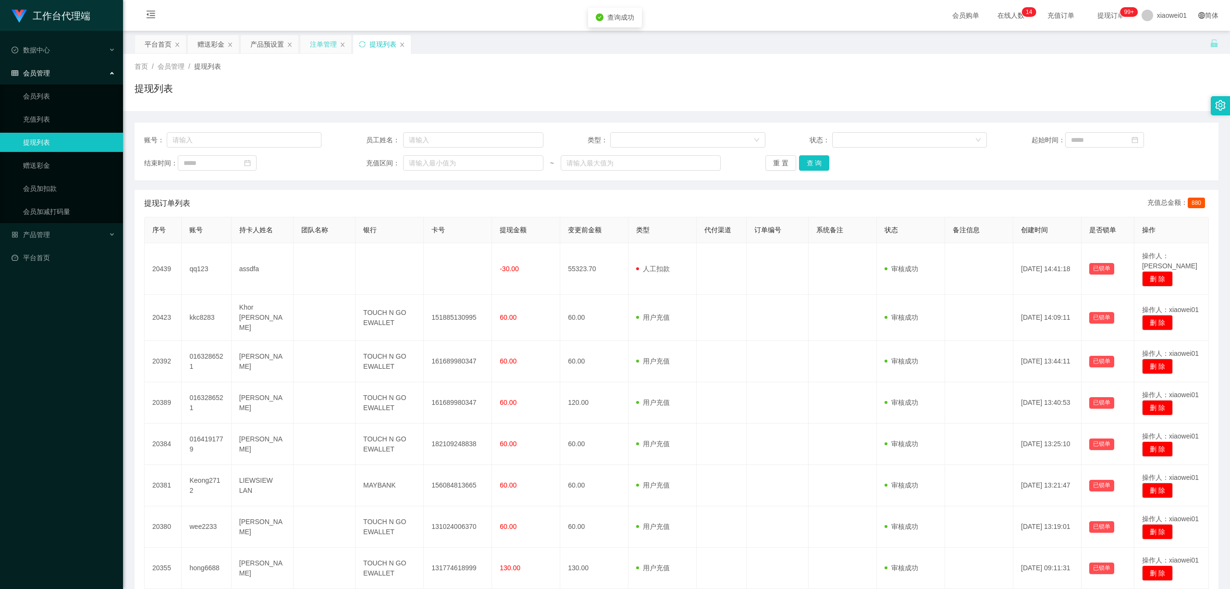
click at [312, 41] on div "注单管理" at bounding box center [323, 44] width 27 height 18
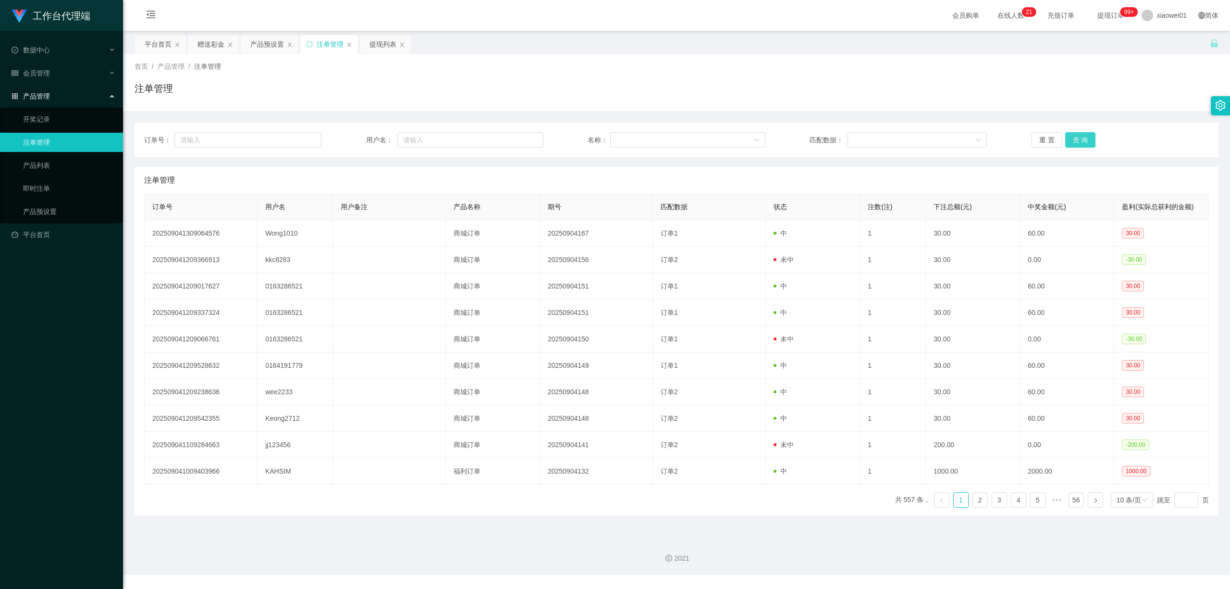
click at [1065, 133] on button "查 询" at bounding box center [1080, 139] width 31 height 15
click at [1067, 135] on button "查 询" at bounding box center [1080, 139] width 31 height 15
click at [376, 43] on div "提现列表" at bounding box center [382, 44] width 27 height 18
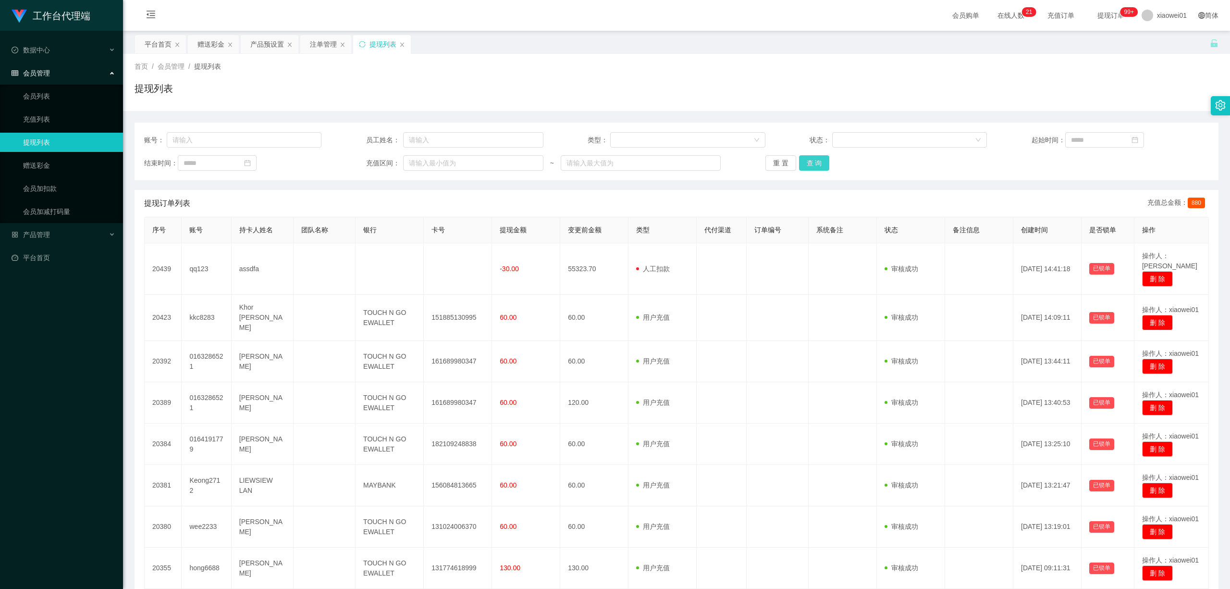
click at [811, 160] on button "查 询" at bounding box center [814, 162] width 31 height 15
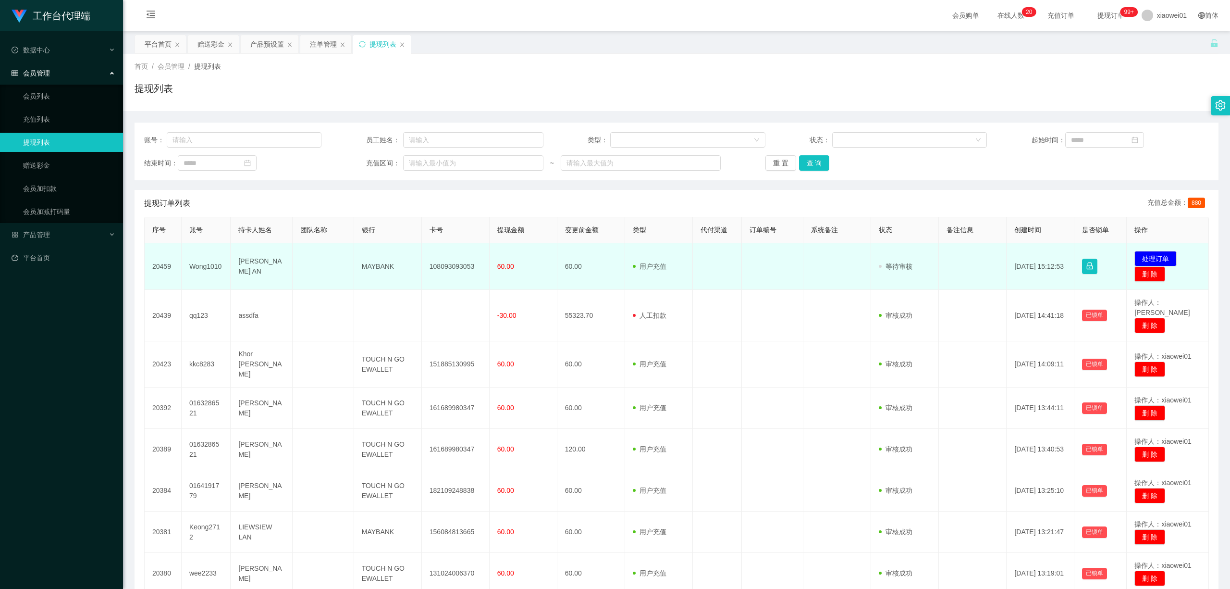
click at [426, 260] on td "108093093053" at bounding box center [456, 266] width 68 height 47
click at [1150, 254] on button "处理订单" at bounding box center [1155, 258] width 42 height 15
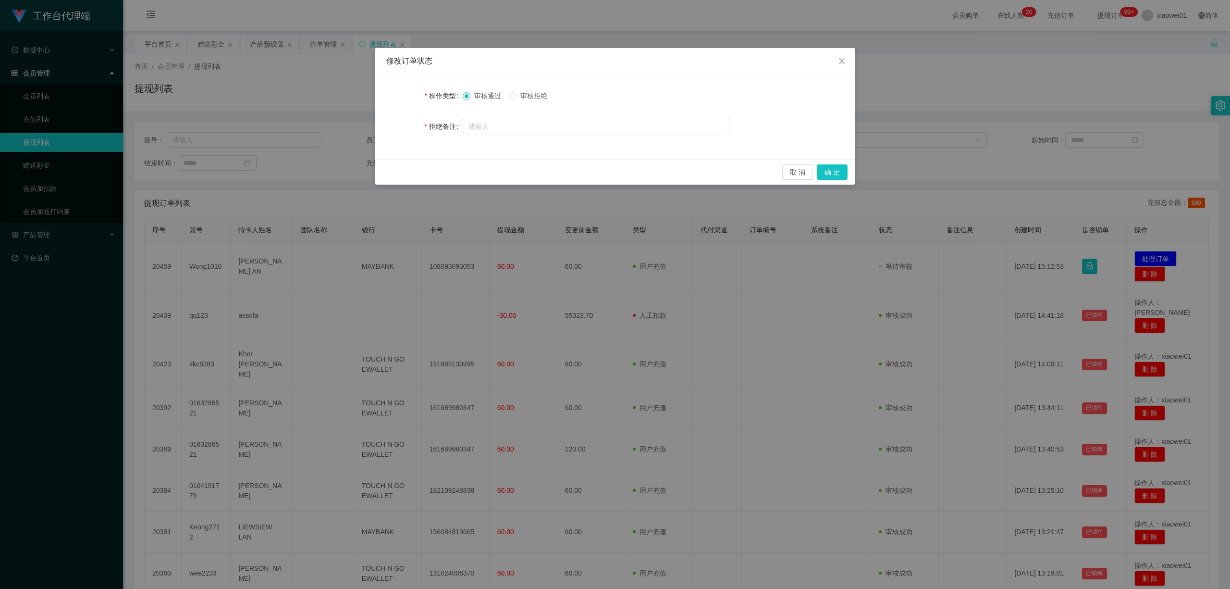
click at [503, 98] on span "审核通过" at bounding box center [487, 96] width 35 height 8
click at [847, 170] on div "取 消 确 定" at bounding box center [615, 171] width 480 height 25
click at [842, 168] on button "确 定" at bounding box center [832, 171] width 31 height 15
